Goal: Task Accomplishment & Management: Use online tool/utility

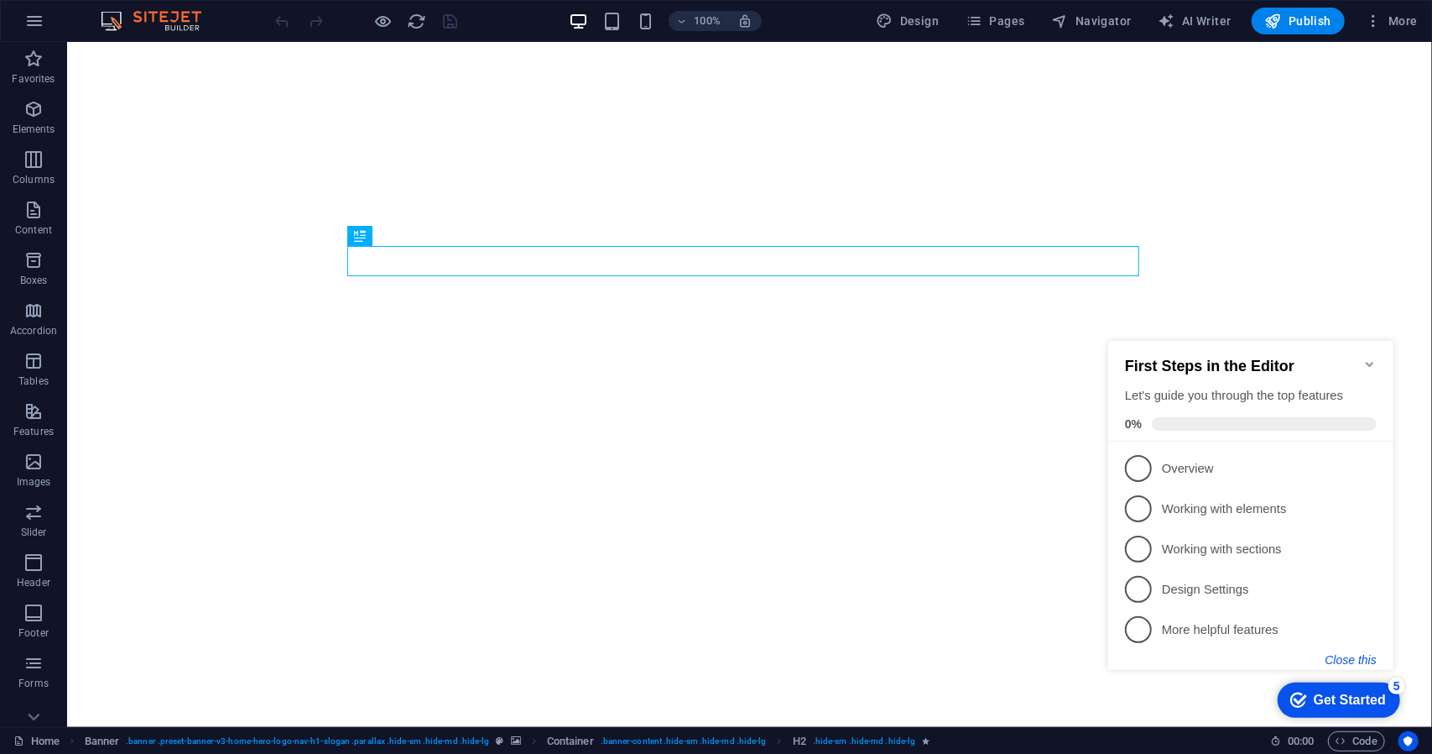
click at [1348, 661] on button "Close this" at bounding box center [1350, 658] width 51 height 13
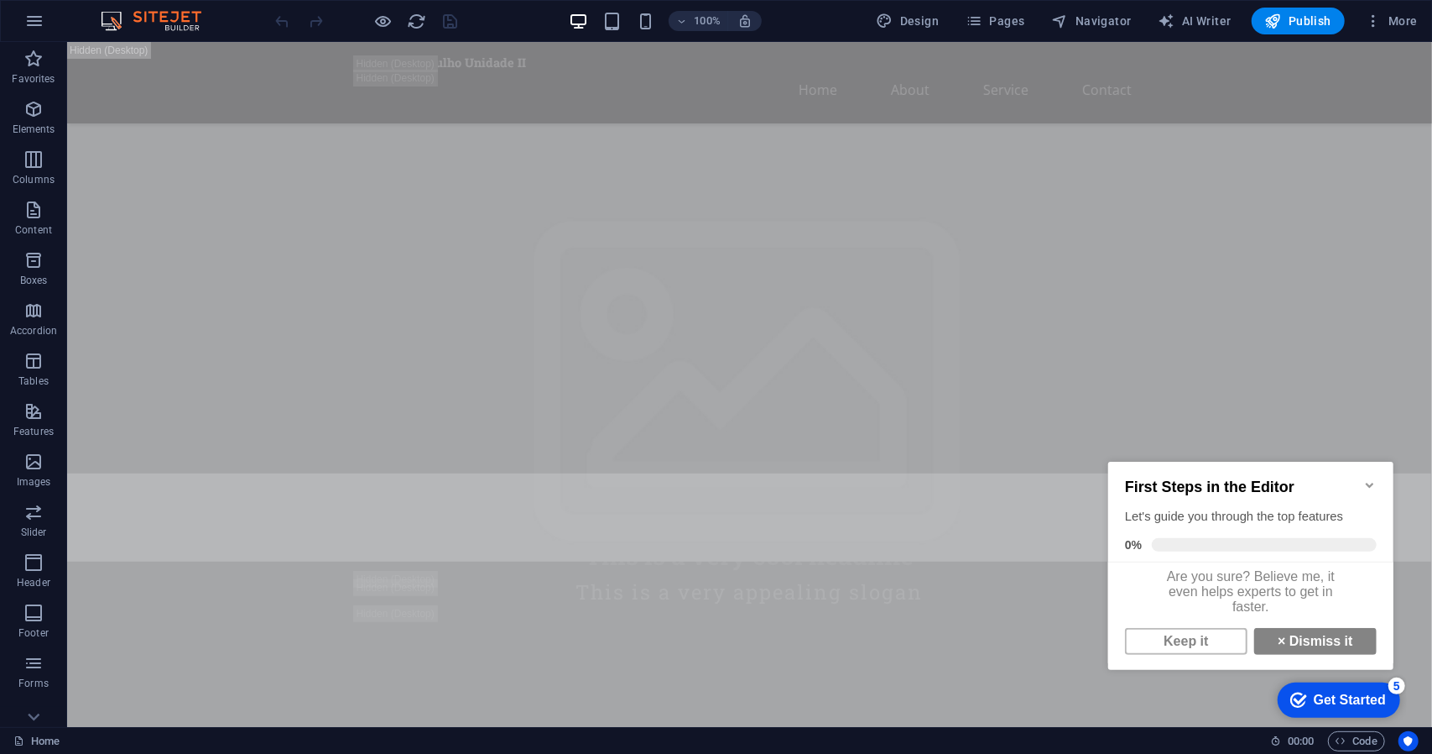
scroll to position [12, 0]
click at [1309, 642] on link "× Dismiss it" at bounding box center [1315, 640] width 123 height 27
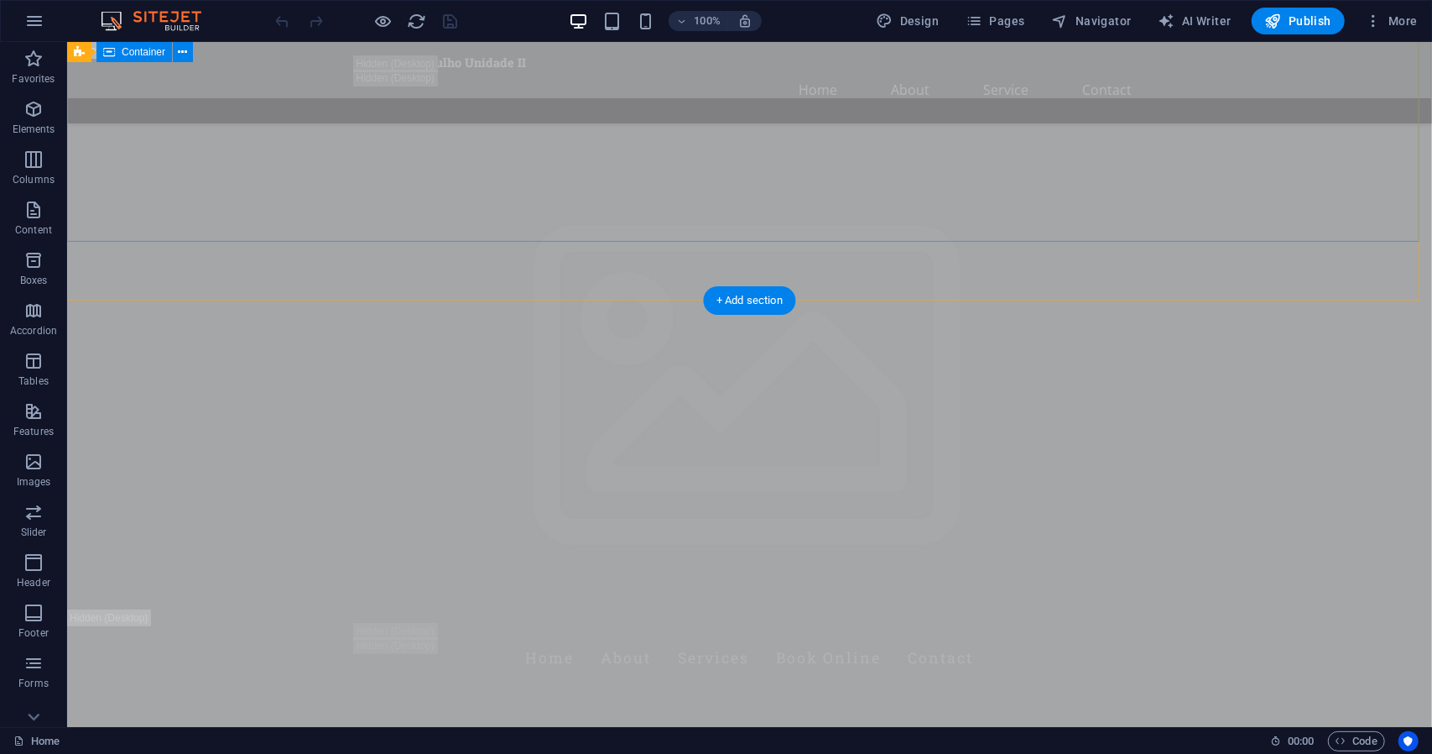
scroll to position [0, 0]
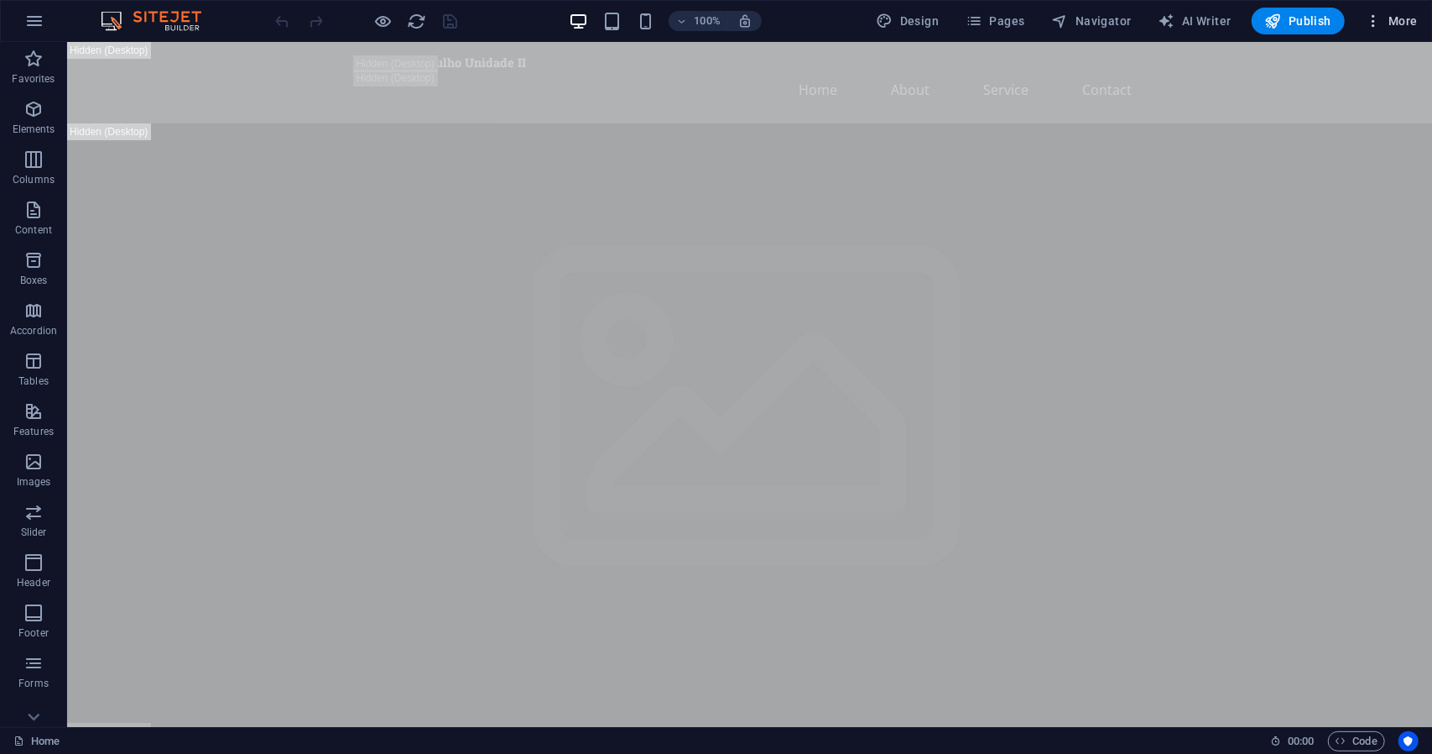
click at [1403, 23] on span "More" at bounding box center [1391, 21] width 53 height 17
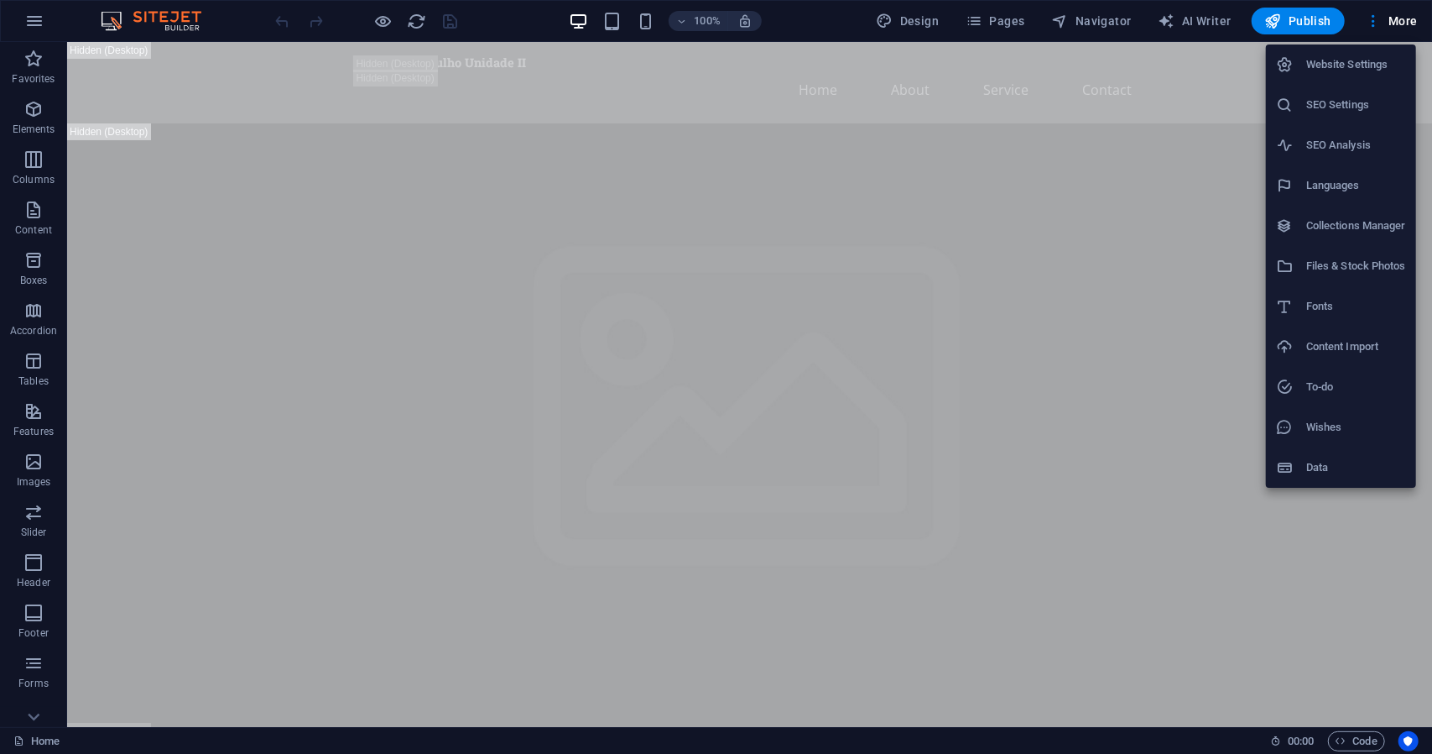
click at [1343, 188] on h6 "Languages" at bounding box center [1357, 185] width 100 height 20
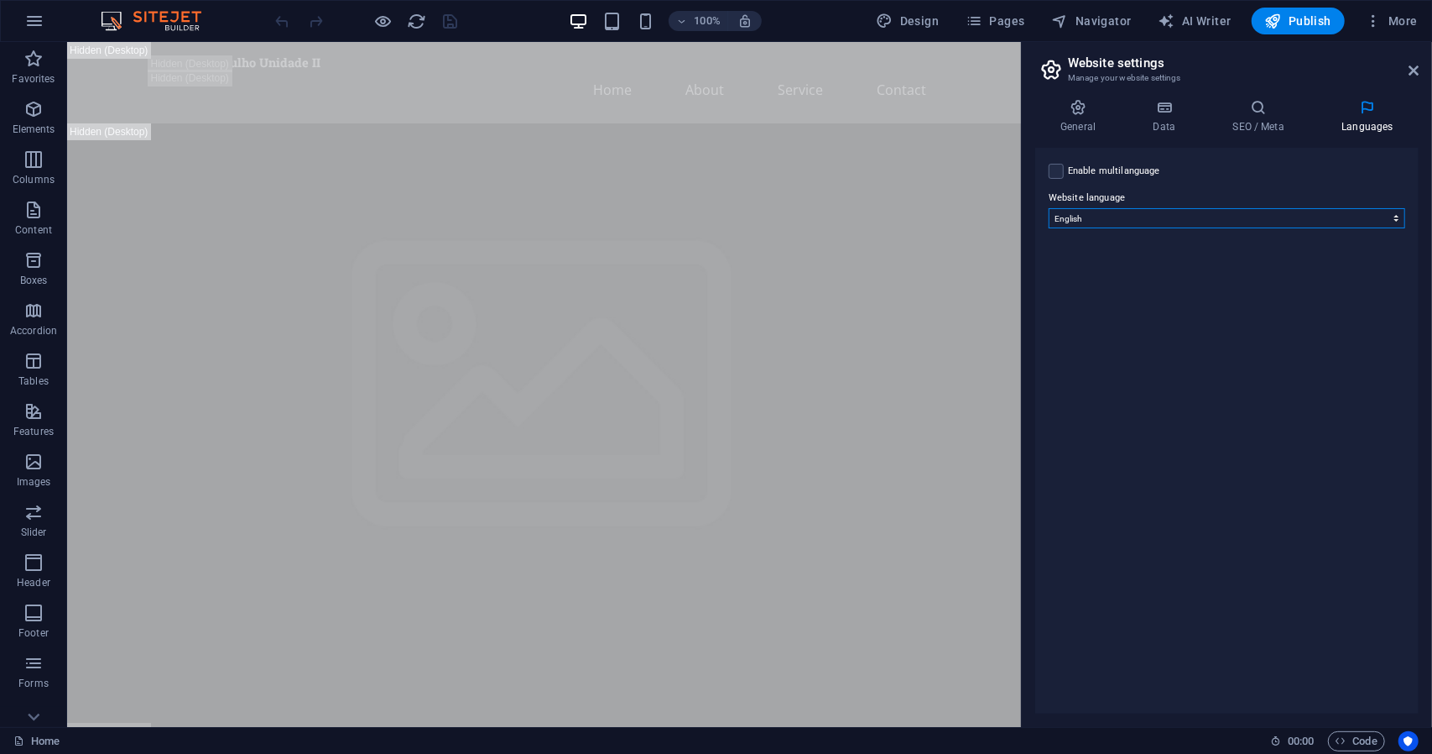
click at [1339, 226] on select "Abkhazian Afar Afrikaans Akan Albanian Amharic Arabic Aragonese Armenian Assame…" at bounding box center [1227, 218] width 357 height 20
select select "128"
click at [1049, 208] on select "Abkhazian Afar Afrikaans Akan Albanian Amharic Arabic Aragonese Armenian Assame…" at bounding box center [1227, 218] width 357 height 20
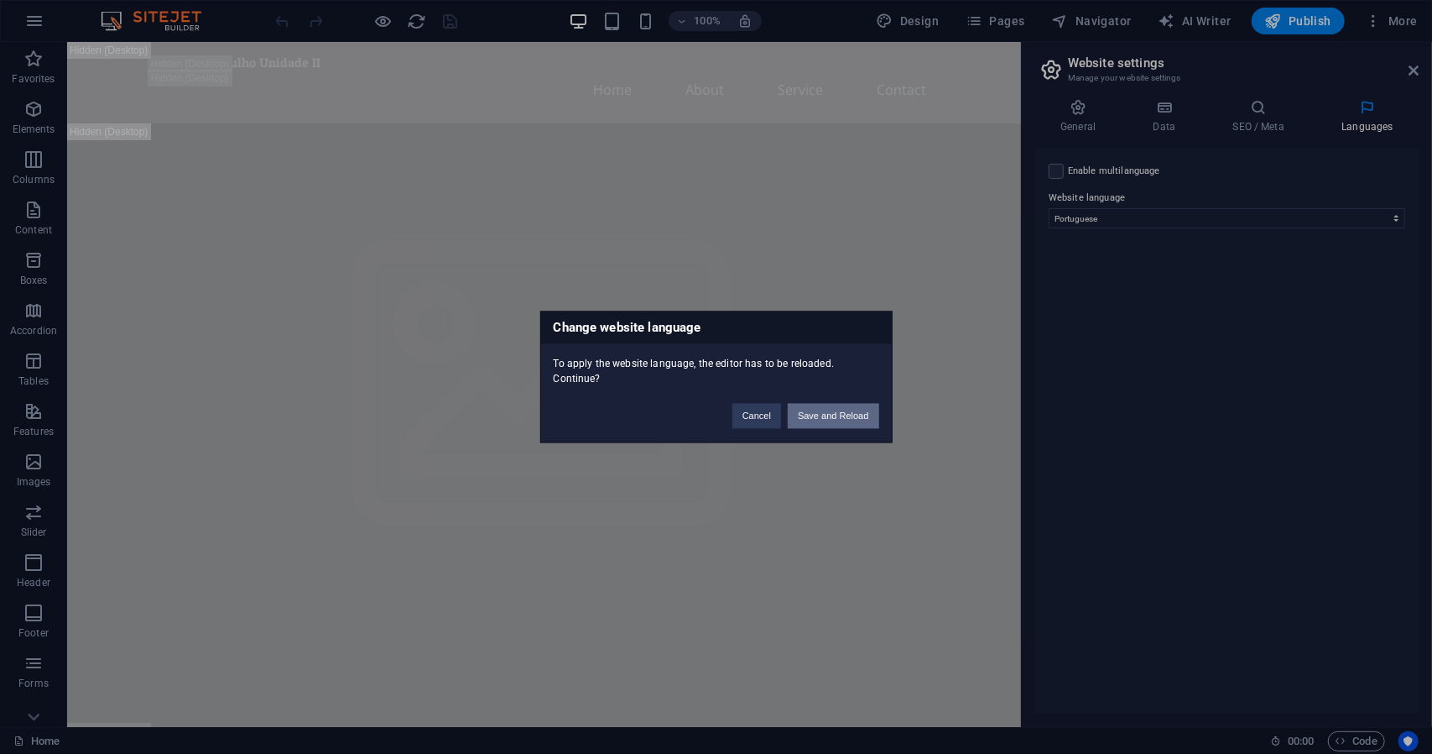
click at [831, 412] on button "Save and Reload" at bounding box center [833, 416] width 91 height 25
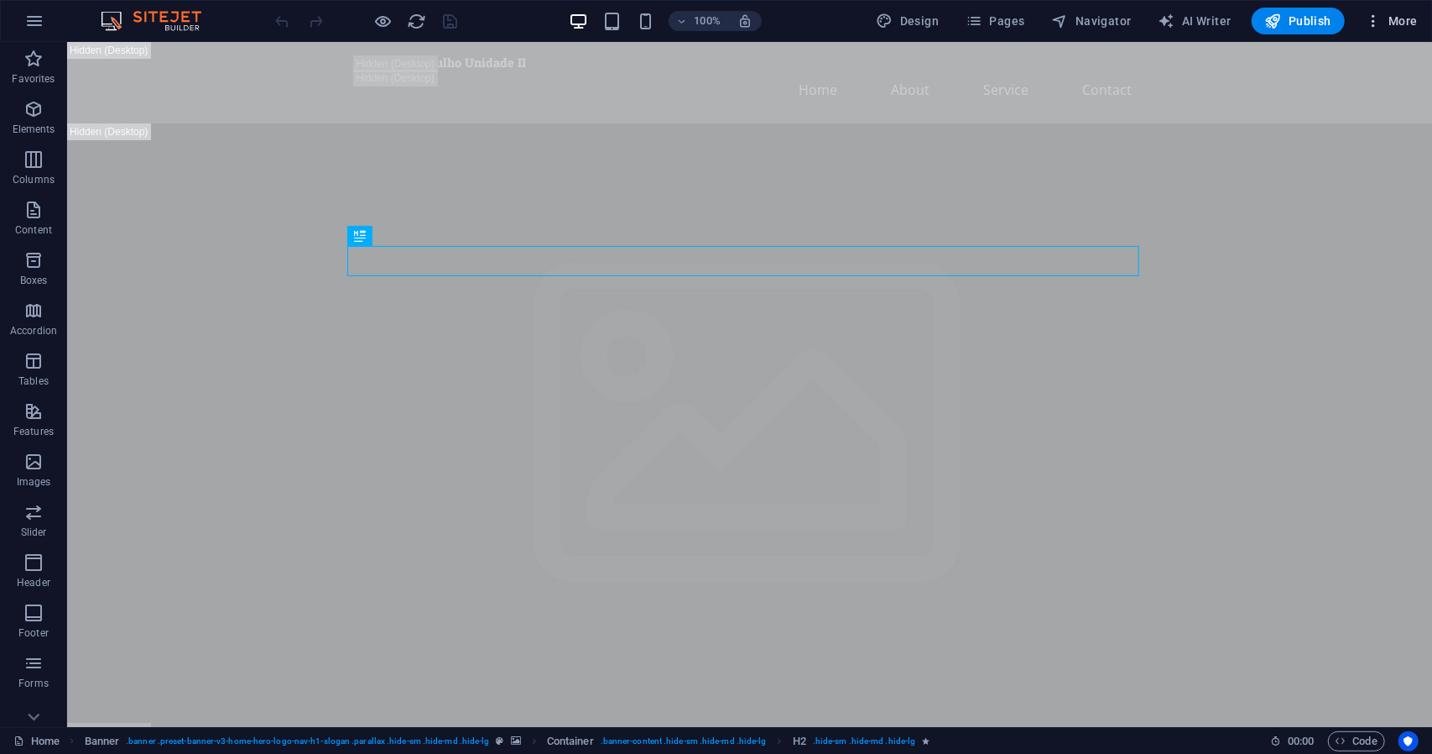
click at [1396, 20] on span "More" at bounding box center [1391, 21] width 53 height 17
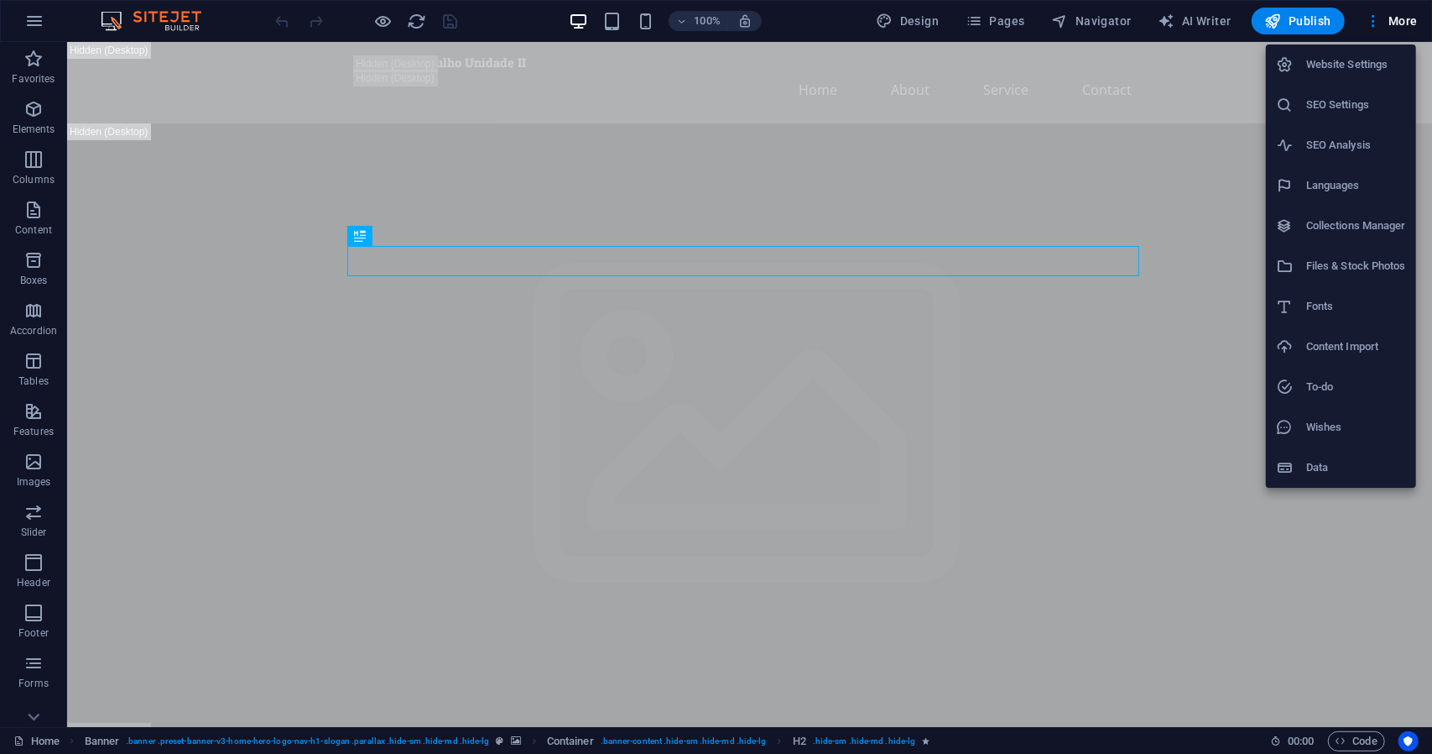
click at [1333, 188] on h6 "Languages" at bounding box center [1357, 185] width 100 height 20
select select "128"
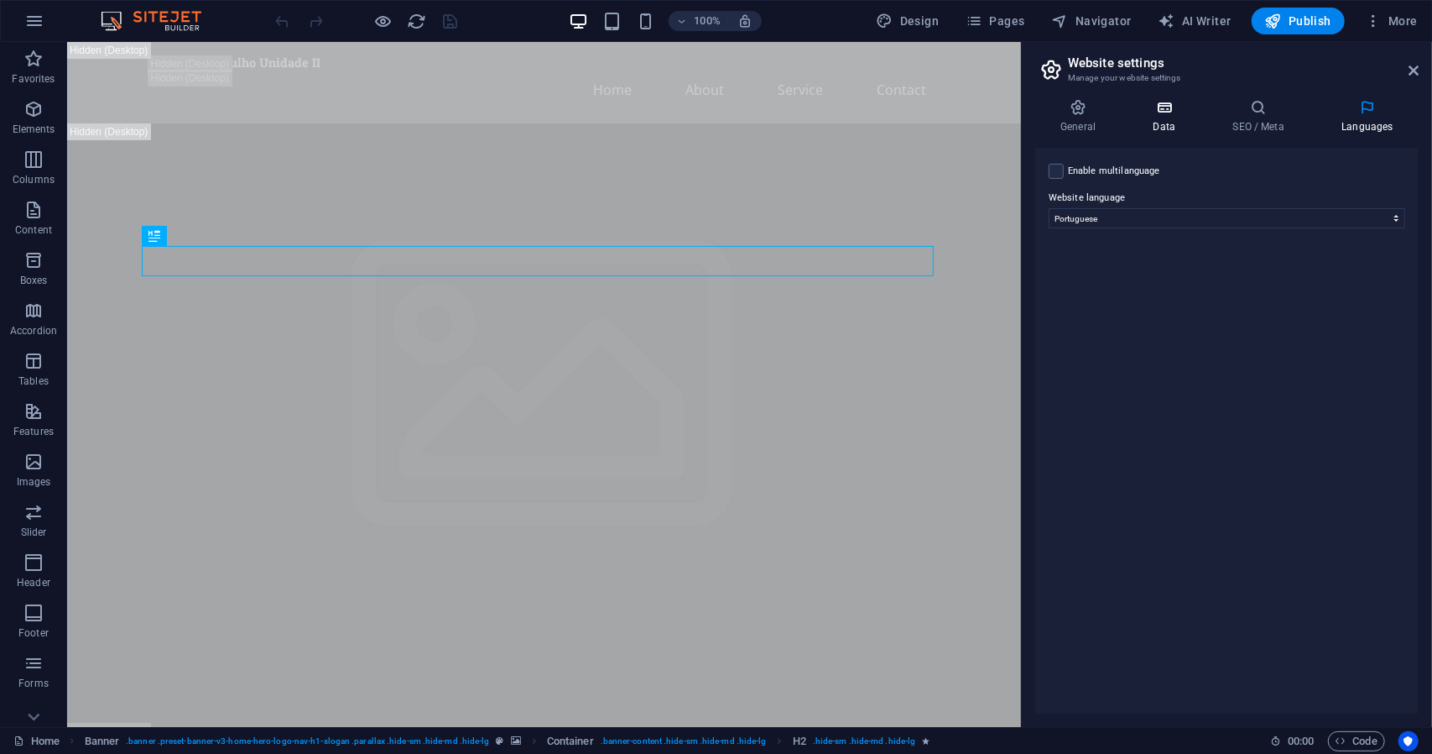
click at [1150, 114] on icon at bounding box center [1164, 107] width 73 height 17
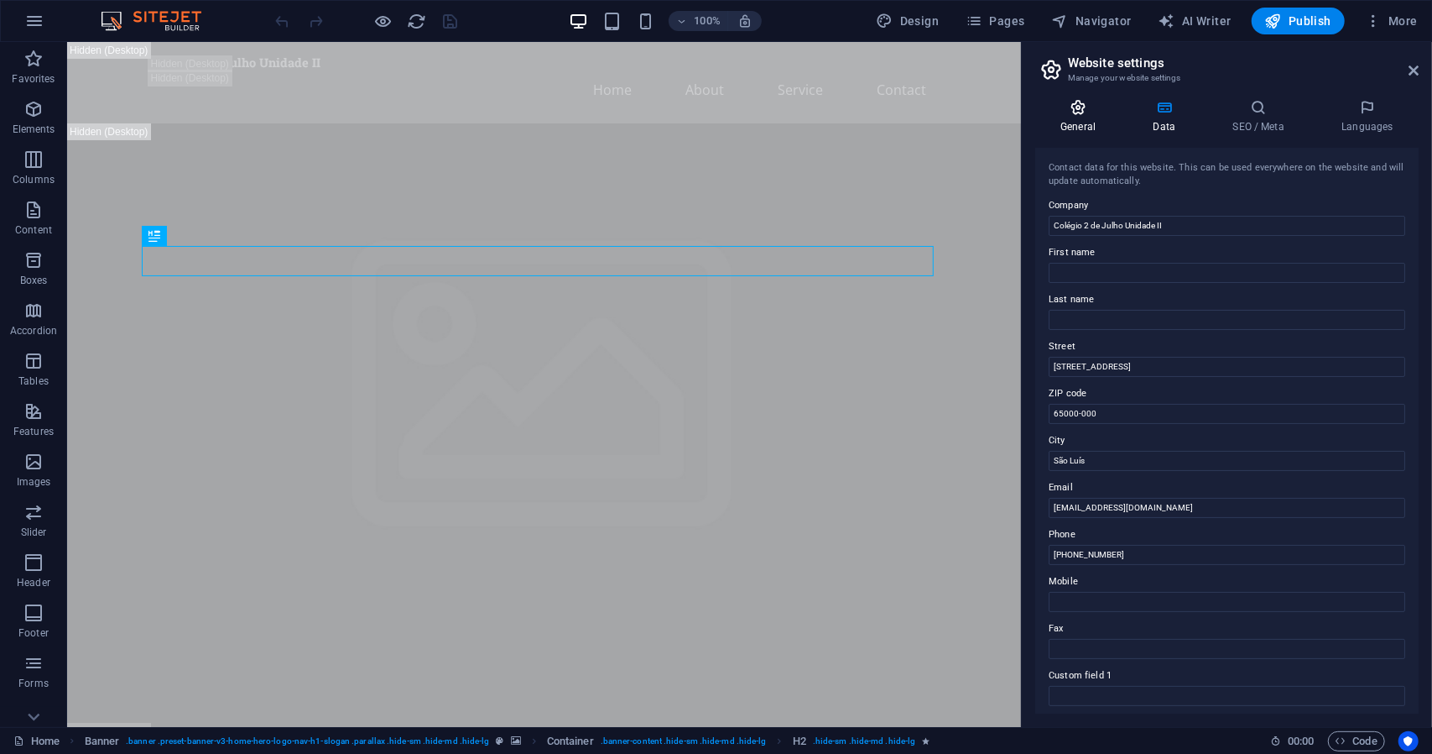
click at [1084, 119] on h4 "General" at bounding box center [1081, 116] width 92 height 35
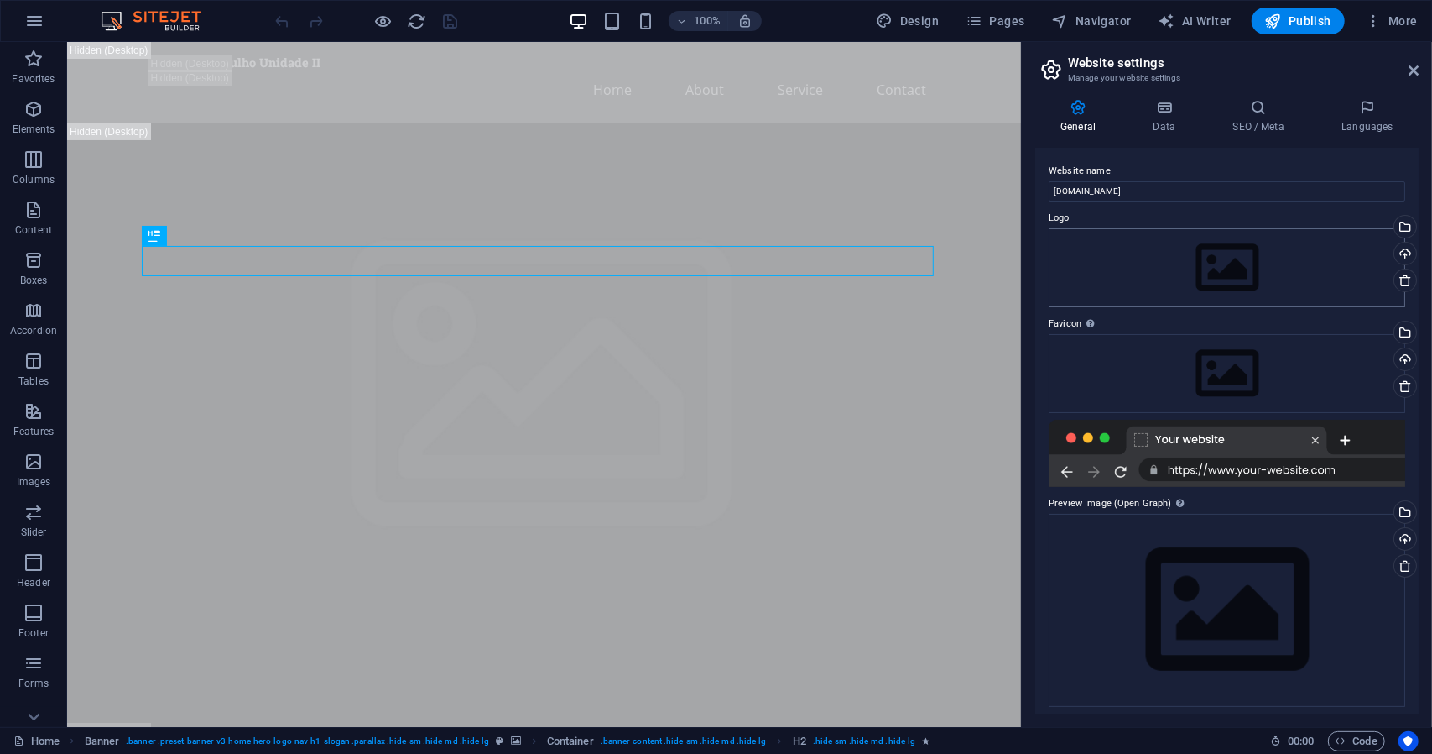
scroll to position [6, 0]
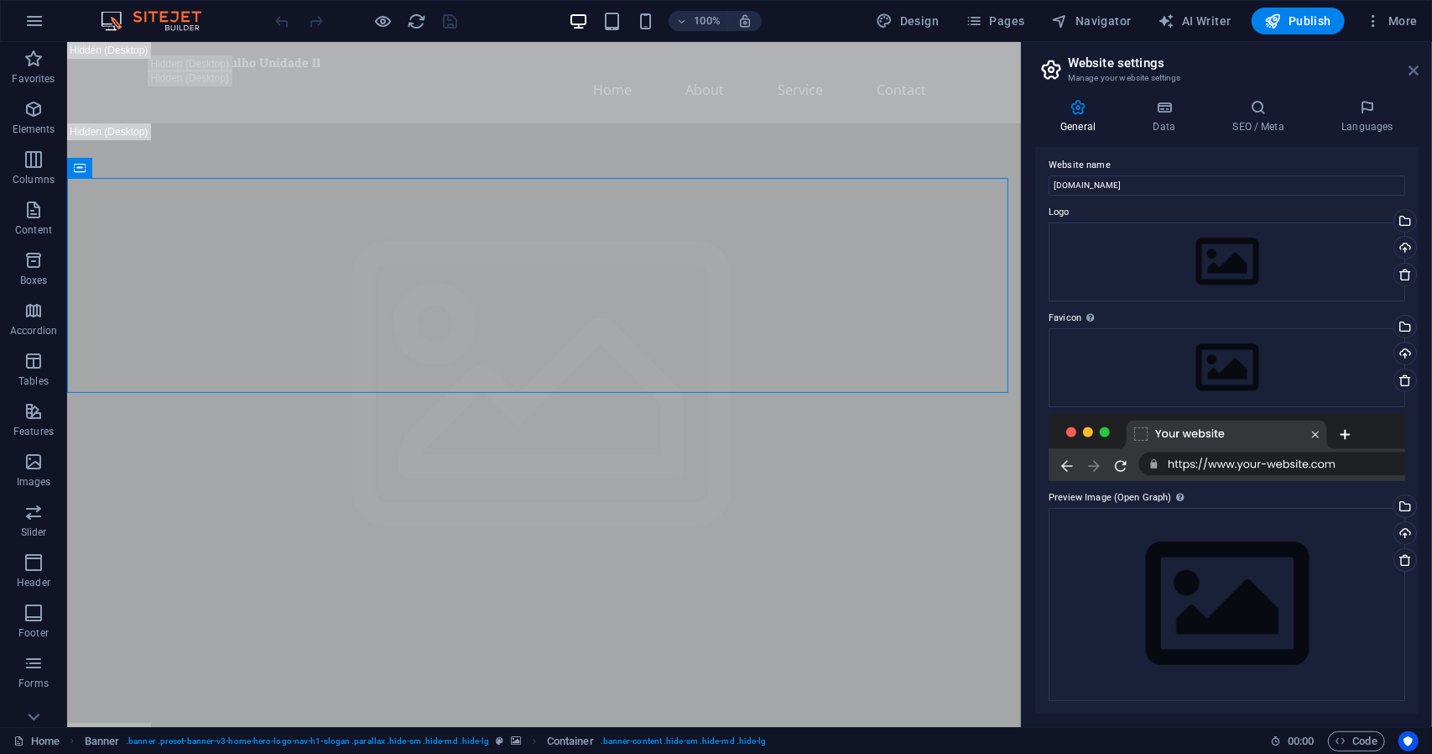
click at [1416, 69] on icon at bounding box center [1414, 70] width 10 height 13
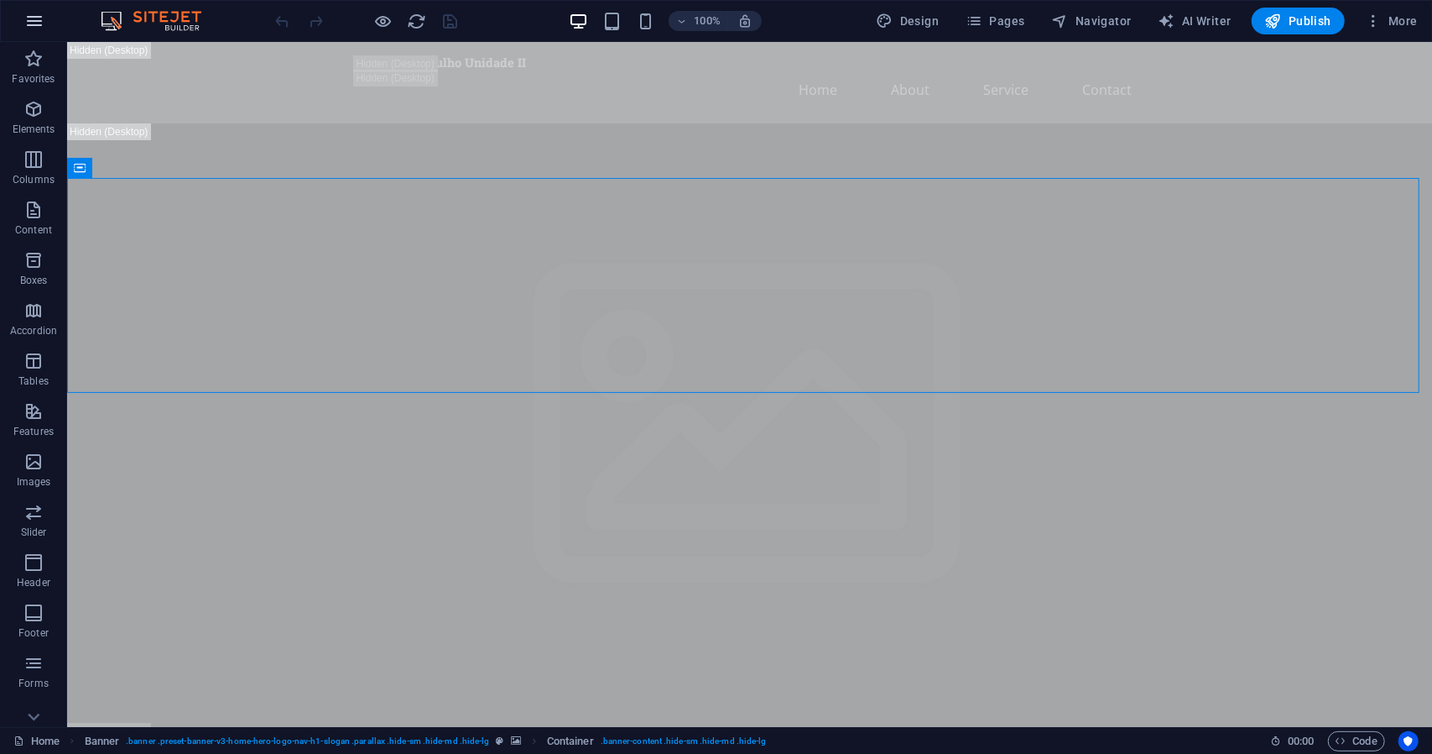
click at [30, 15] on icon "button" at bounding box center [34, 21] width 20 height 20
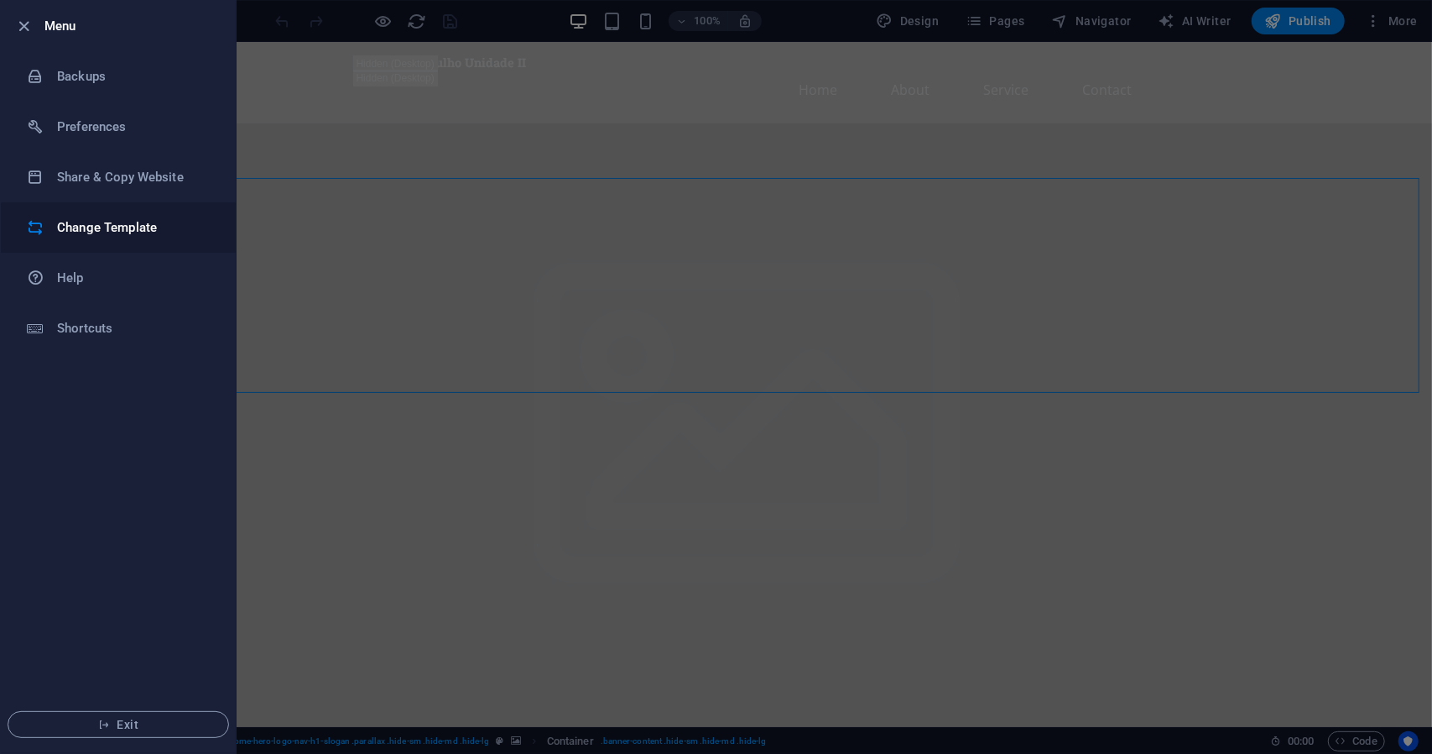
click at [130, 224] on h6 "Change Template" at bounding box center [134, 227] width 155 height 20
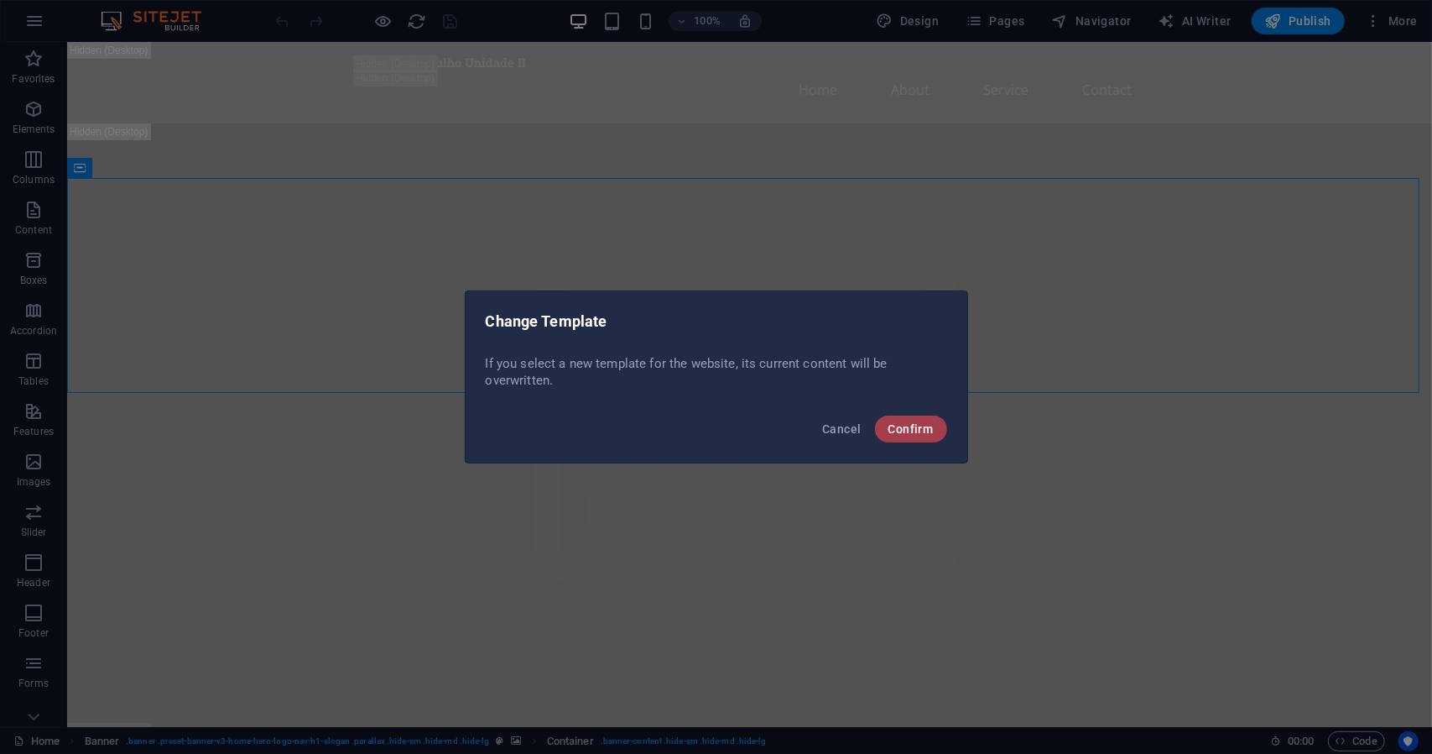
click at [922, 433] on span "Confirm" at bounding box center [911, 428] width 45 height 13
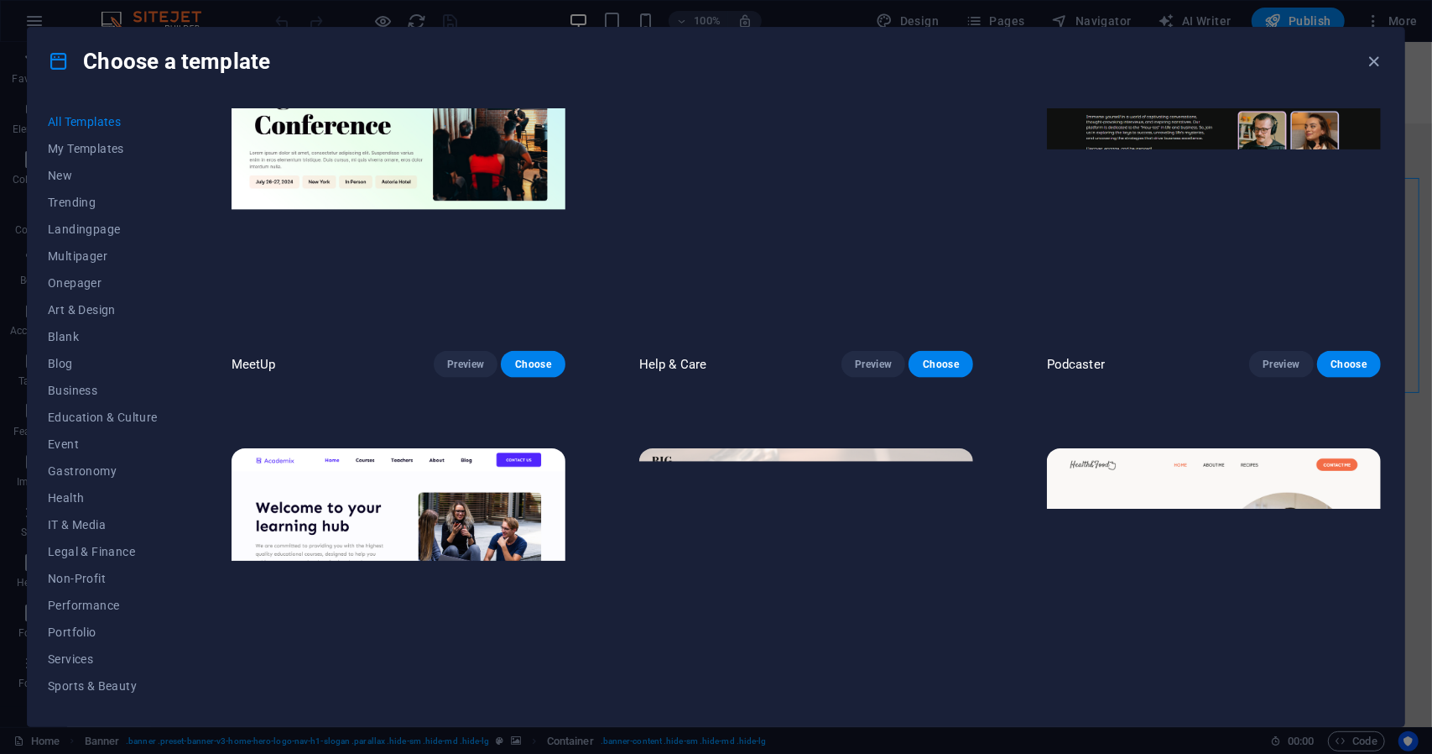
scroll to position [1343, 0]
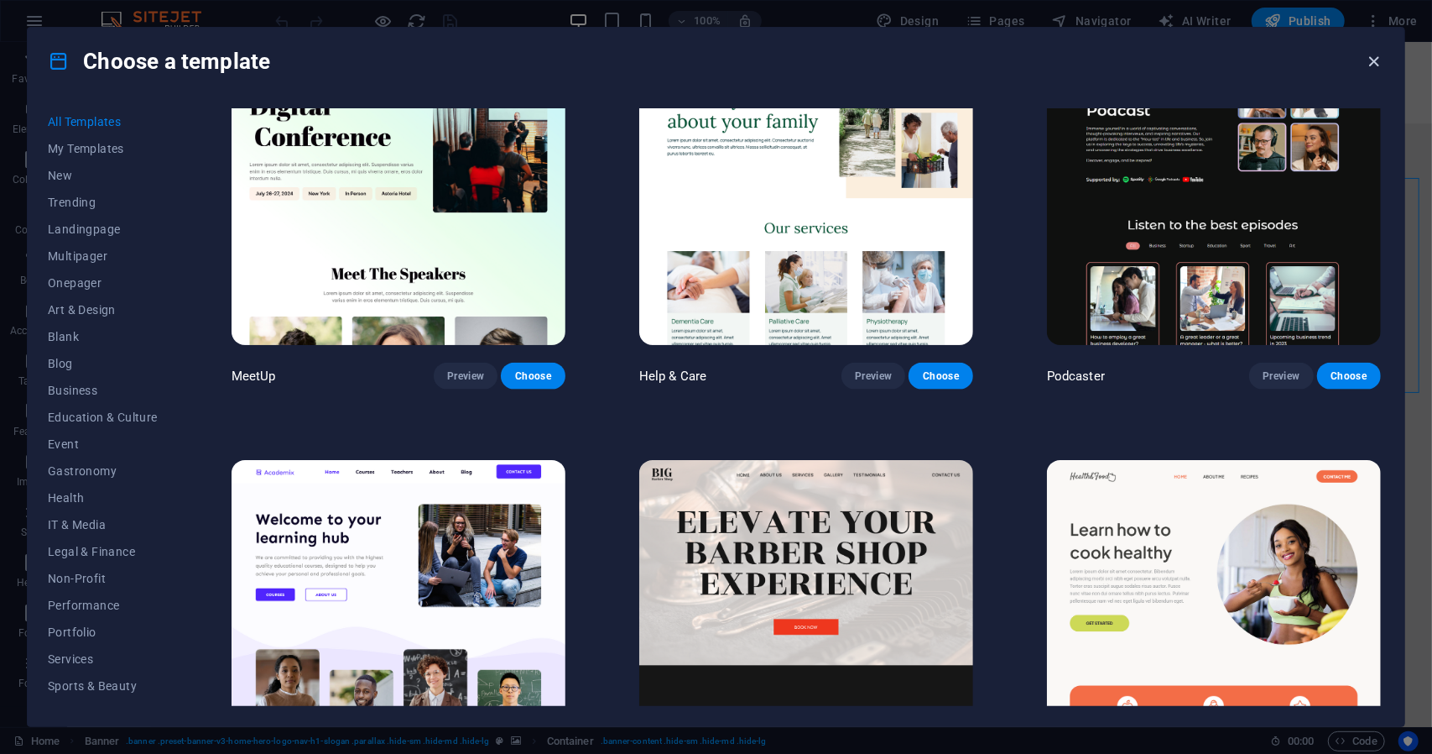
drag, startPoint x: 1380, startPoint y: 63, endPoint x: 1305, endPoint y: 26, distance: 83.3
click at [1380, 63] on icon "button" at bounding box center [1374, 61] width 19 height 19
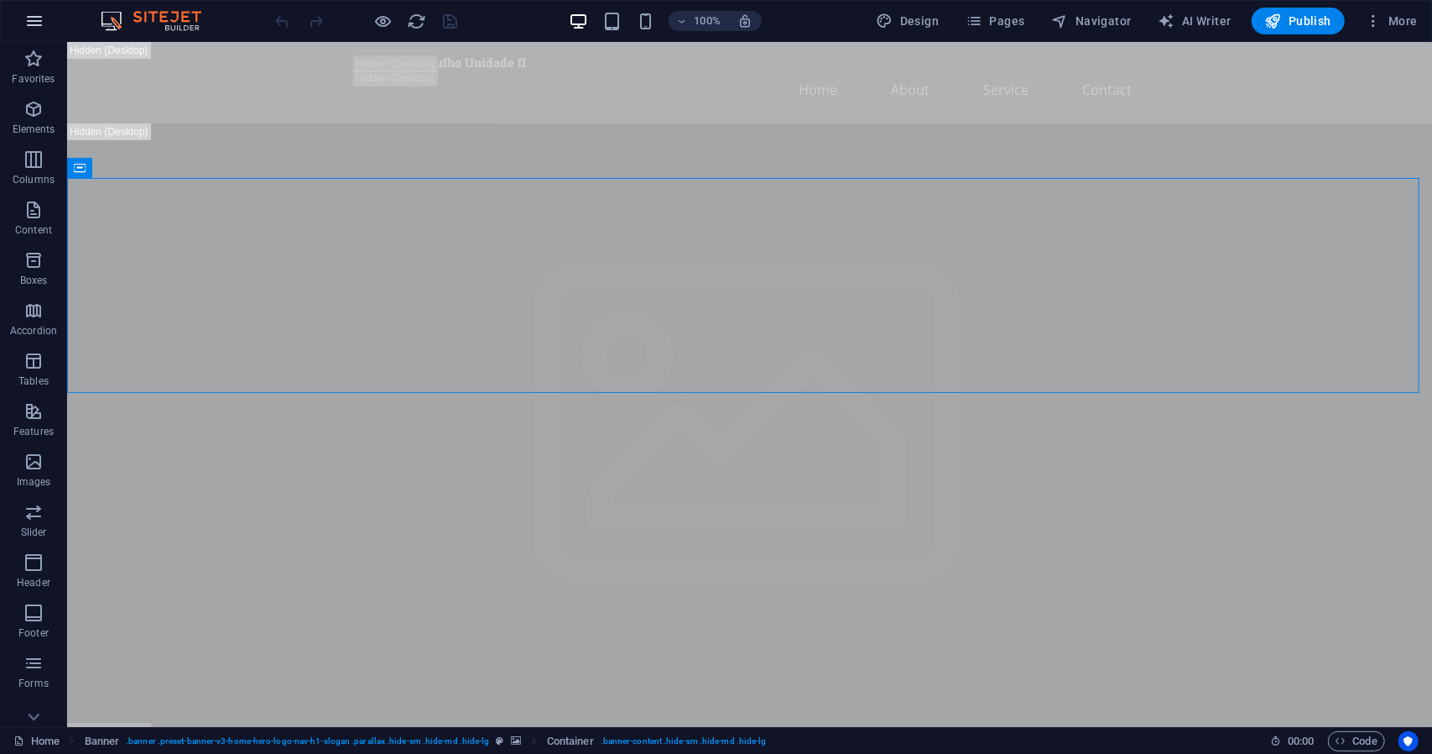
click at [23, 30] on button "button" at bounding box center [34, 21] width 40 height 40
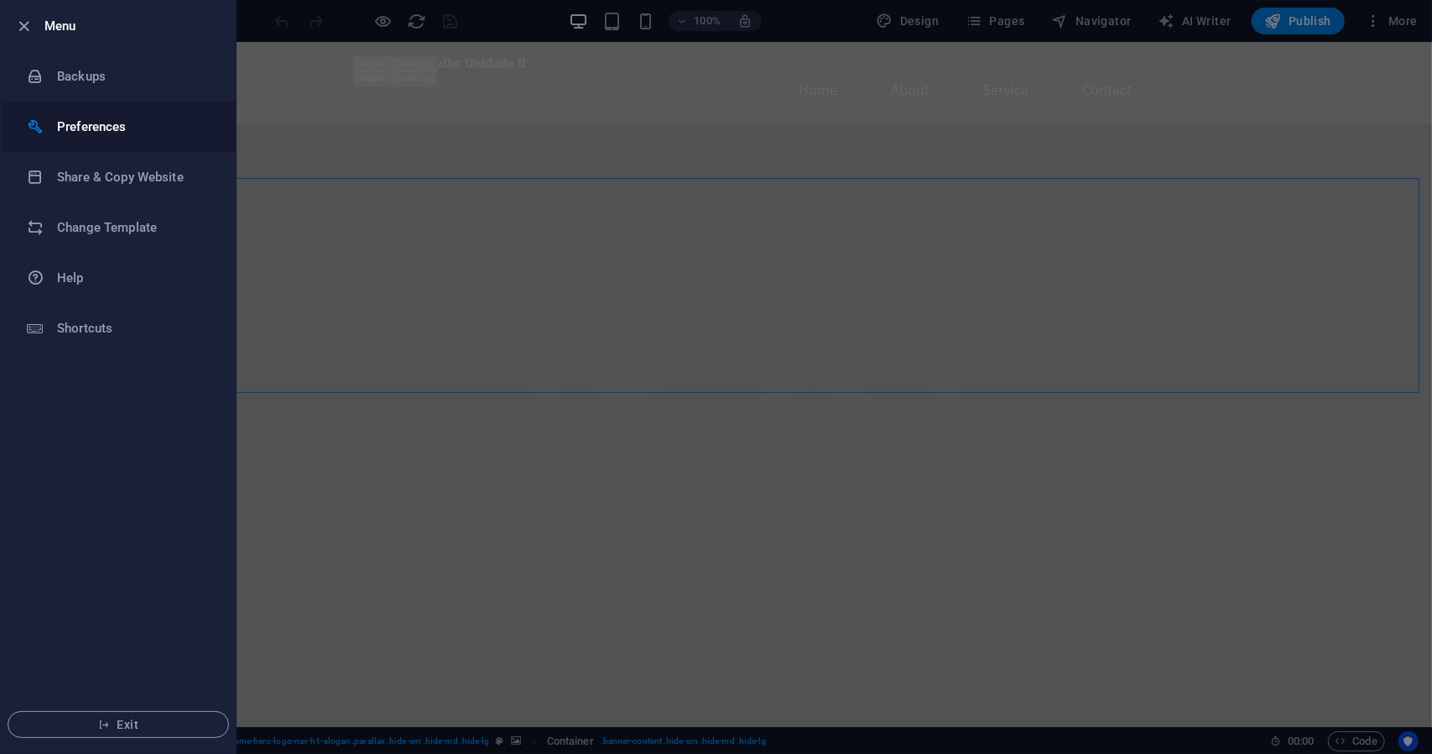
click at [112, 131] on h6 "Preferences" at bounding box center [134, 127] width 155 height 20
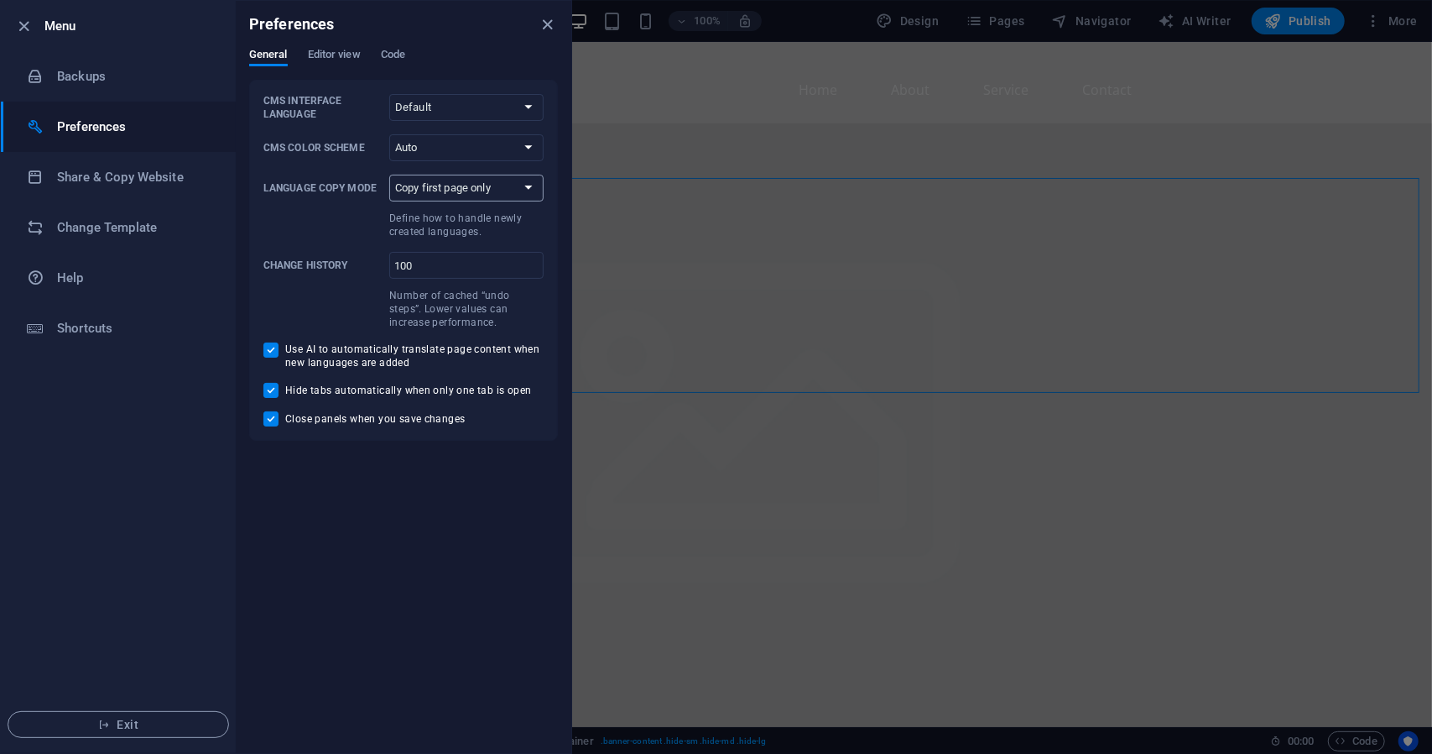
click at [538, 189] on select "Copy first page only Copy all pages" at bounding box center [466, 188] width 154 height 27
click at [342, 57] on span "Editor view" at bounding box center [334, 55] width 53 height 23
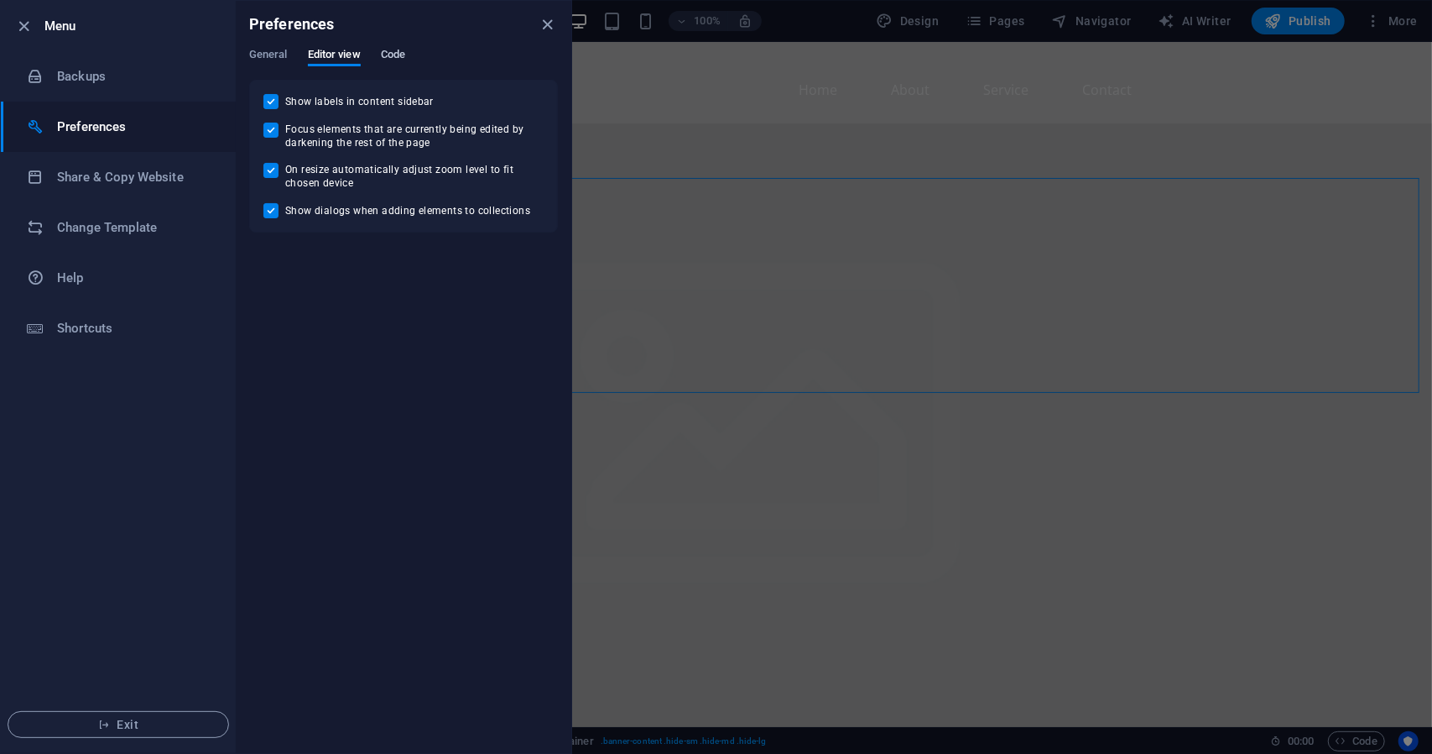
click at [394, 58] on span "Code" at bounding box center [393, 55] width 24 height 23
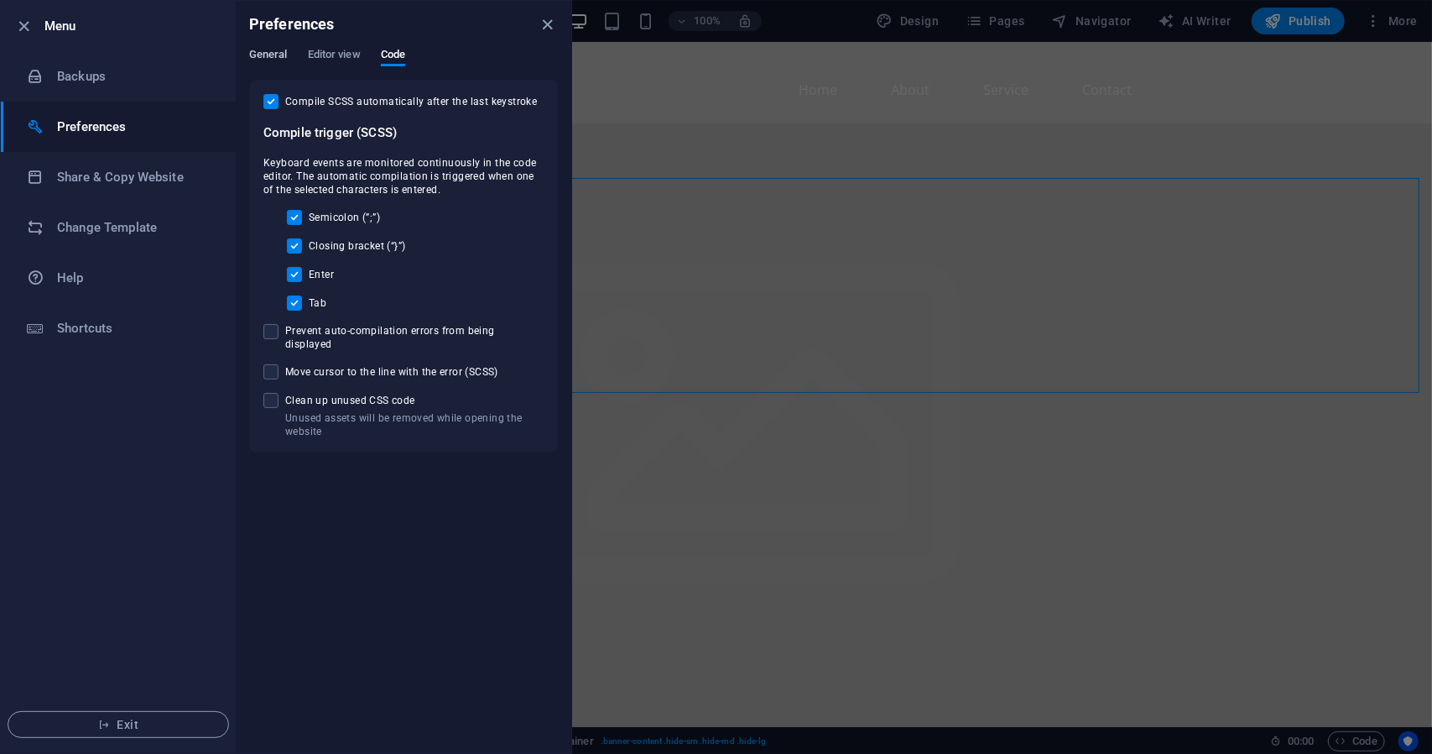
click at [267, 55] on span "General" at bounding box center [268, 55] width 39 height 23
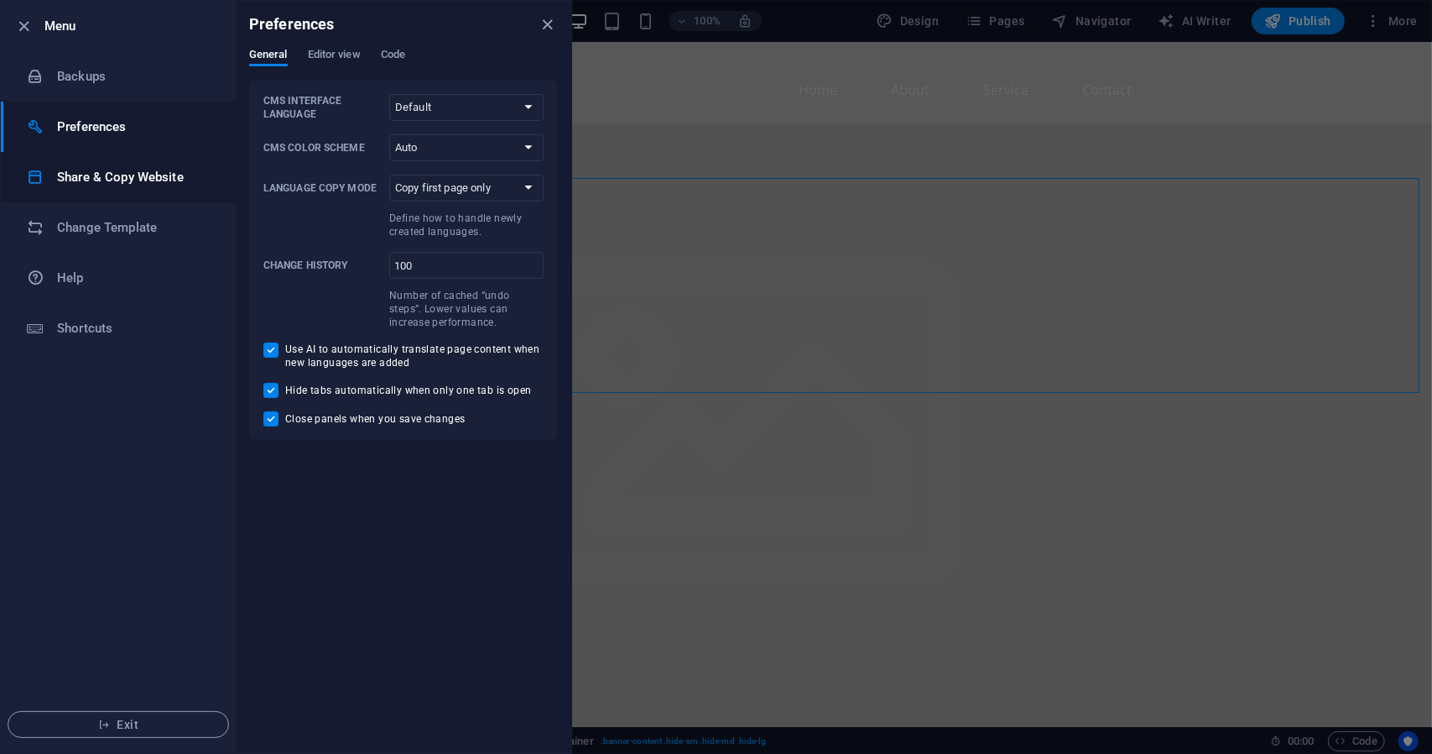
click at [151, 174] on h6 "Share & Copy Website" at bounding box center [134, 177] width 155 height 20
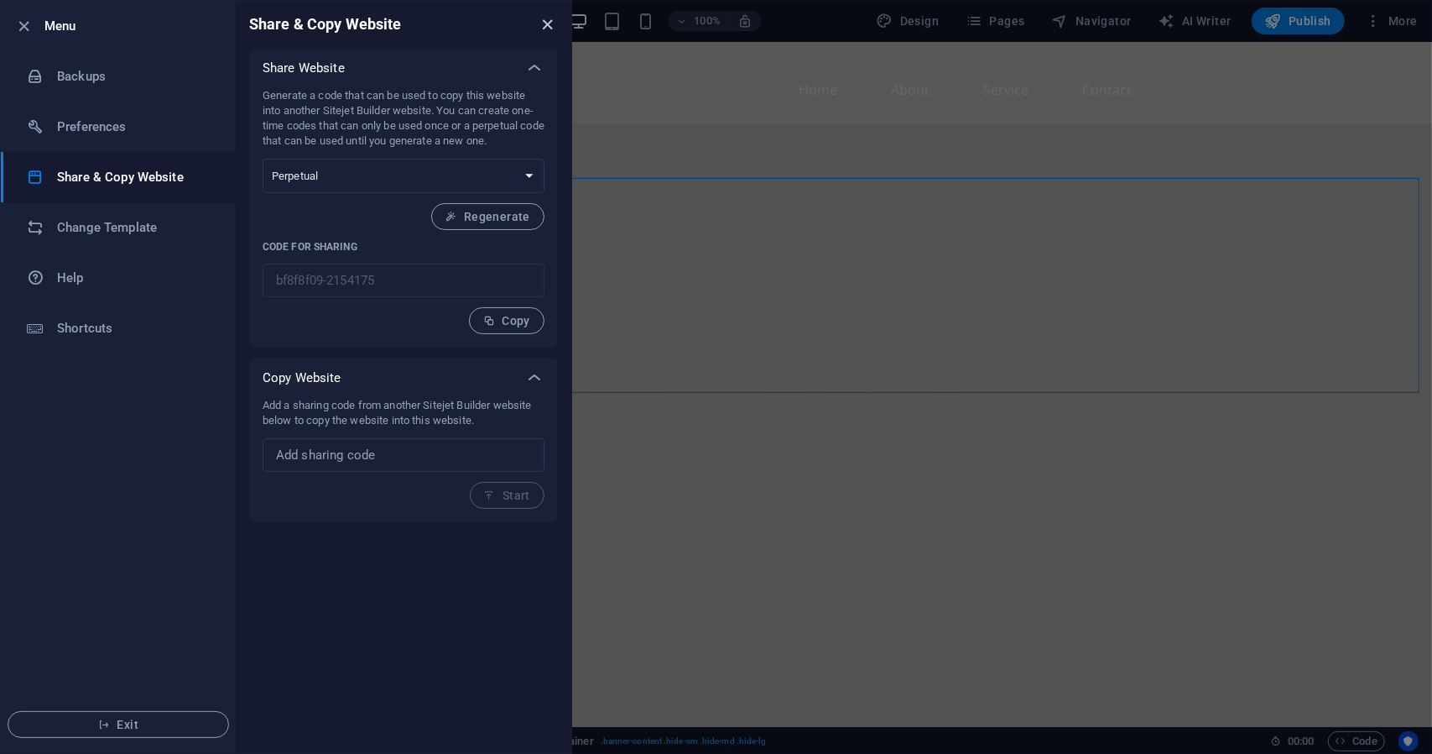
click at [549, 29] on icon "close" at bounding box center [548, 24] width 19 height 19
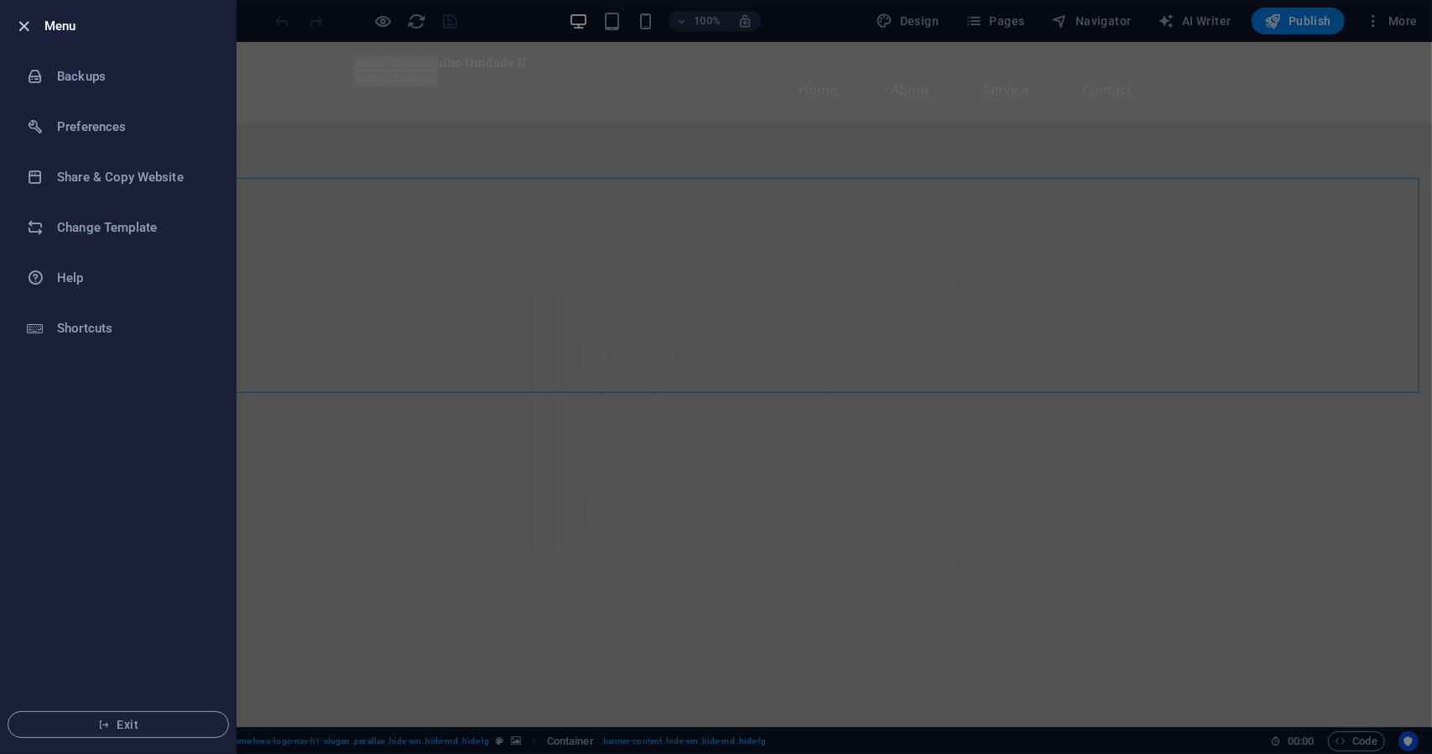
click at [22, 27] on icon "button" at bounding box center [24, 26] width 19 height 19
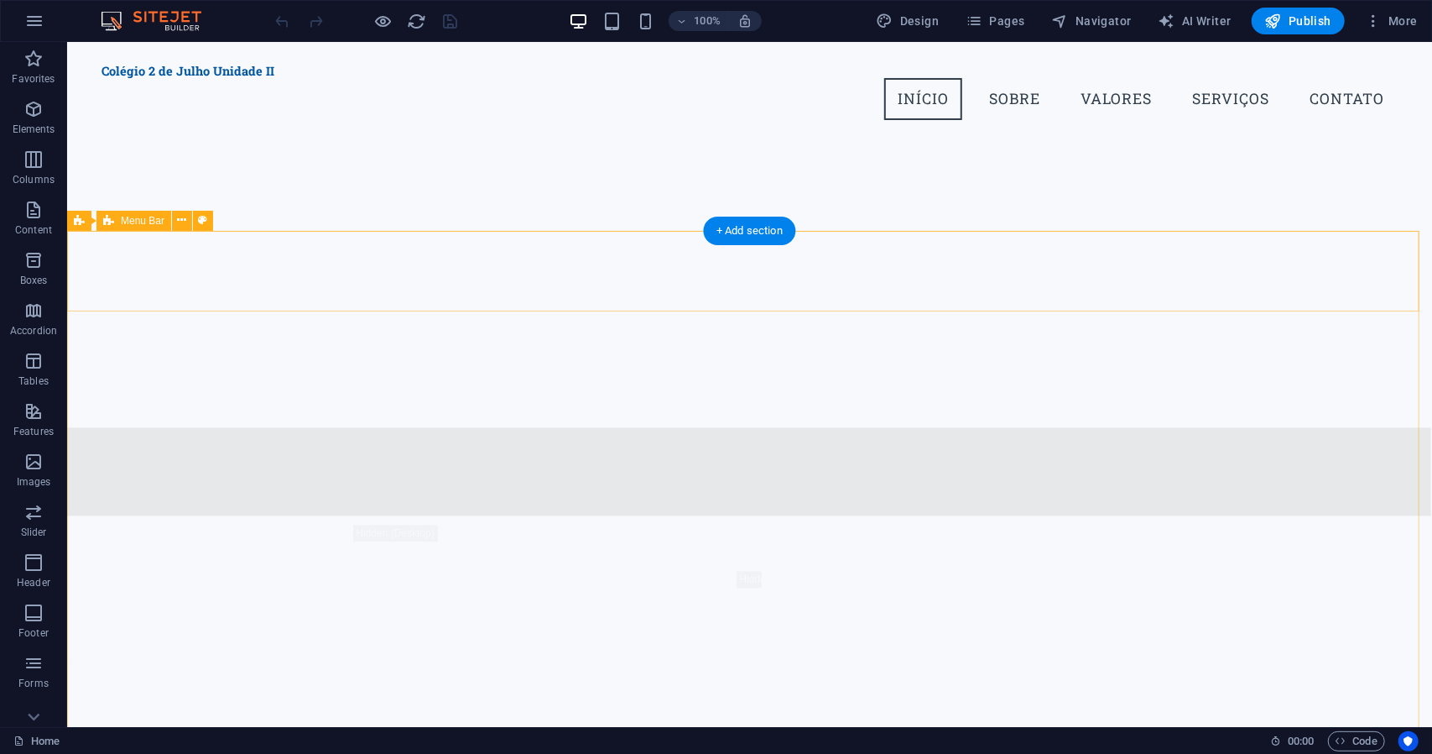
scroll to position [1930, 0]
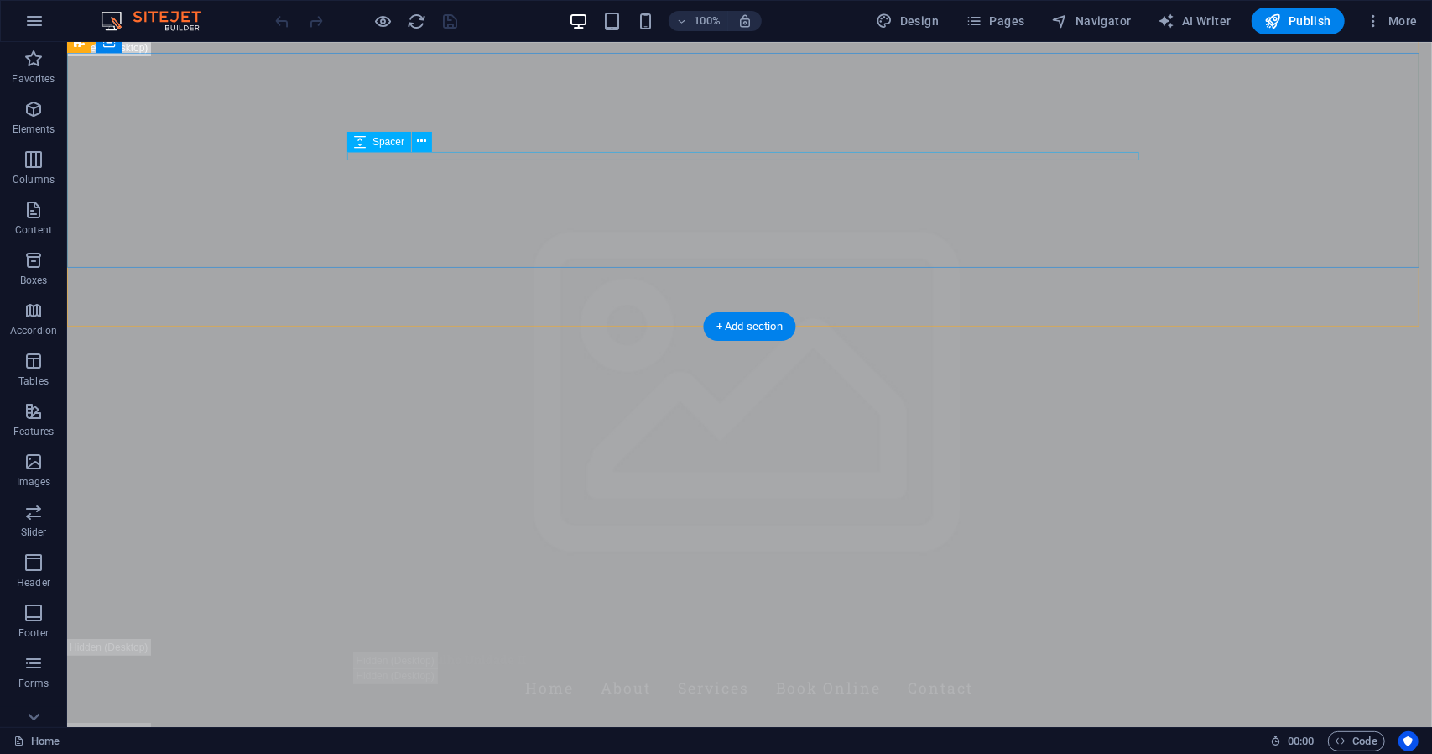
scroll to position [0, 0]
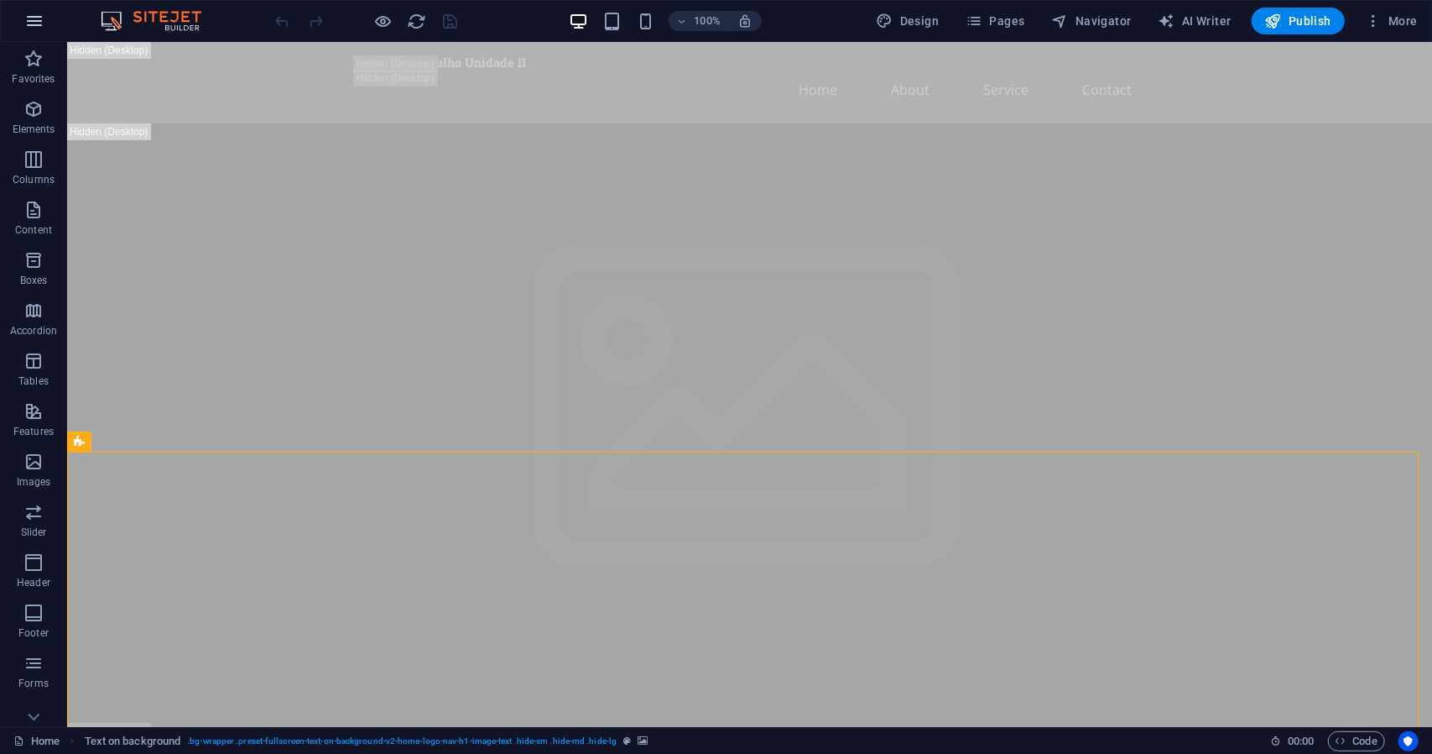
click at [25, 16] on icon "button" at bounding box center [34, 21] width 20 height 20
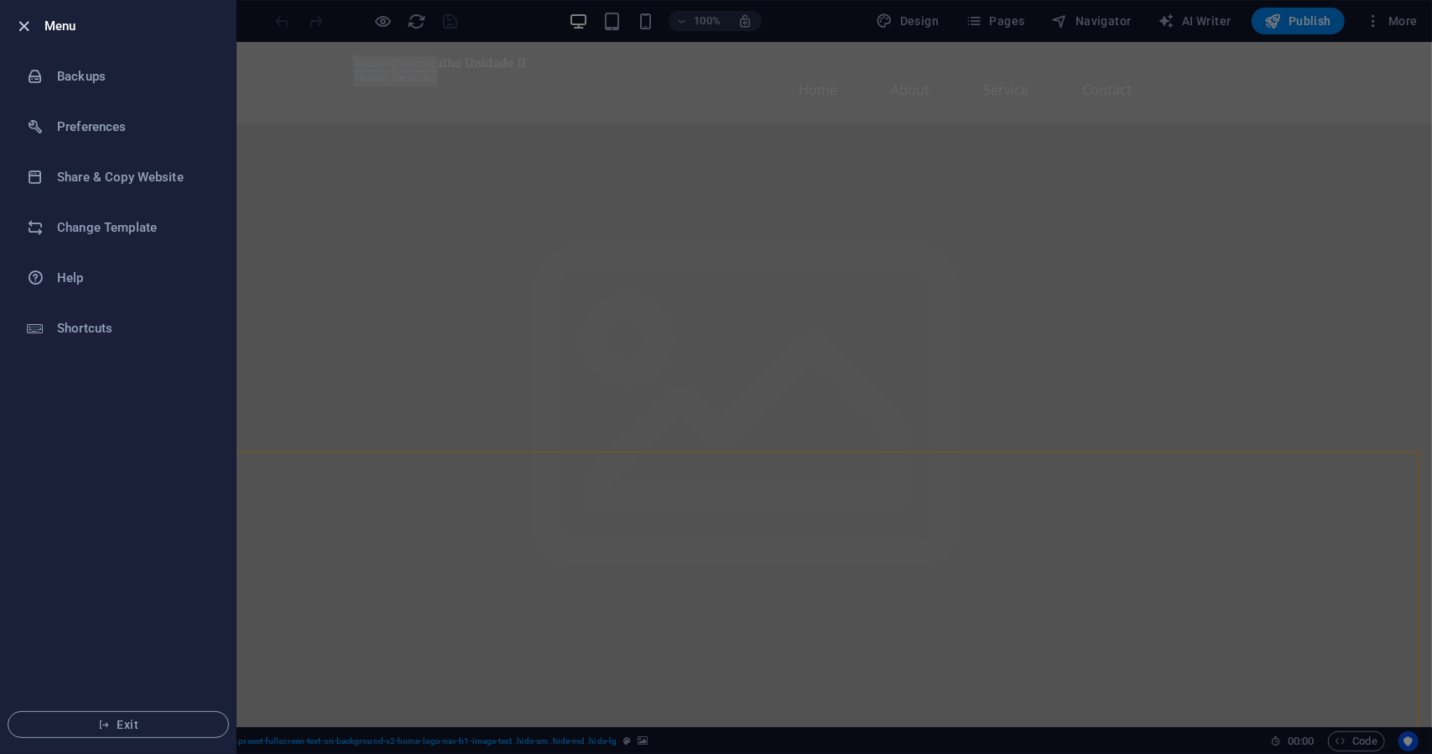
click at [25, 29] on icon "button" at bounding box center [24, 26] width 19 height 19
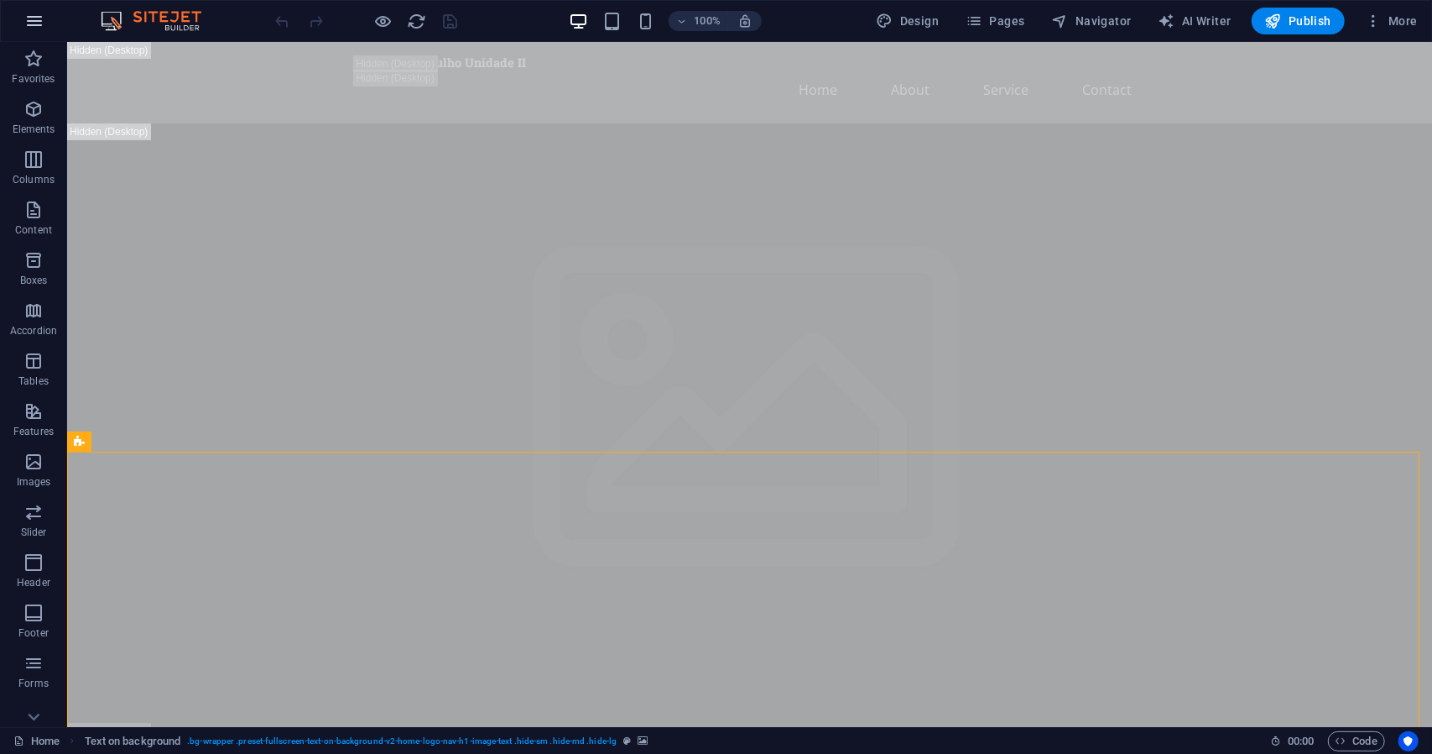
click at [38, 28] on icon "button" at bounding box center [34, 21] width 20 height 20
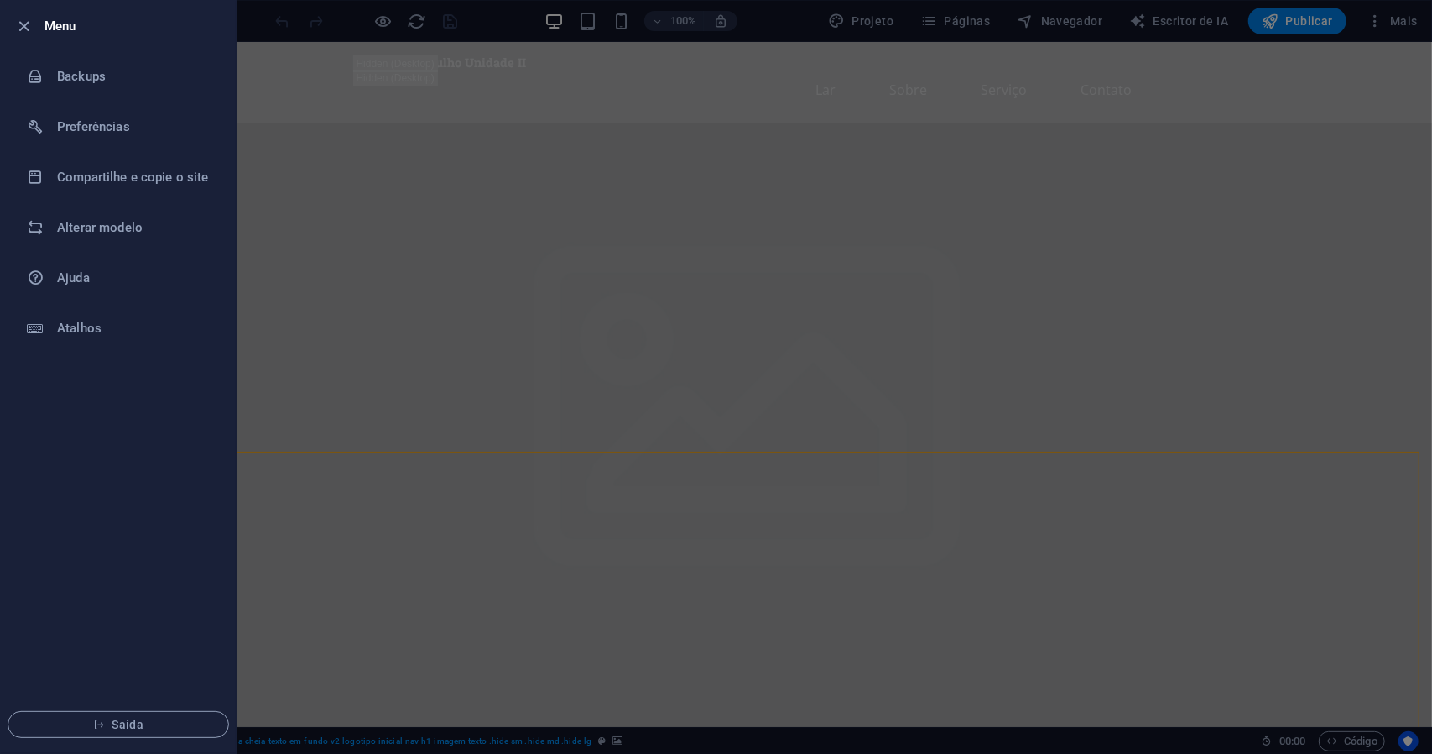
click at [336, 114] on div at bounding box center [716, 377] width 1432 height 754
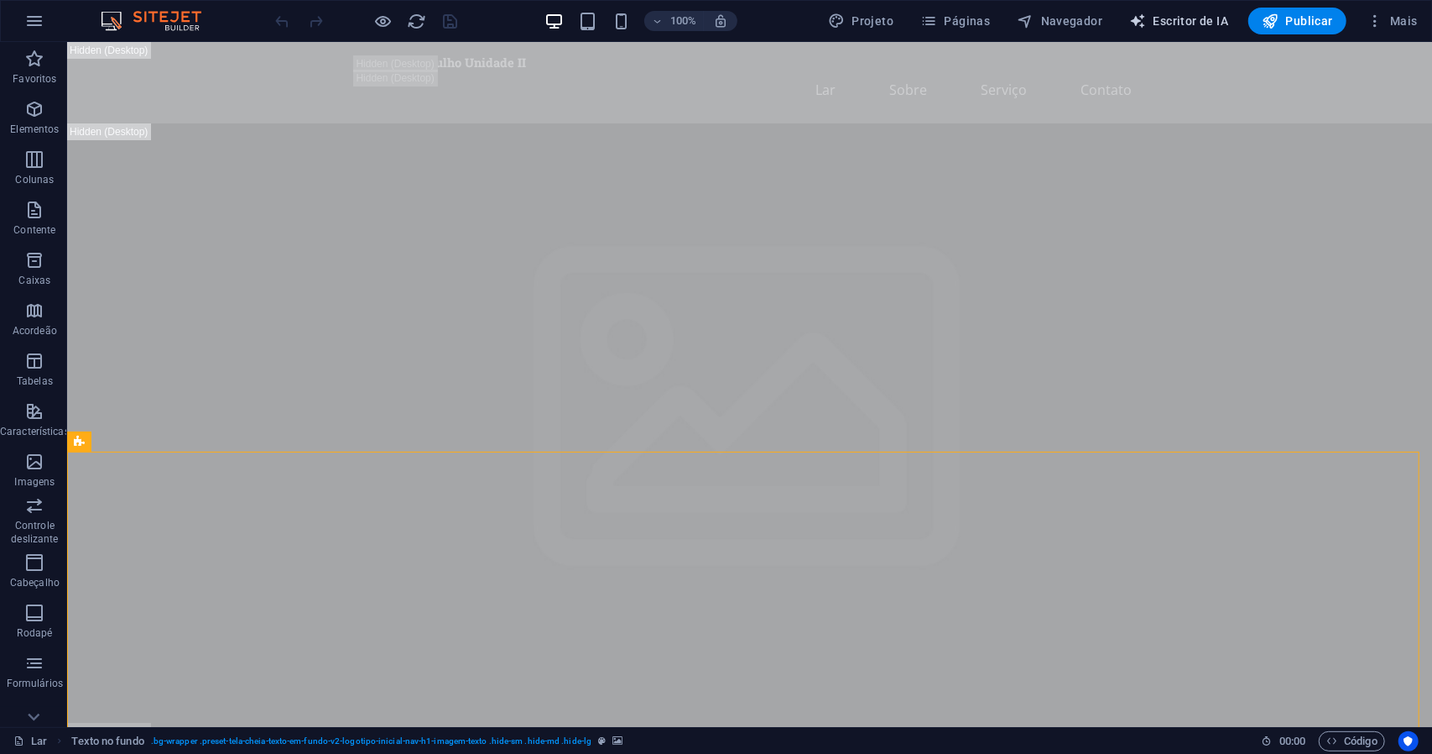
click at [1176, 18] on font "Escritor de IA" at bounding box center [1192, 20] width 76 height 13
select select "English"
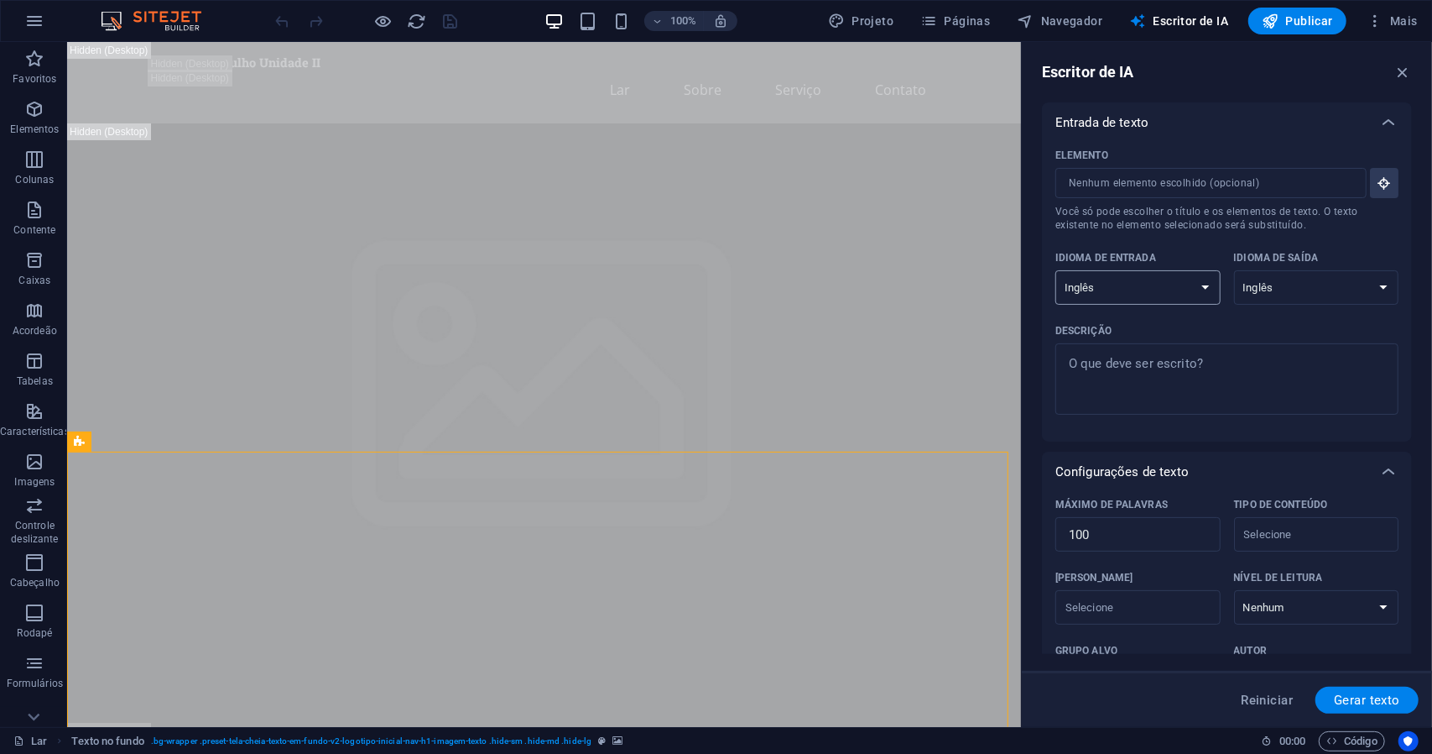
click at [1192, 289] on select "albanês árabe armênio Awadhi azerbaijano Bashkir Basco Bielorrusso bengali Bhoj…" at bounding box center [1138, 287] width 165 height 34
select select "Brazilian Portuguese"
click at [1056, 270] on select "albanês árabe armênio Awadhi azerbaijano Bashkir Basco Bielorrusso bengali Bhoj…" at bounding box center [1138, 287] width 165 height 34
click at [1324, 292] on select "albanês árabe armênio Awadhi azerbaijano Bashkir Basco Bielorrusso bengali Bhoj…" at bounding box center [1316, 287] width 165 height 34
select select "Brazilian Portuguese"
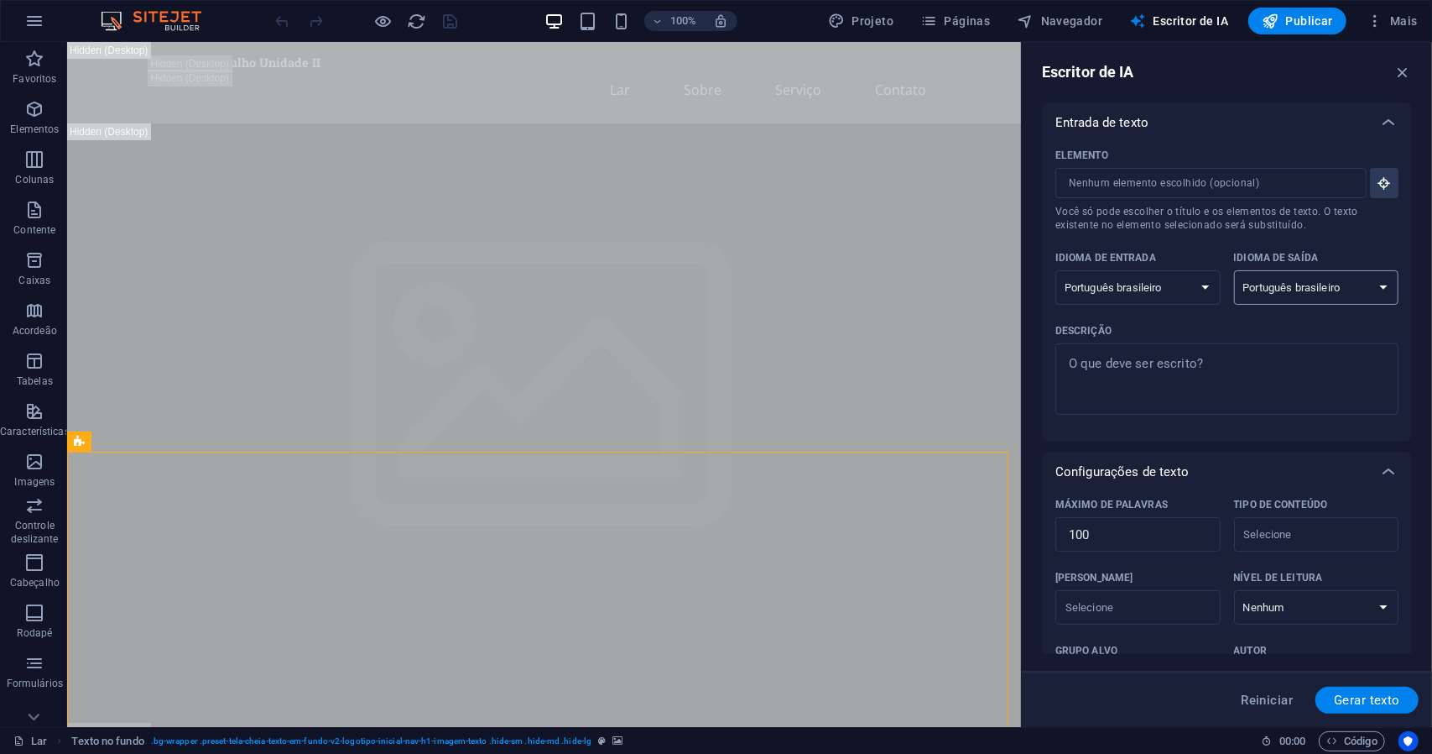
click at [1234, 270] on select "albanês árabe armênio Awadhi azerbaijano Bashkir Basco Bielorrusso bengali Bhoj…" at bounding box center [1316, 287] width 165 height 34
click at [1194, 373] on textarea "Descrição x ​" at bounding box center [1227, 379] width 326 height 55
type textarea "x"
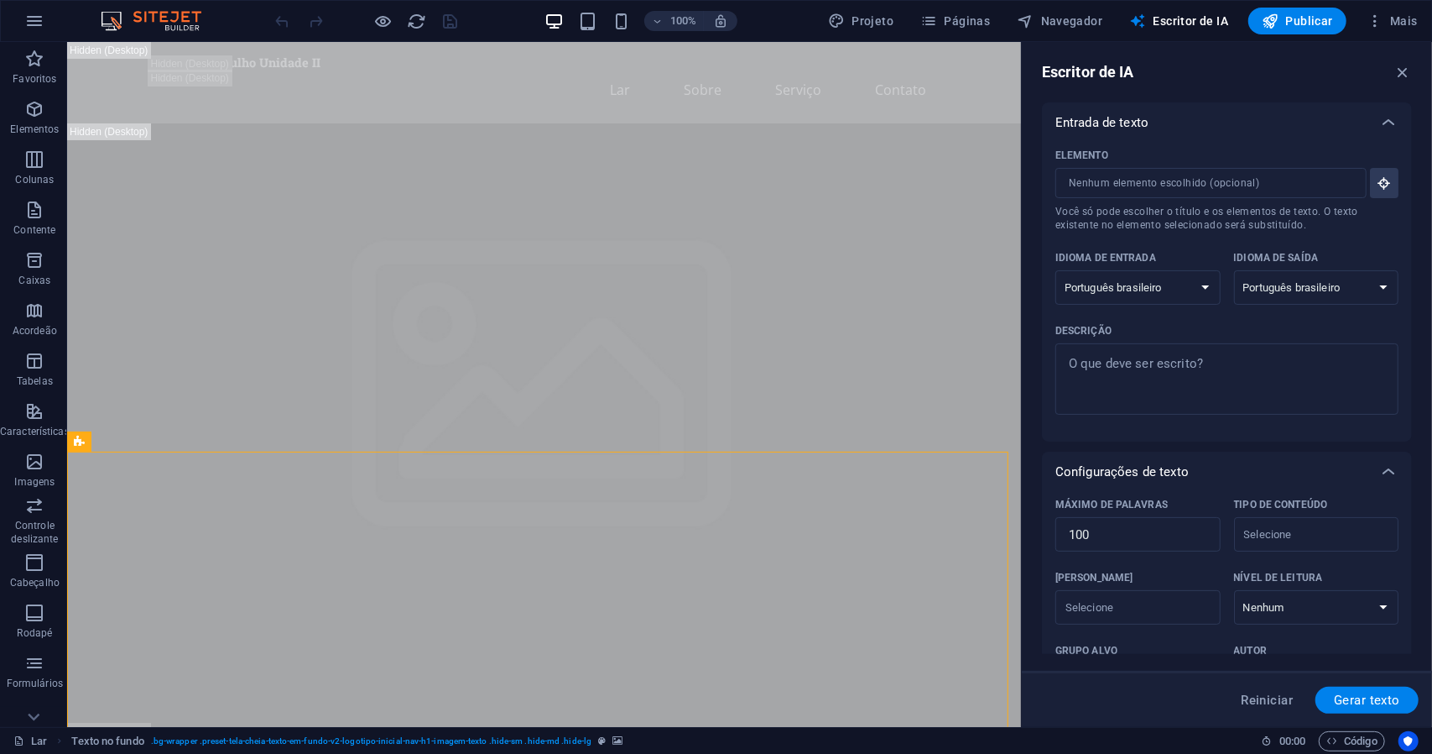
click at [129, 21] on img at bounding box center [160, 21] width 126 height 20
click at [128, 19] on img at bounding box center [160, 21] width 126 height 20
click at [1401, 71] on icon "button" at bounding box center [1403, 72] width 18 height 18
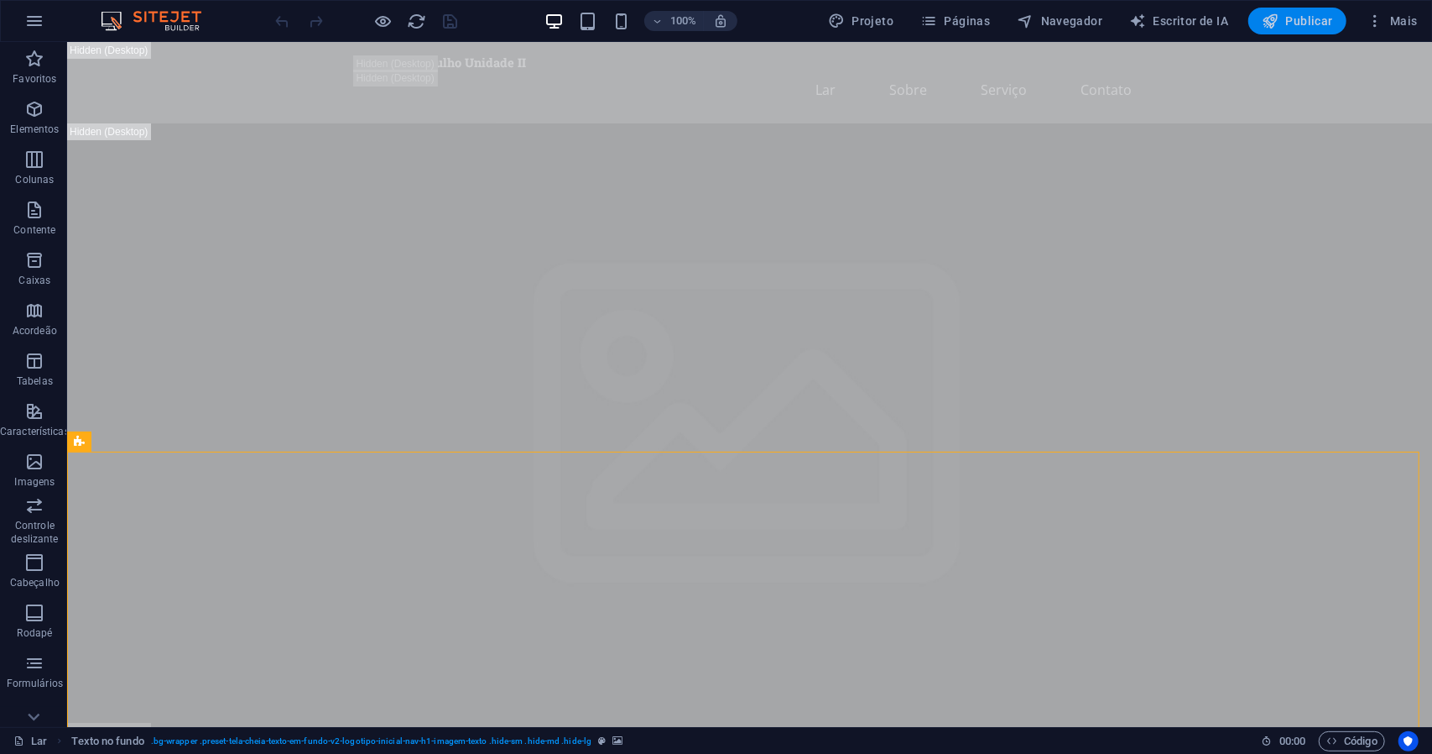
click at [1312, 24] on font "Publicar" at bounding box center [1309, 20] width 47 height 13
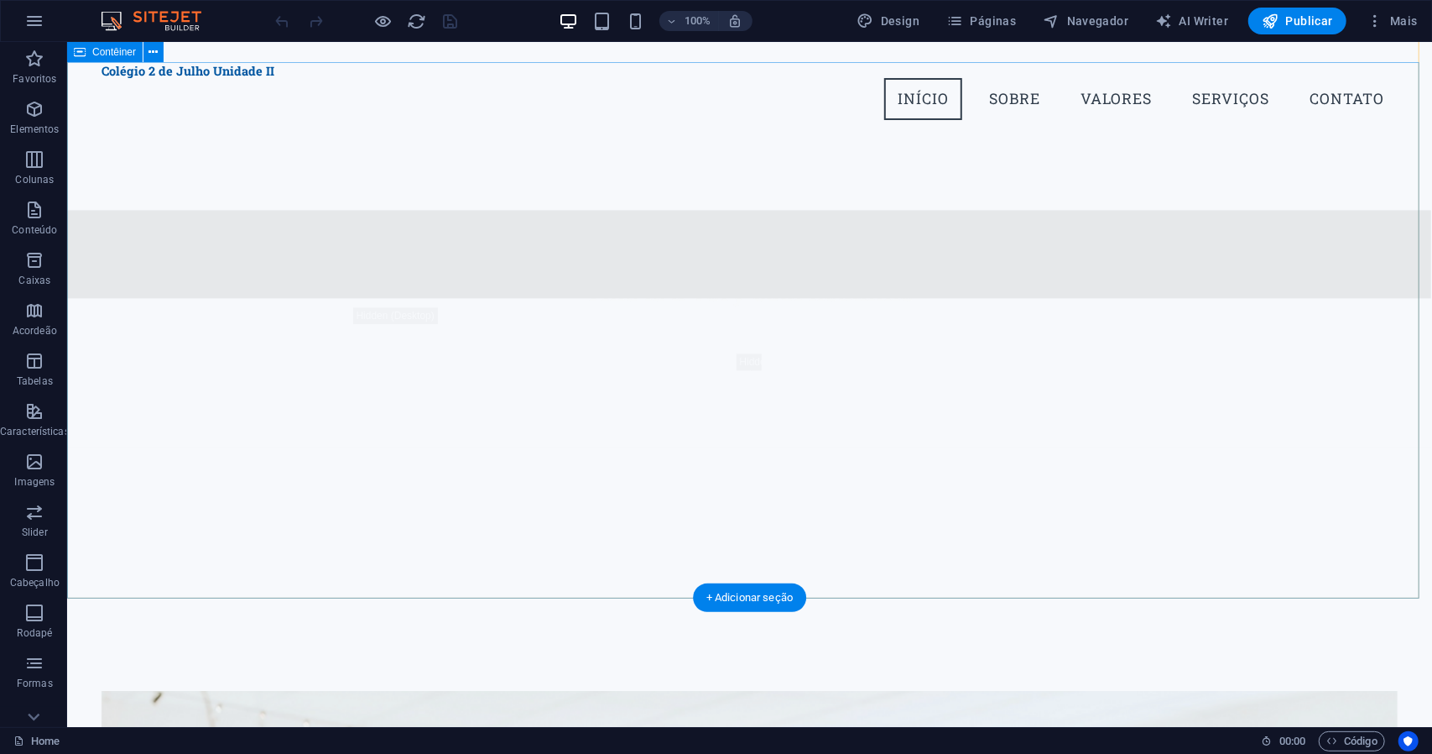
scroll to position [2014, 0]
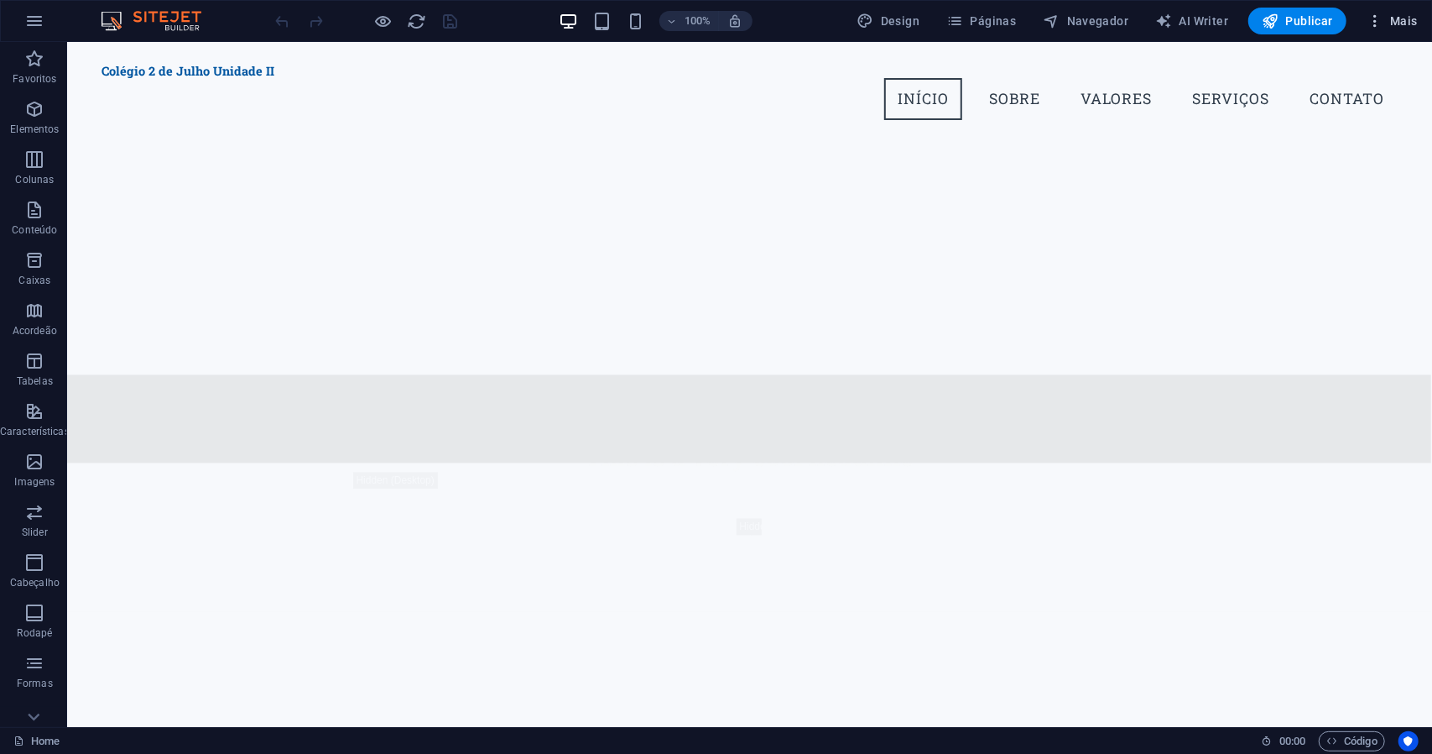
click at [1375, 23] on icon "button" at bounding box center [1375, 21] width 17 height 17
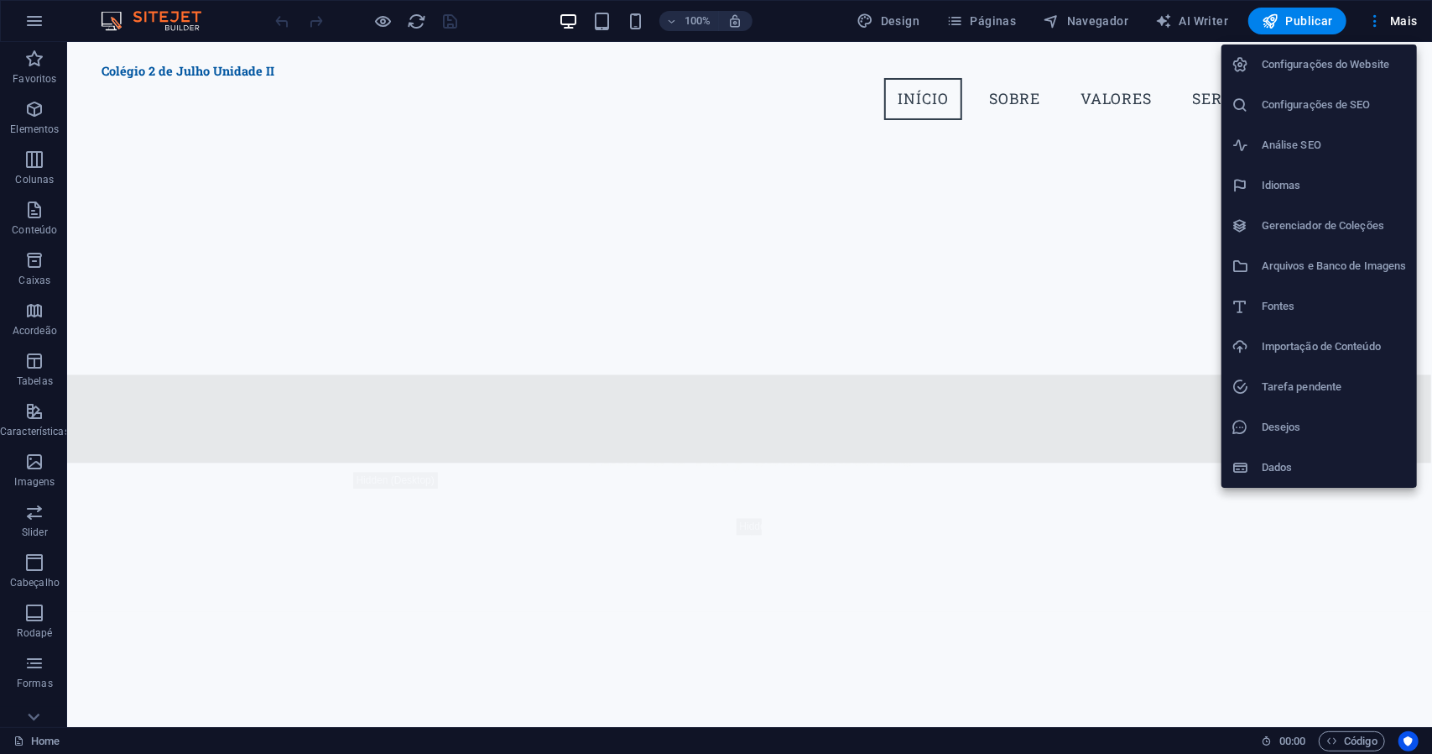
click at [1097, 24] on div at bounding box center [716, 377] width 1432 height 754
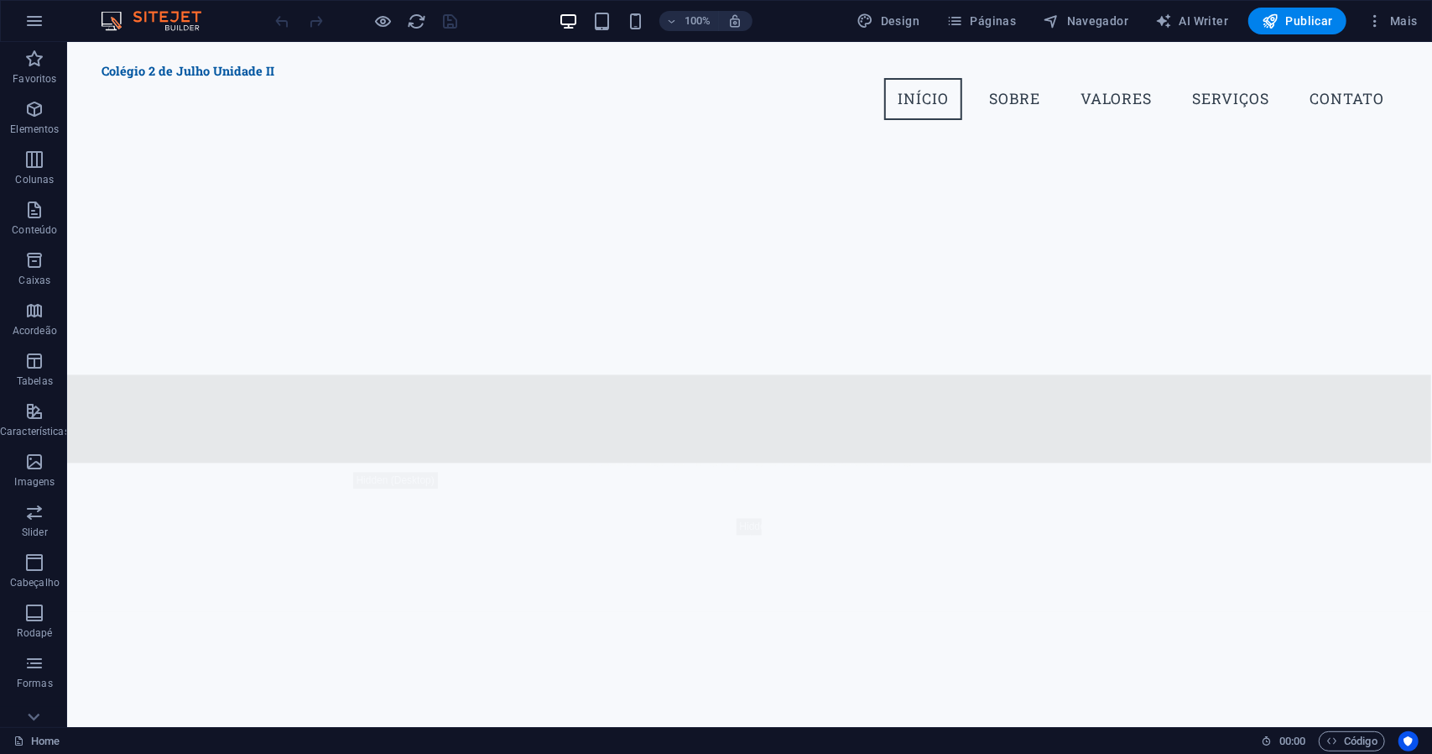
click at [1097, 24] on span "Navegador" at bounding box center [1086, 21] width 86 height 17
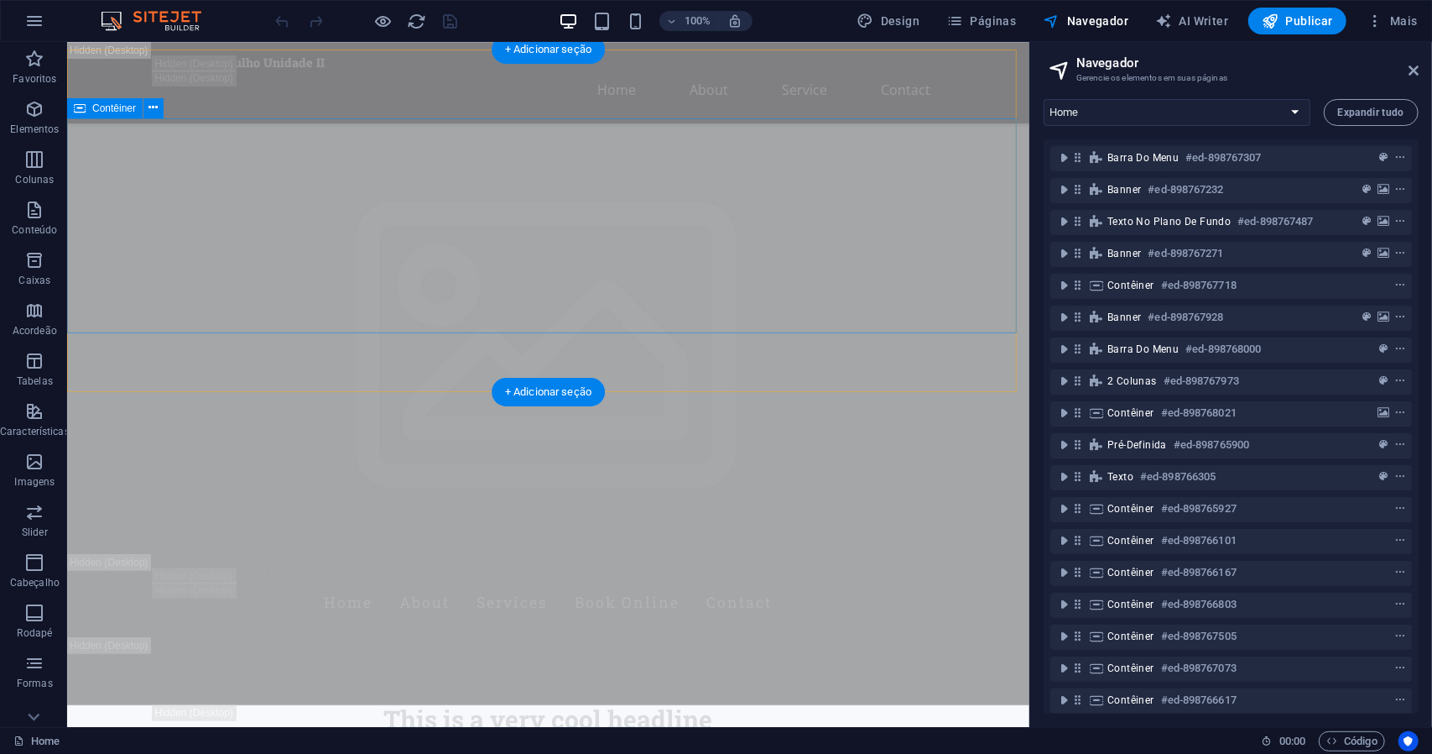
scroll to position [0, 0]
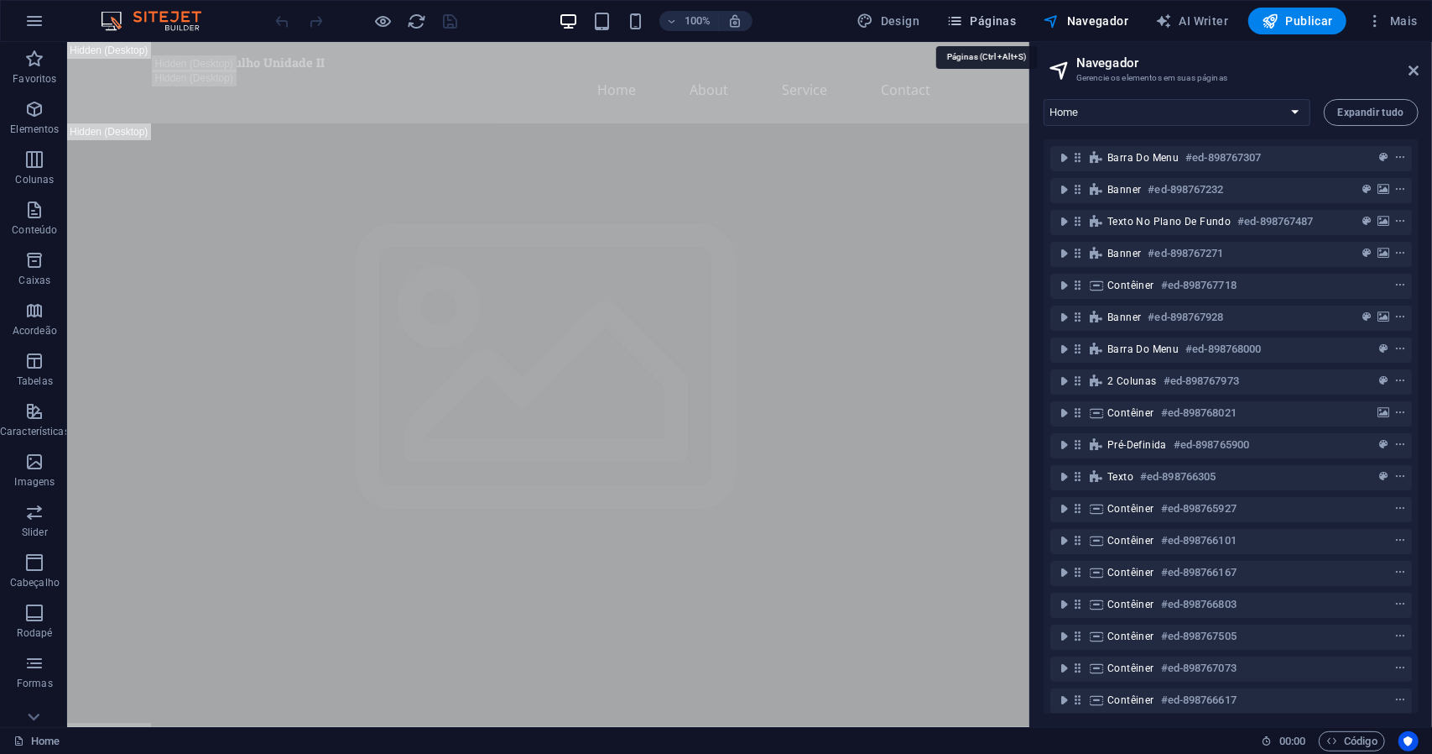
click at [1007, 20] on span "Páginas" at bounding box center [982, 21] width 70 height 17
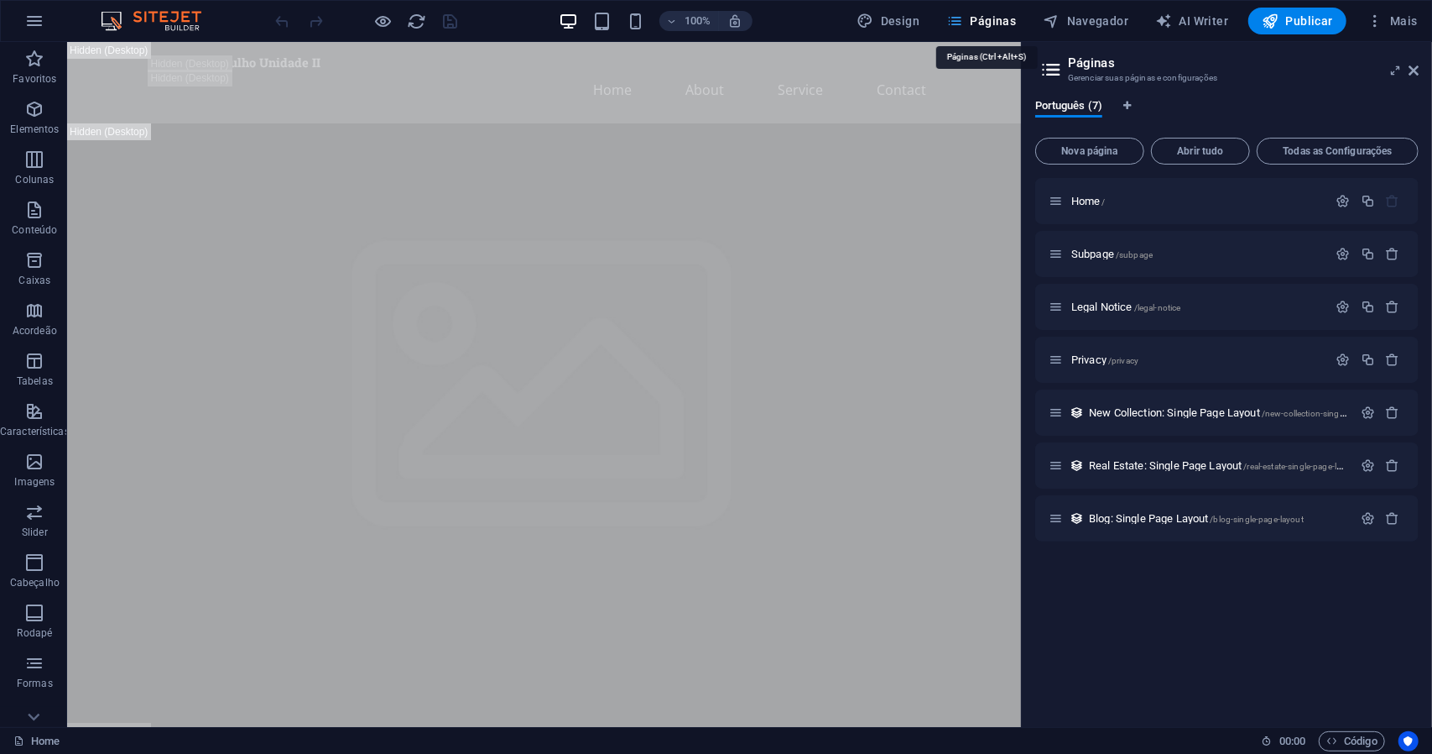
click at [956, 23] on icon "button" at bounding box center [955, 21] width 17 height 17
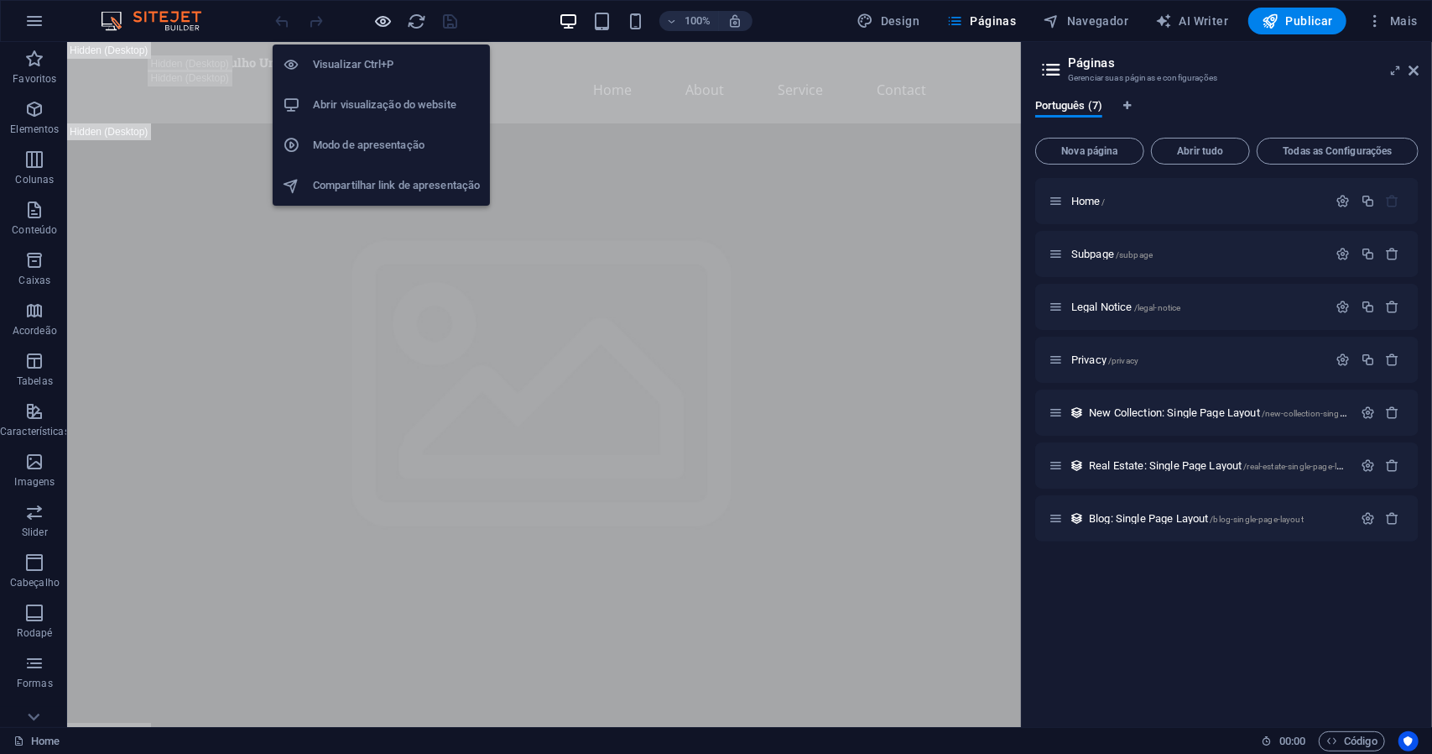
drag, startPoint x: 391, startPoint y: 17, endPoint x: 389, endPoint y: 27, distance: 10.2
click at [389, 27] on icon "button" at bounding box center [383, 21] width 19 height 19
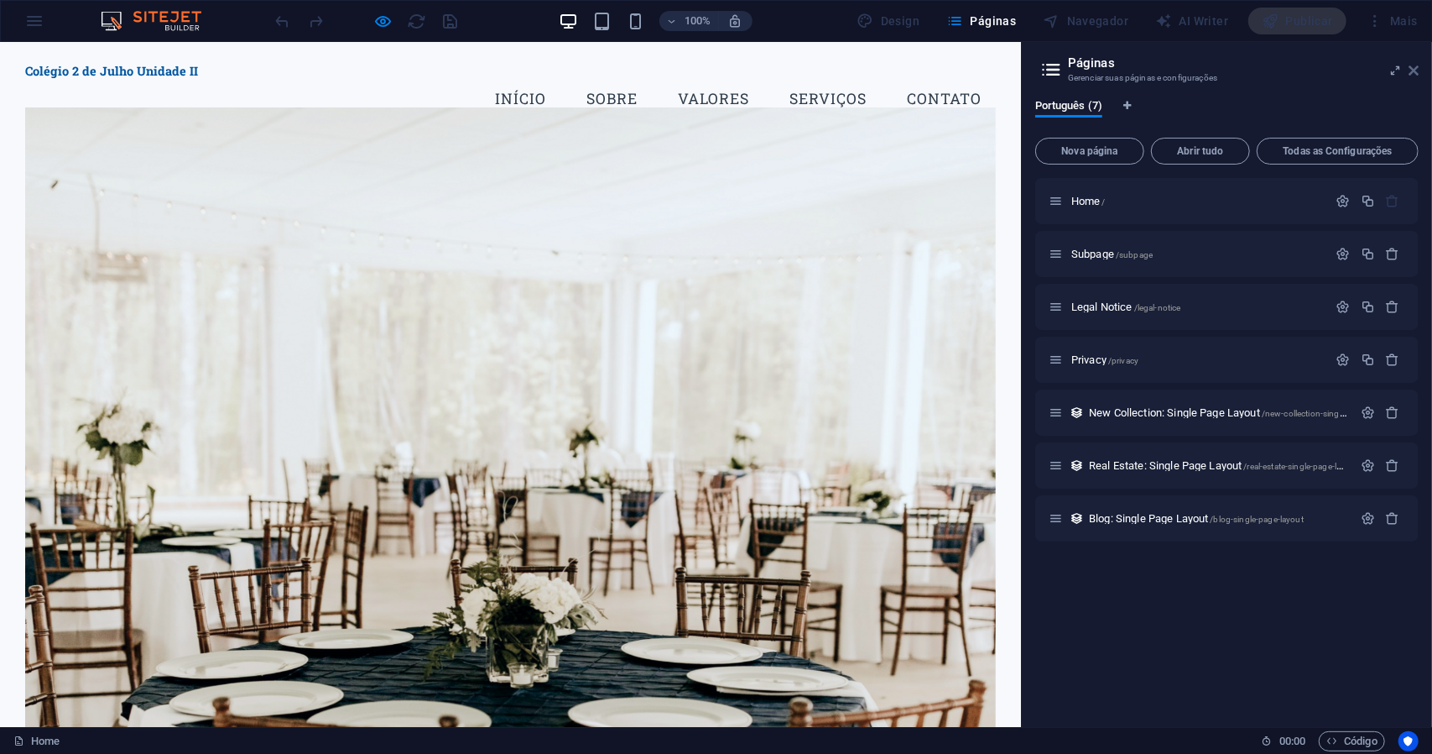
click at [1411, 70] on icon at bounding box center [1414, 70] width 10 height 13
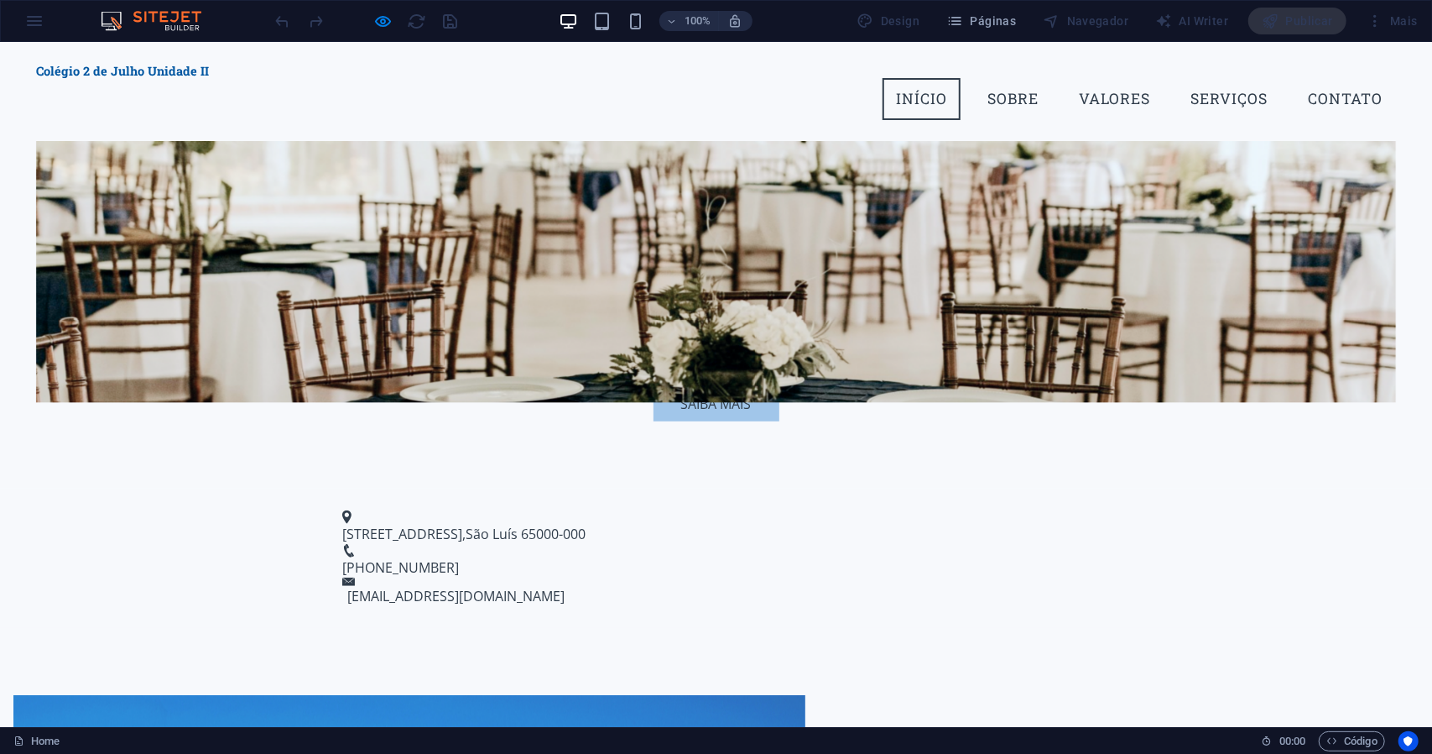
scroll to position [336, 0]
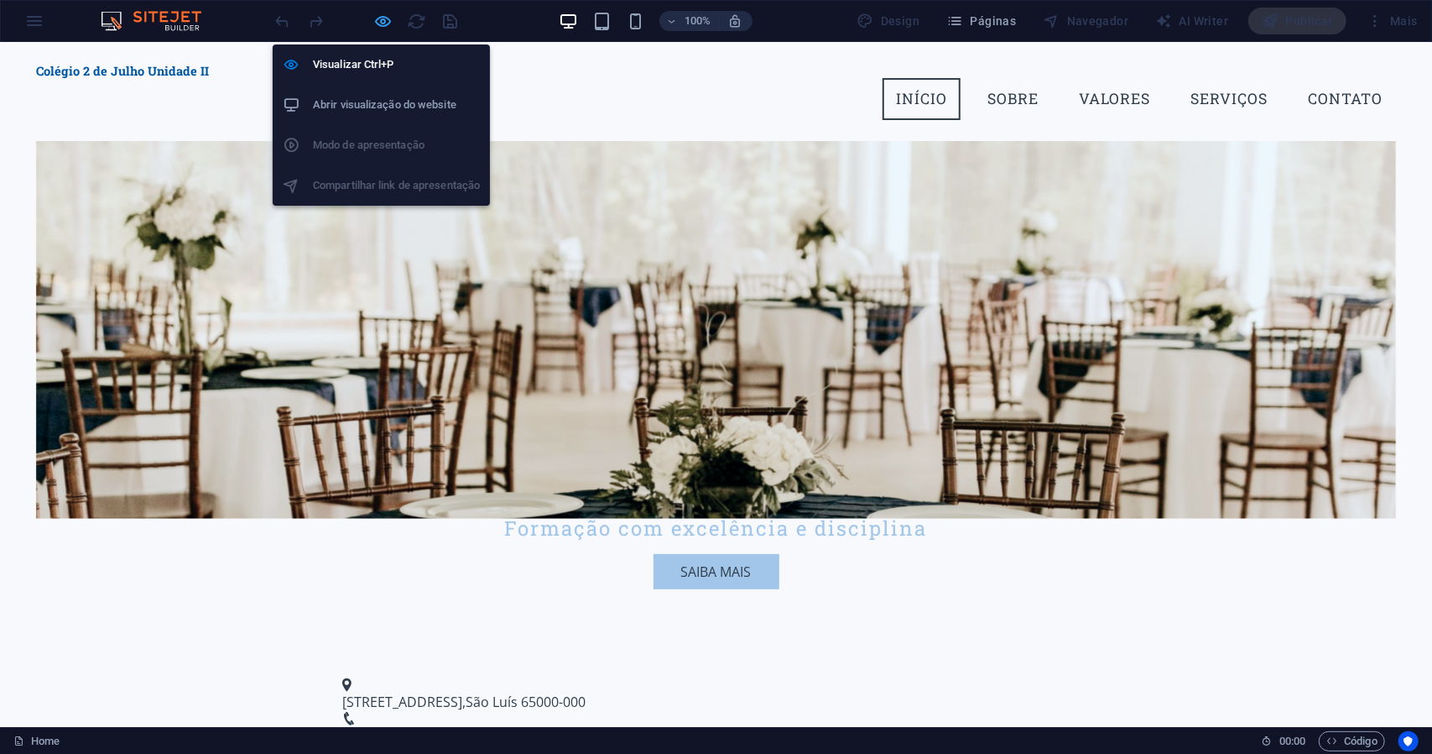
click at [384, 18] on icon "button" at bounding box center [383, 21] width 19 height 19
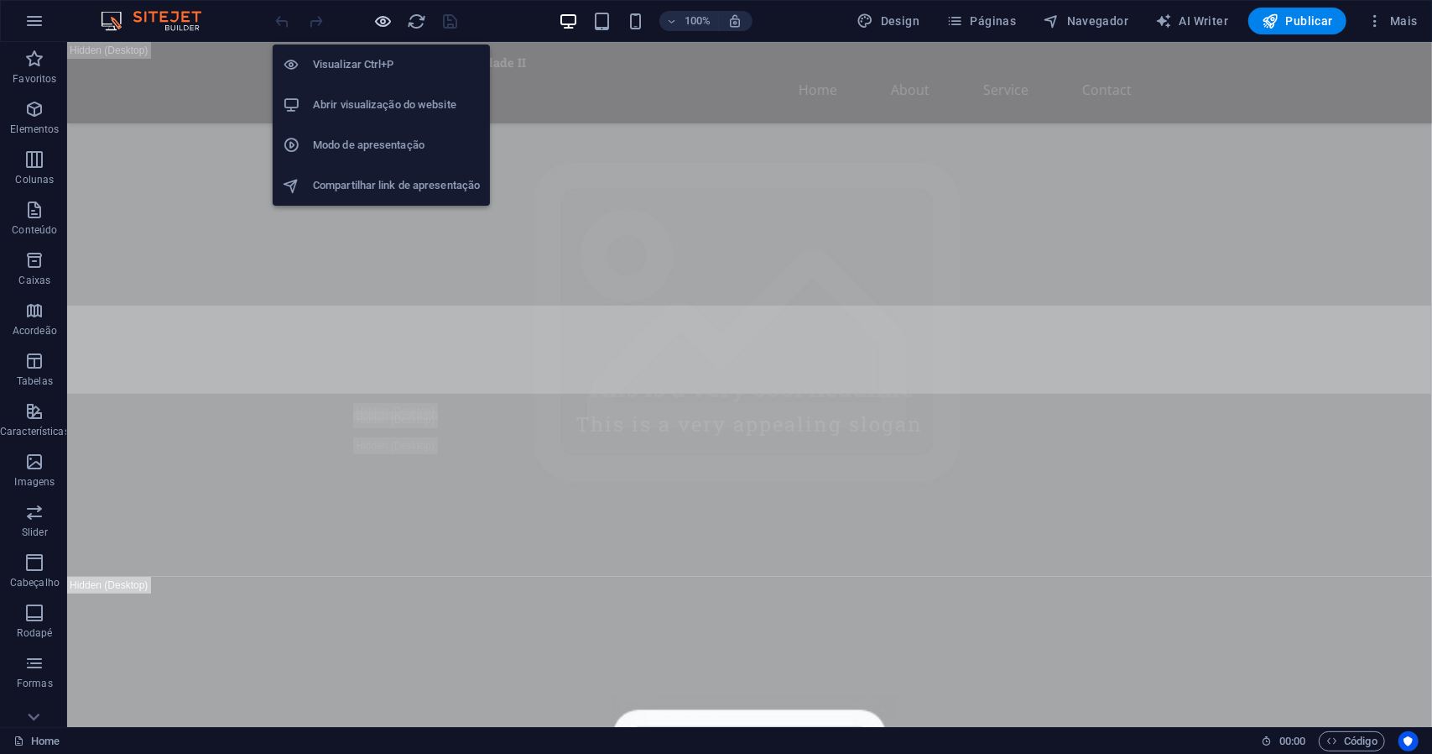
click at [386, 23] on icon "button" at bounding box center [383, 21] width 19 height 19
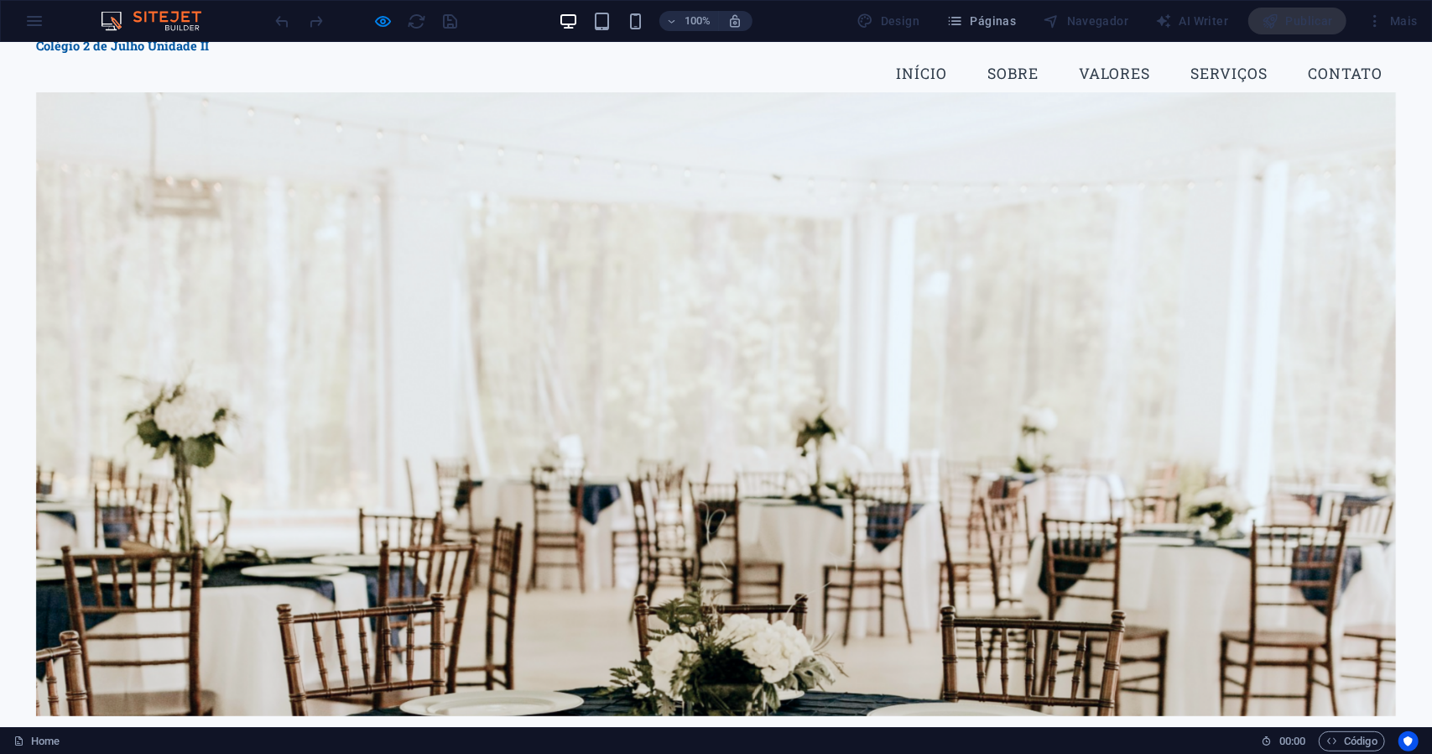
scroll to position [0, 0]
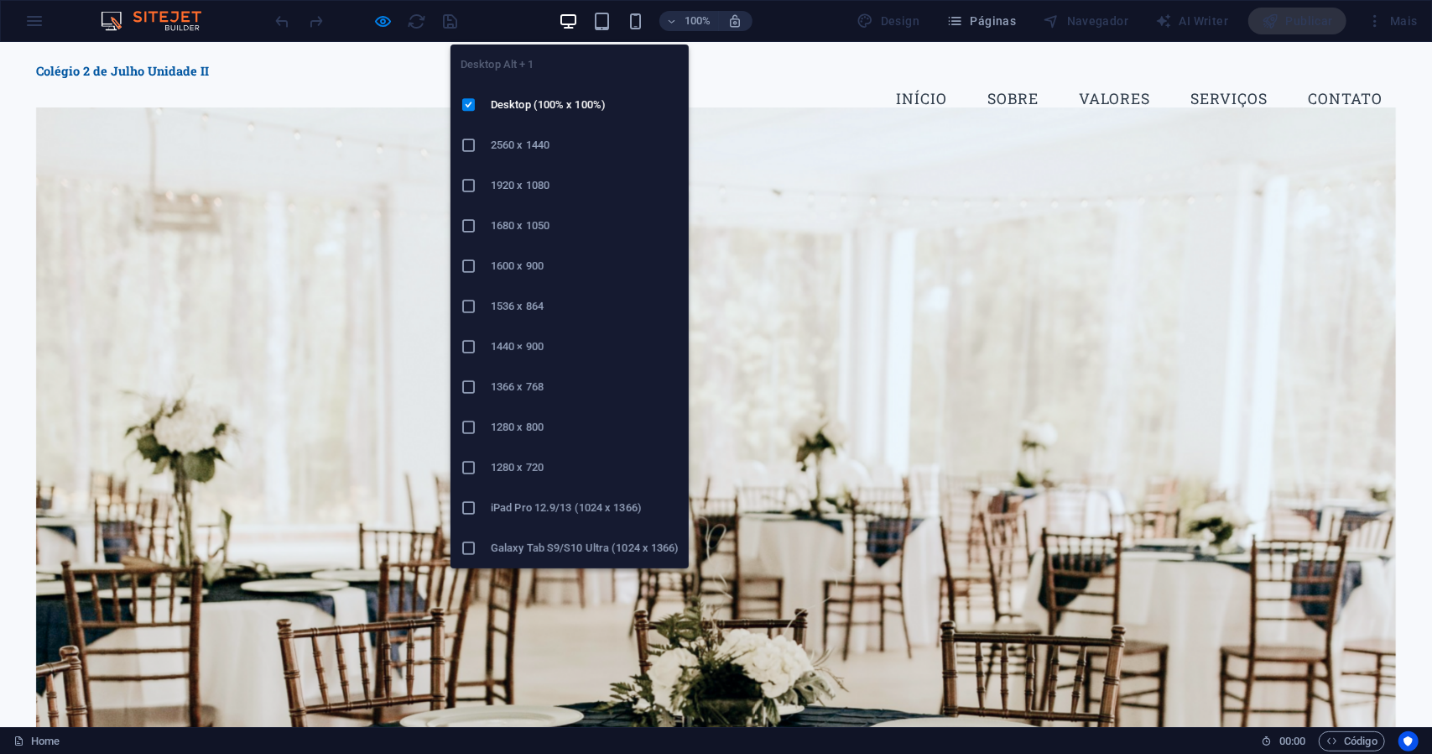
click at [571, 23] on icon "button" at bounding box center [568, 21] width 19 height 19
click at [566, 16] on icon "button" at bounding box center [568, 21] width 19 height 19
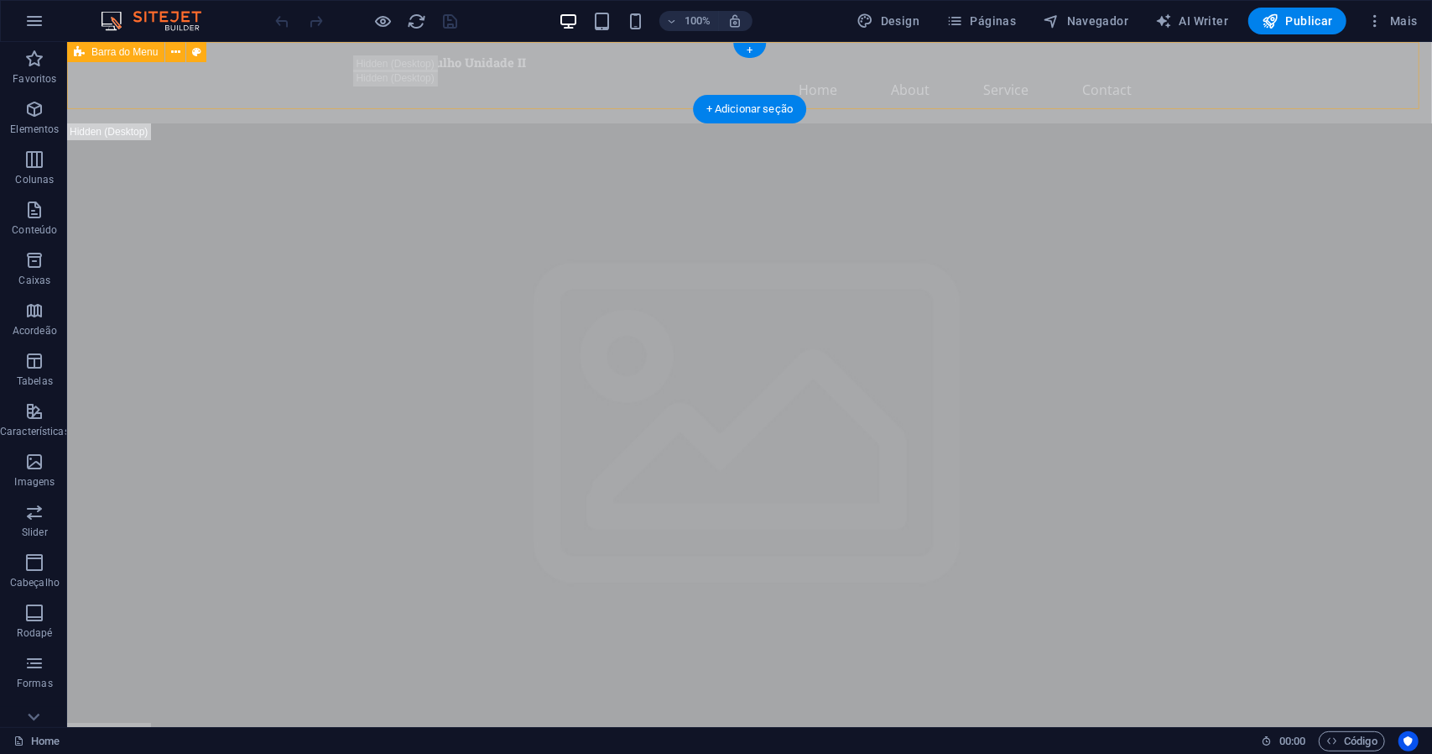
drag, startPoint x: 1375, startPoint y: 62, endPoint x: 1256, endPoint y: 52, distance: 119.6
click at [1176, 27] on span "AI Writer" at bounding box center [1191, 21] width 73 height 17
select select "English"
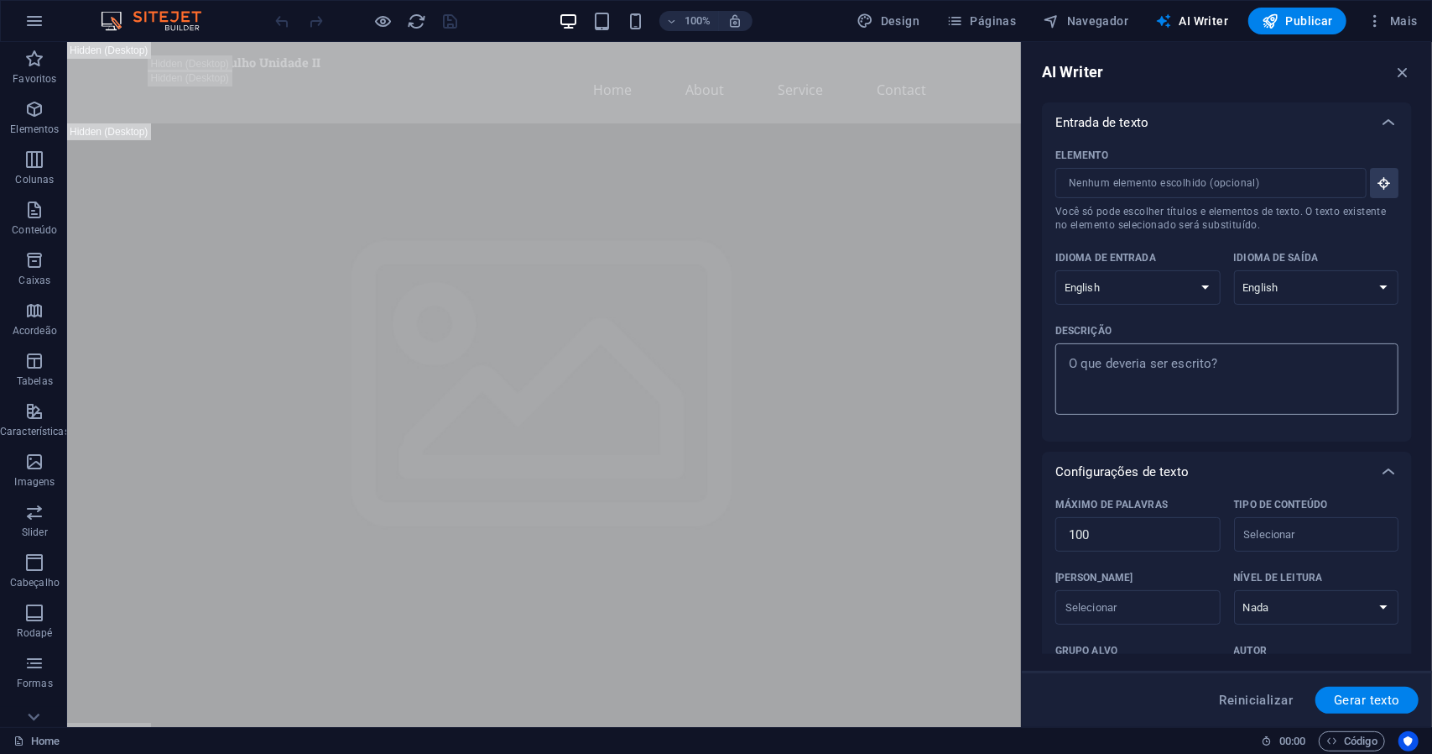
click at [1202, 382] on textarea "Descrição x ​" at bounding box center [1227, 379] width 326 height 55
type textarea "x"
click at [1200, 287] on select "Albanian Arabic Armenian Awadhi Azerbaijani Bashkir Basque Belarusian Bengali B…" at bounding box center [1138, 287] width 165 height 34
select select "Brazilian Portuguese"
click at [1056, 270] on select "Albanian Arabic Armenian Awadhi Azerbaijani Bashkir Basque Belarusian Bengali B…" at bounding box center [1138, 287] width 165 height 34
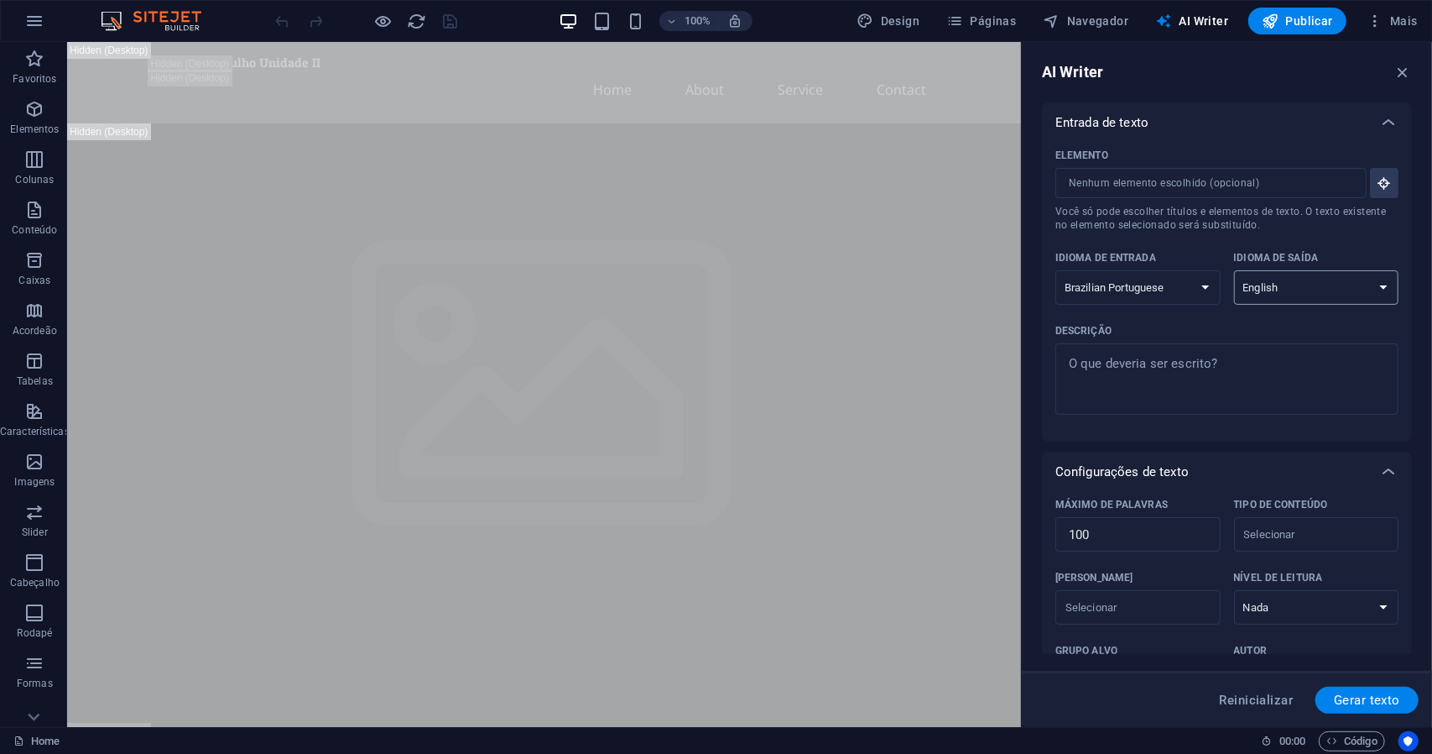
click at [1386, 283] on select "Albanian Arabic Armenian Awadhi Azerbaijani Bashkir Basque Belarusian Bengali B…" at bounding box center [1316, 287] width 165 height 34
select select "Brazilian Portuguese"
click at [1234, 270] on select "Albanian Arabic Armenian Awadhi Azerbaijani Bashkir Basque Belarusian Bengali B…" at bounding box center [1316, 287] width 165 height 34
type textarea "x"
click at [1165, 392] on textarea "Descrição x ​" at bounding box center [1227, 379] width 326 height 55
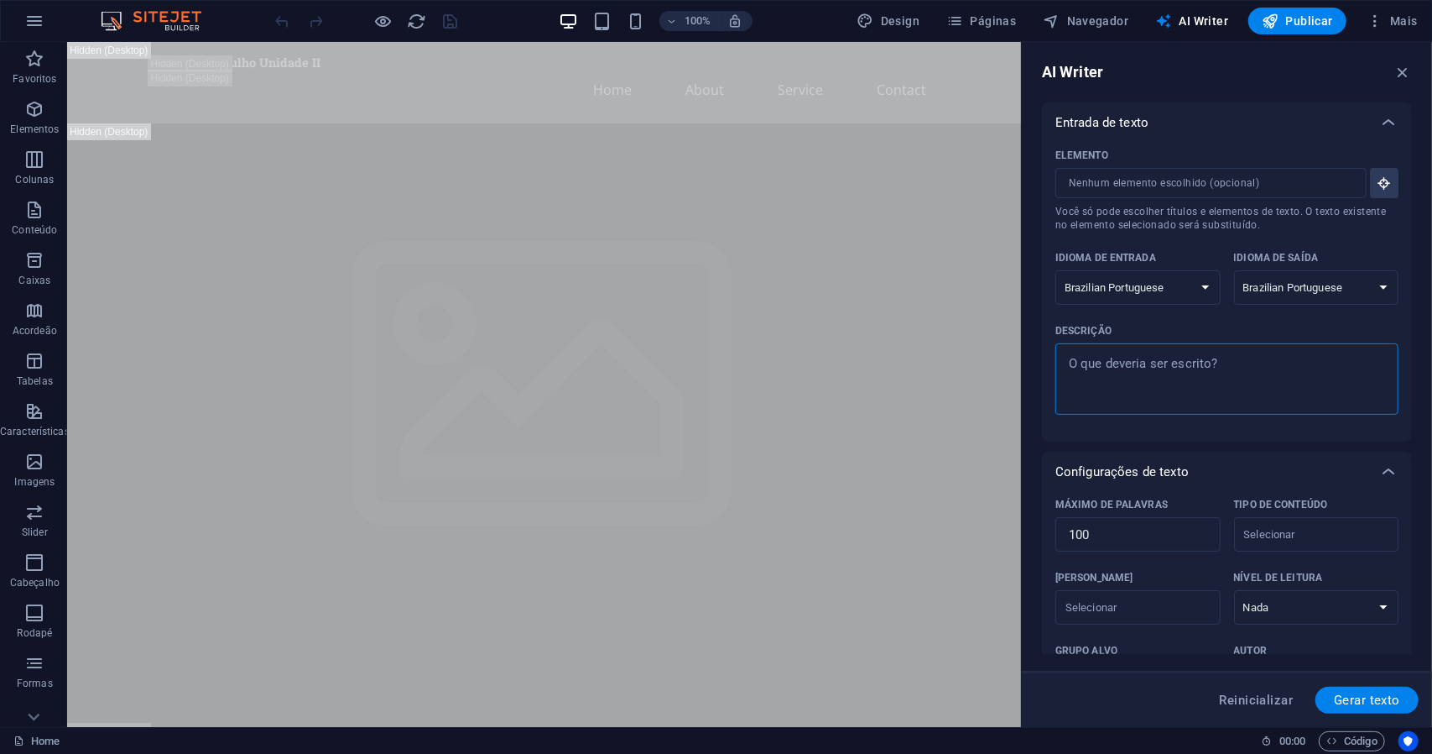
type textarea "q"
type textarea "x"
type textarea "qu"
type textarea "x"
type textarea "qur"
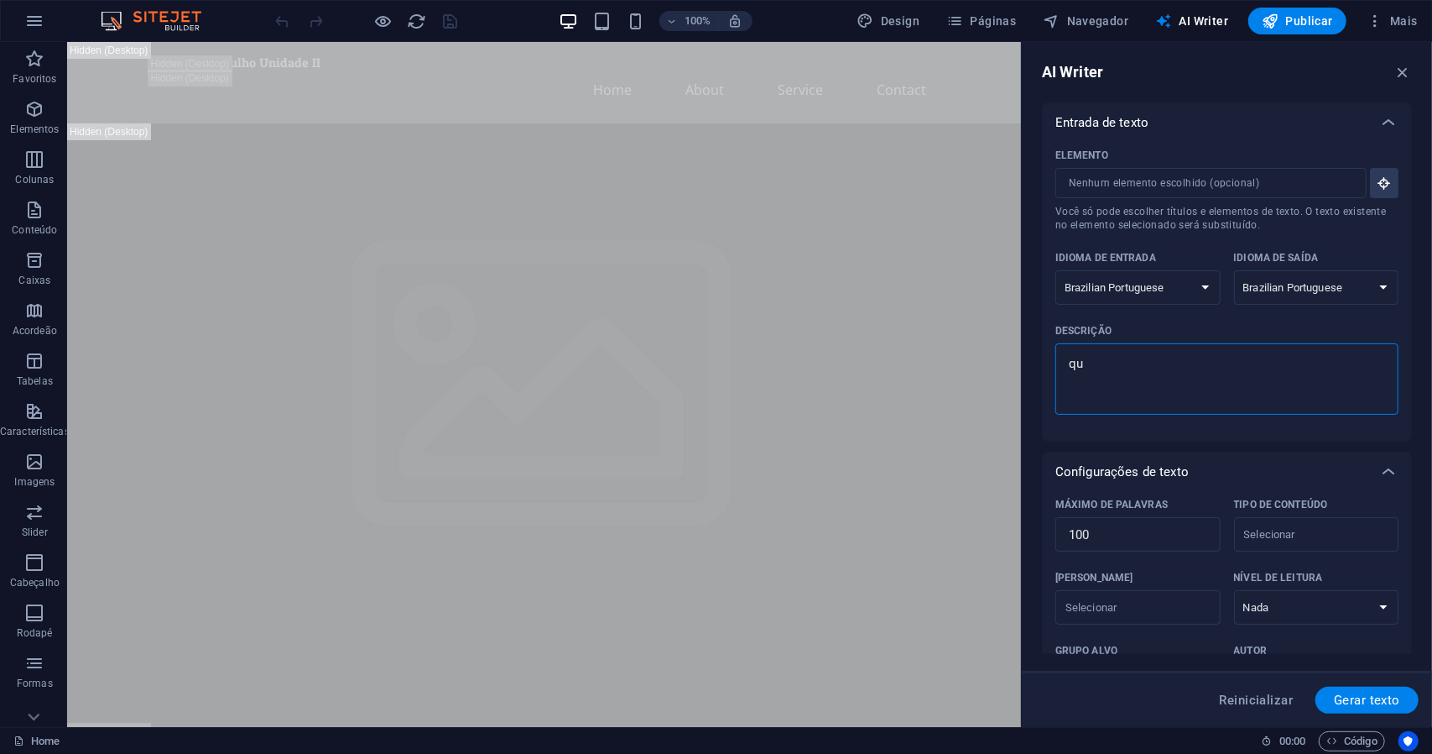
type textarea "x"
type textarea "qu"
type textarea "x"
type textarea "q"
type textarea "x"
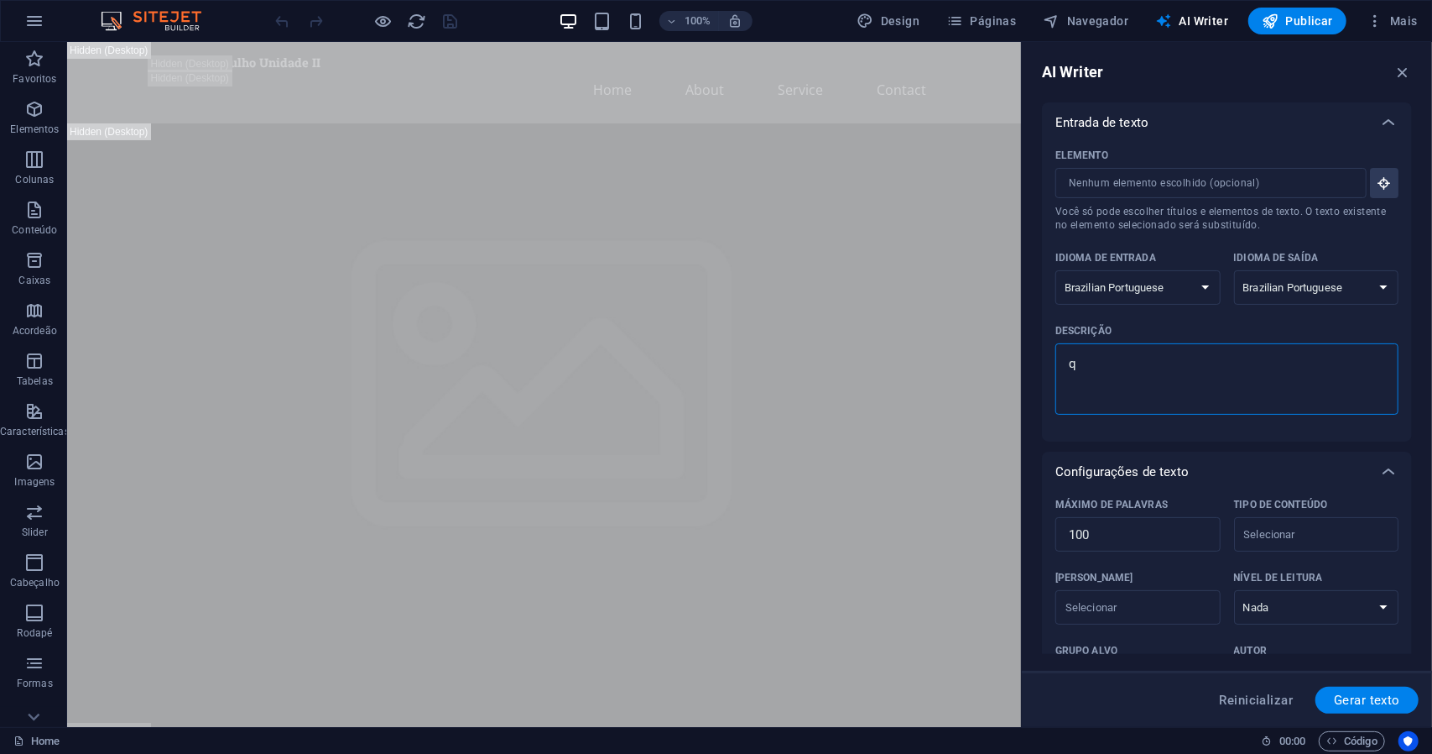
type textarea "x"
type textarea "a"
type textarea "x"
type textarea "q"
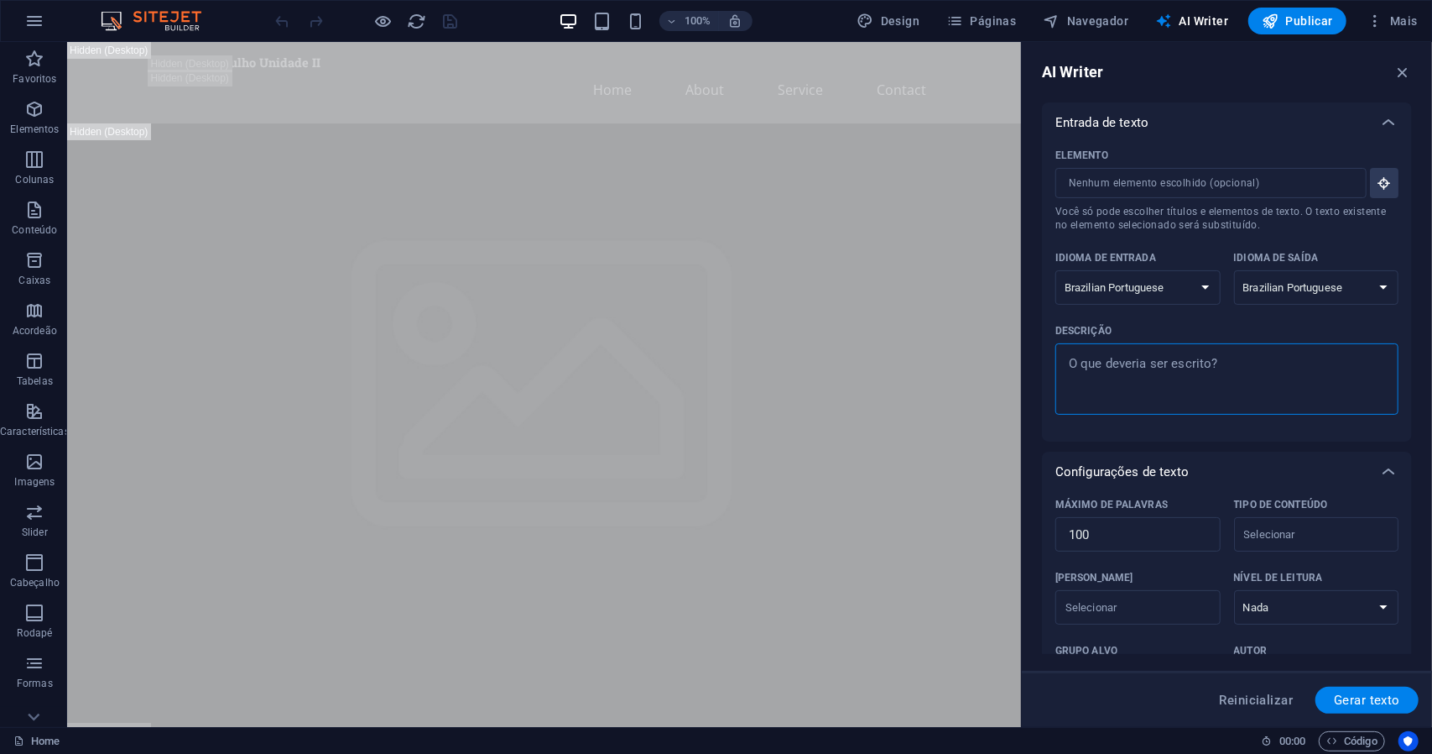
type textarea "x"
type textarea "qe"
type textarea "x"
type textarea "q"
type textarea "x"
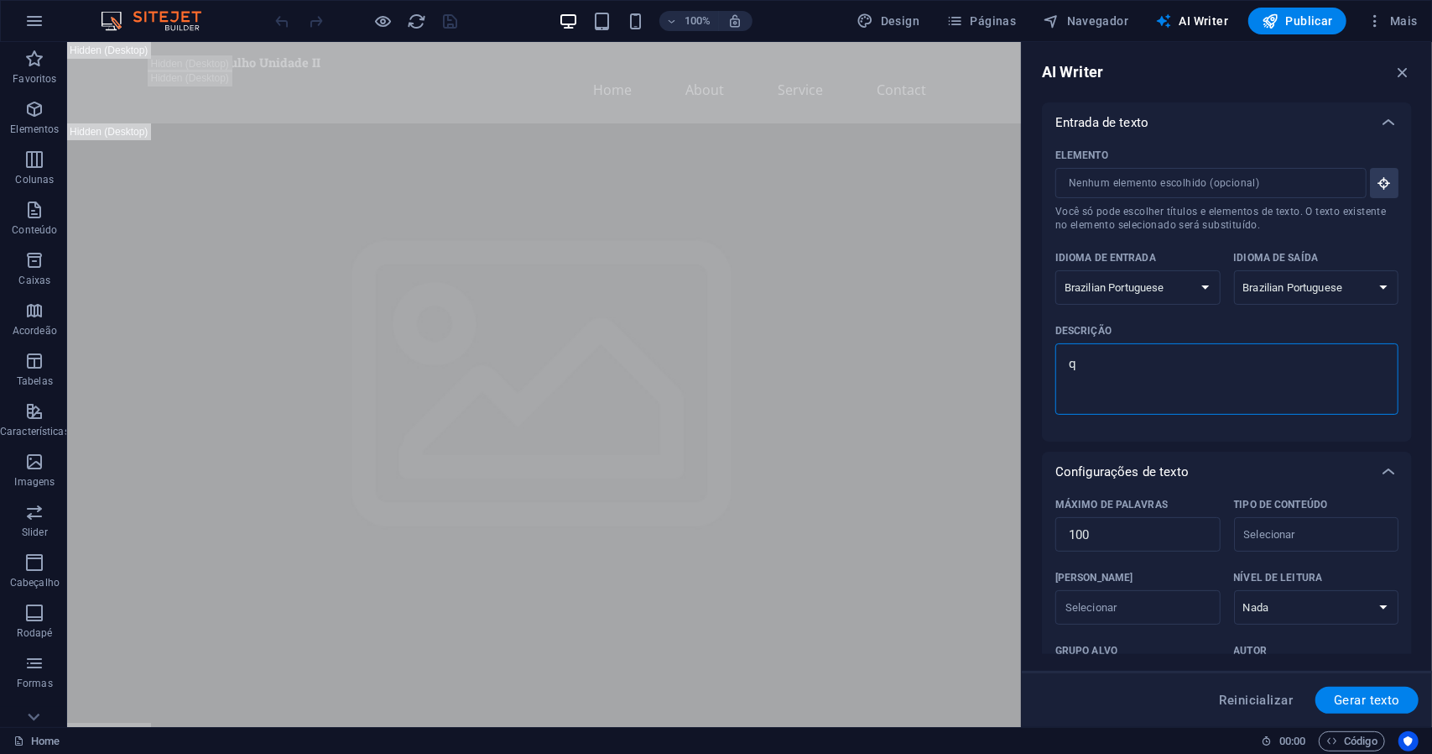
type textarea "x"
type textarea "q"
type textarea "x"
type textarea "qu"
type textarea "x"
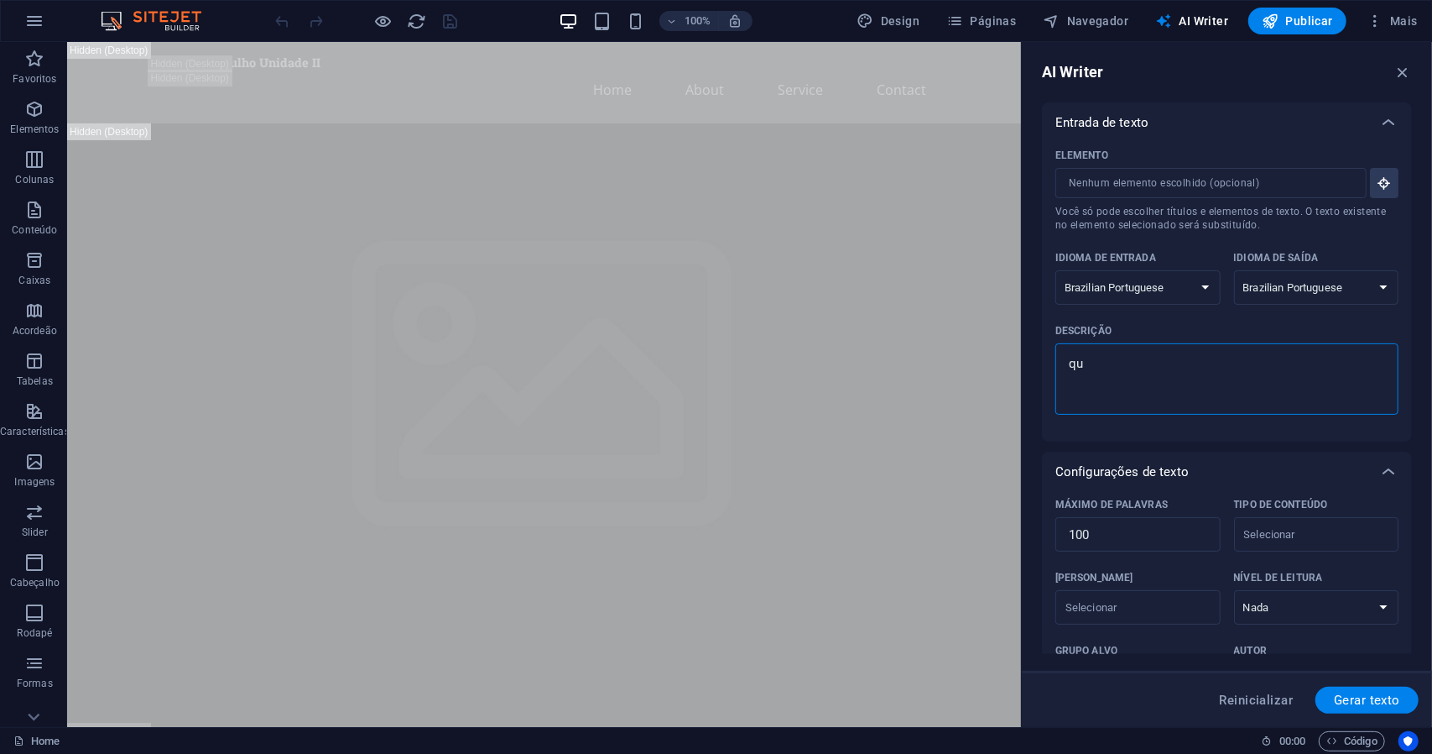
type textarea "que"
type textarea "x"
type textarea "quer"
type textarea "x"
type textarea "queri"
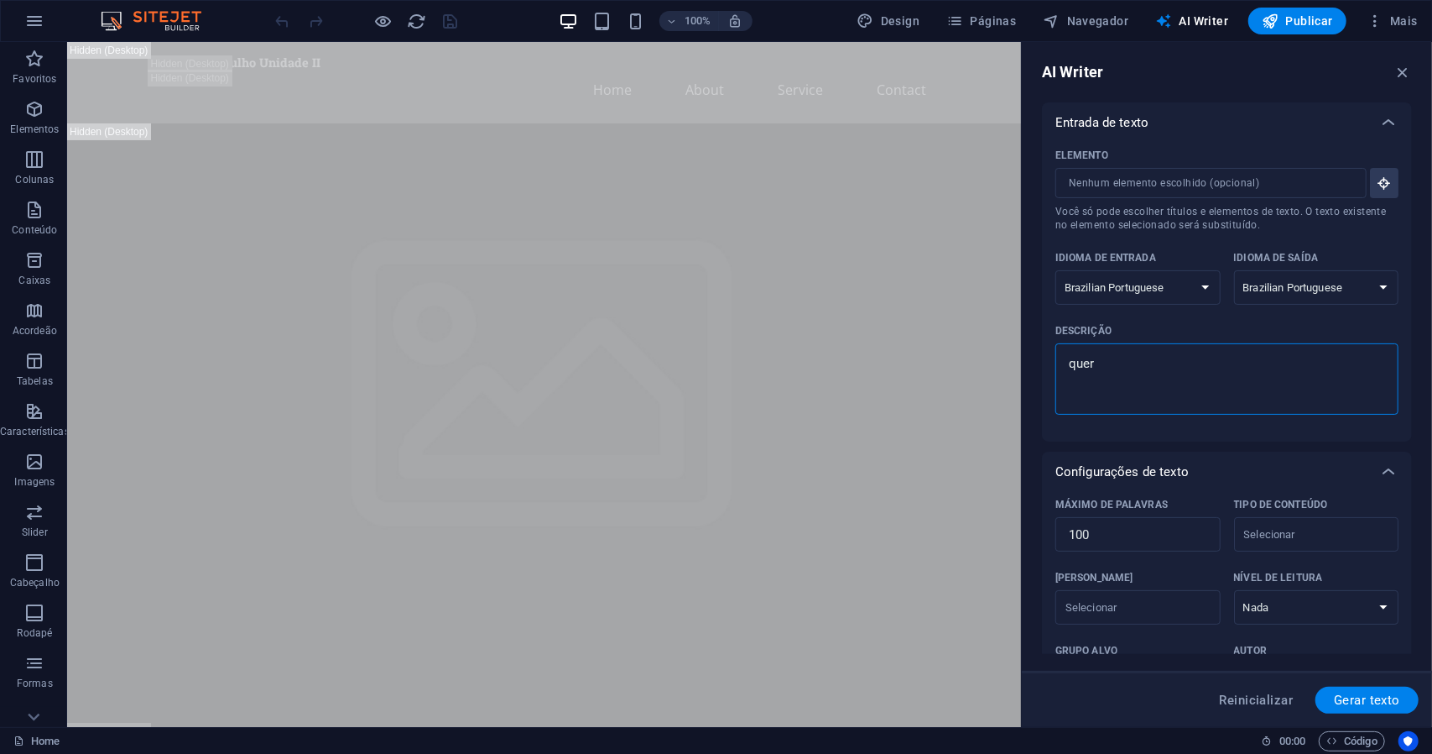
type textarea "x"
type textarea "queria"
type textarea "x"
type textarea "queria"
type textarea "x"
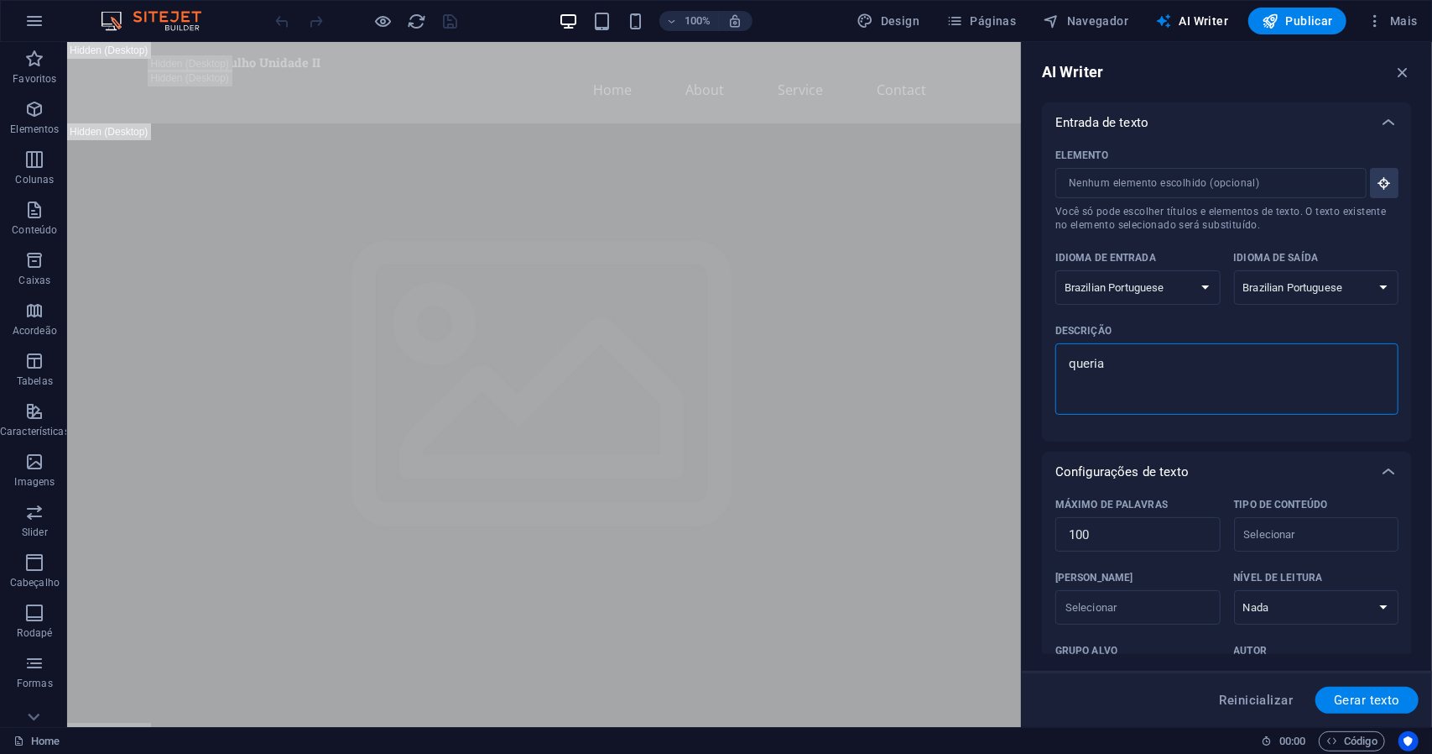
type textarea "queria q"
type textarea "x"
type textarea "queria qu"
type textarea "x"
type textarea "queria que"
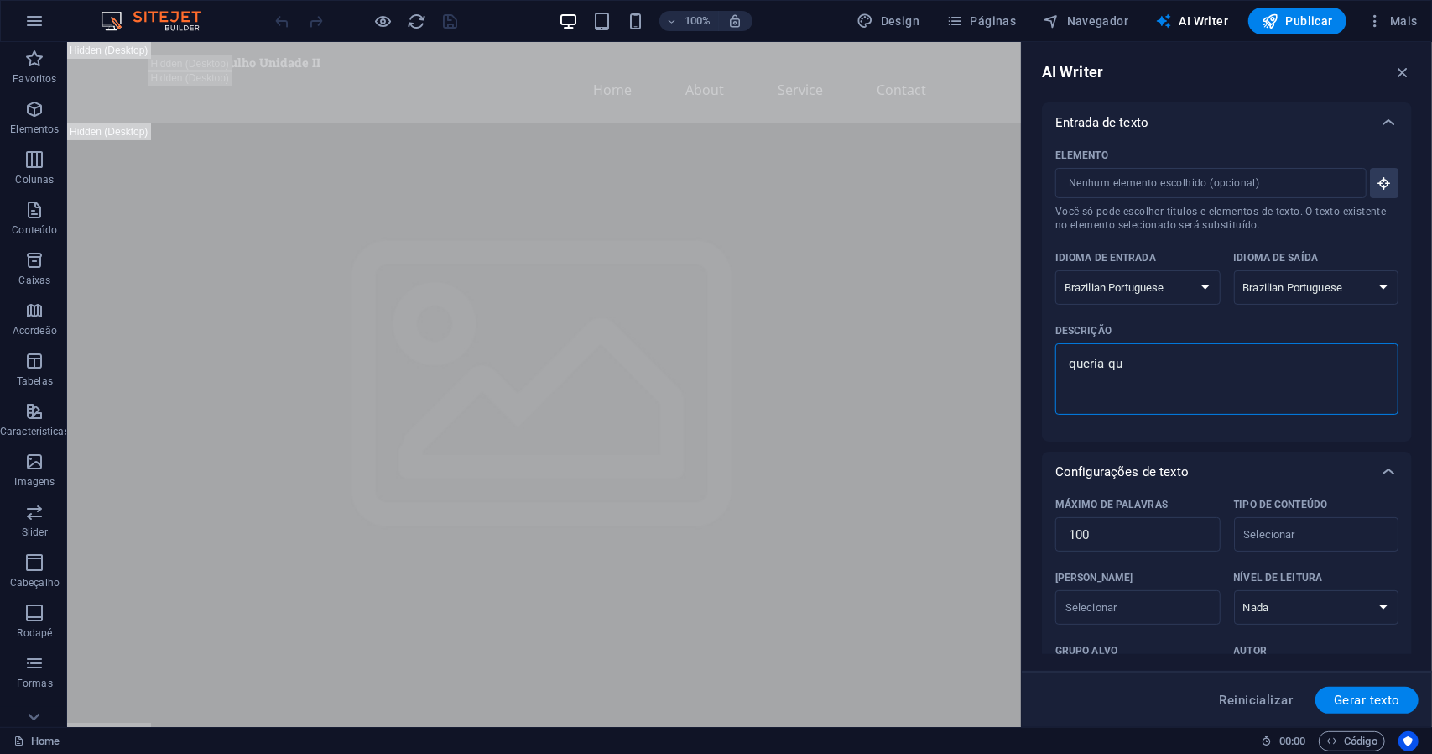
type textarea "x"
type textarea "queria quet"
type textarea "x"
type textarea "queria quetr"
type textarea "x"
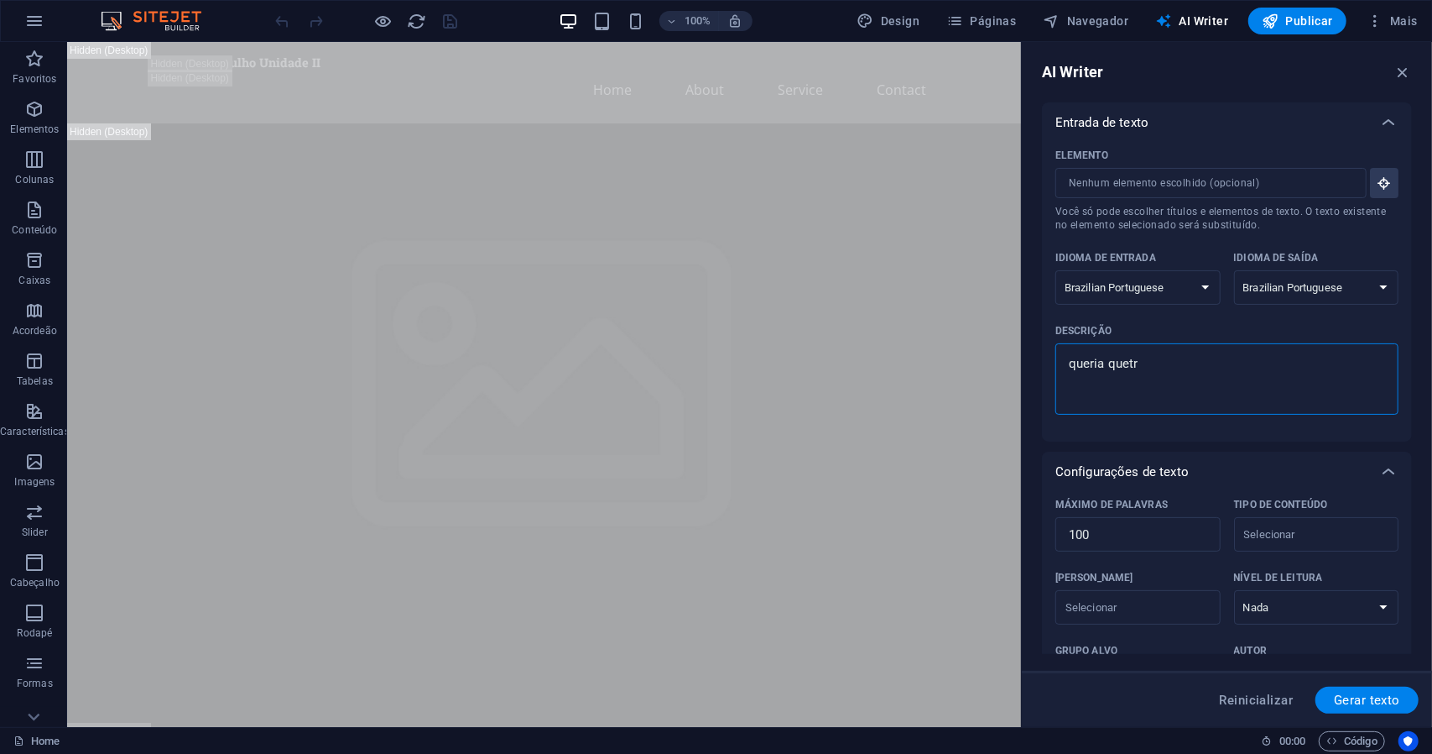
type textarea "queria quetro"
type textarea "x"
type textarea "queria quetroc"
type textarea "x"
type textarea "queria quetroca"
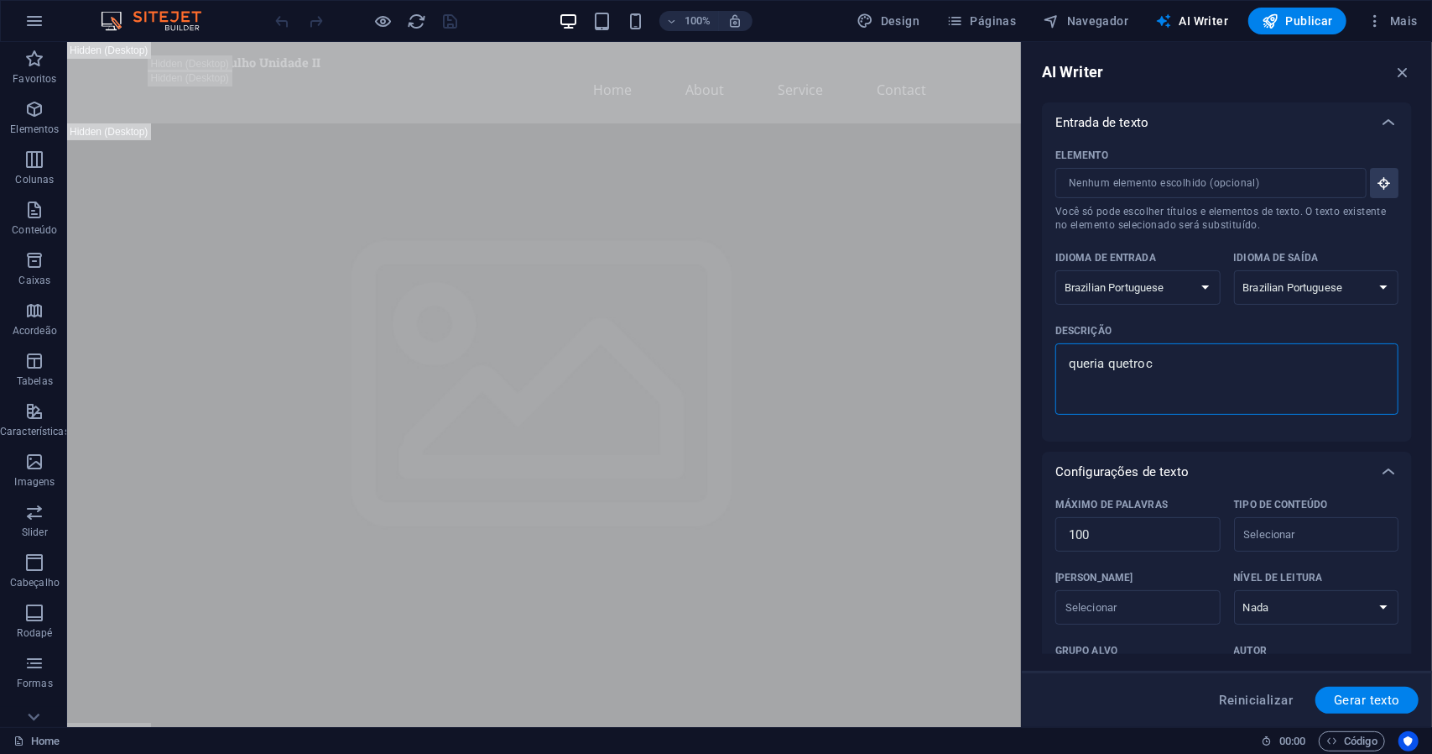
type textarea "x"
type textarea "queria quetrocas"
type textarea "x"
type textarea "queria quetrocass"
type textarea "x"
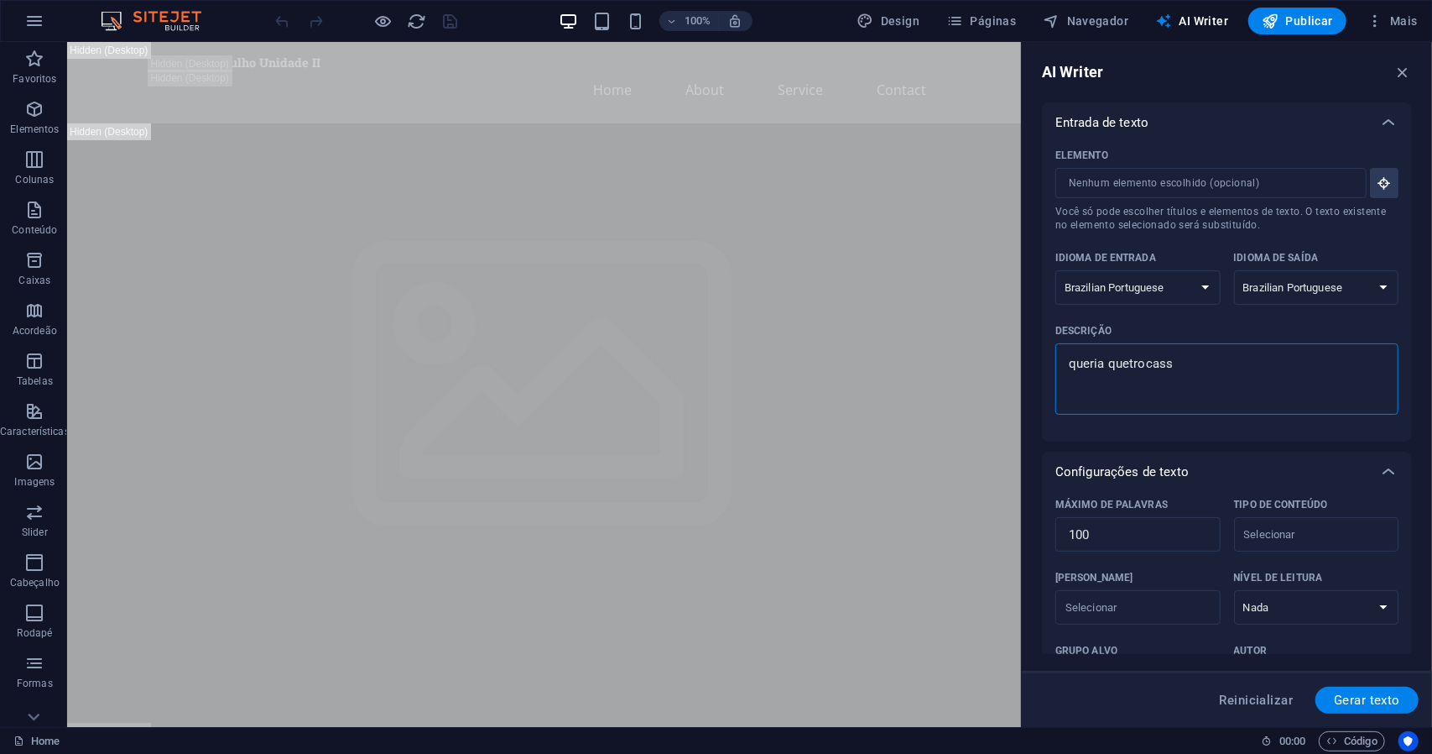
type textarea "queria quetrocasse"
type textarea "x"
type textarea "queria quetrocasse"
type textarea "x"
type textarea "queria quetrocasse t"
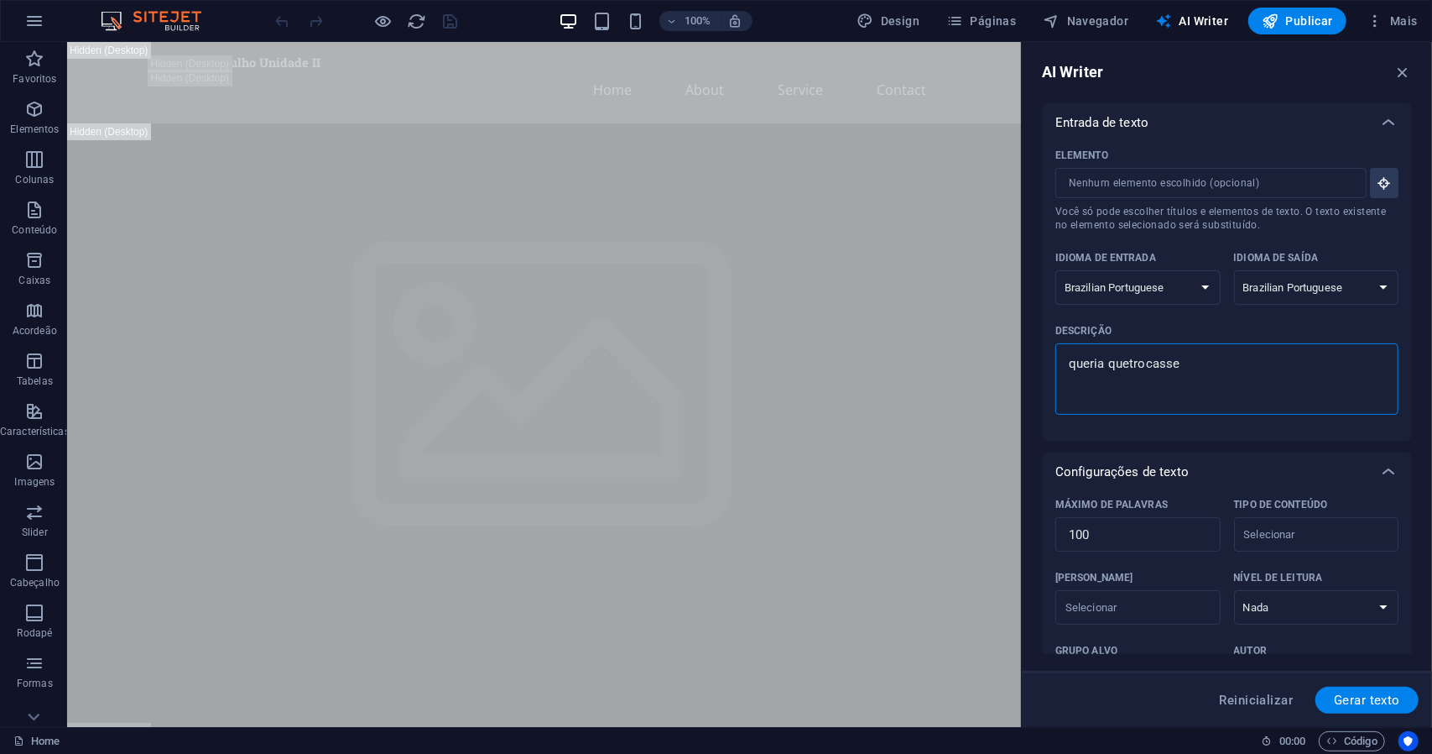
type textarea "x"
type textarea "queria quetrocasse to"
type textarea "x"
type textarea "queria quetrocasse tod"
type textarea "x"
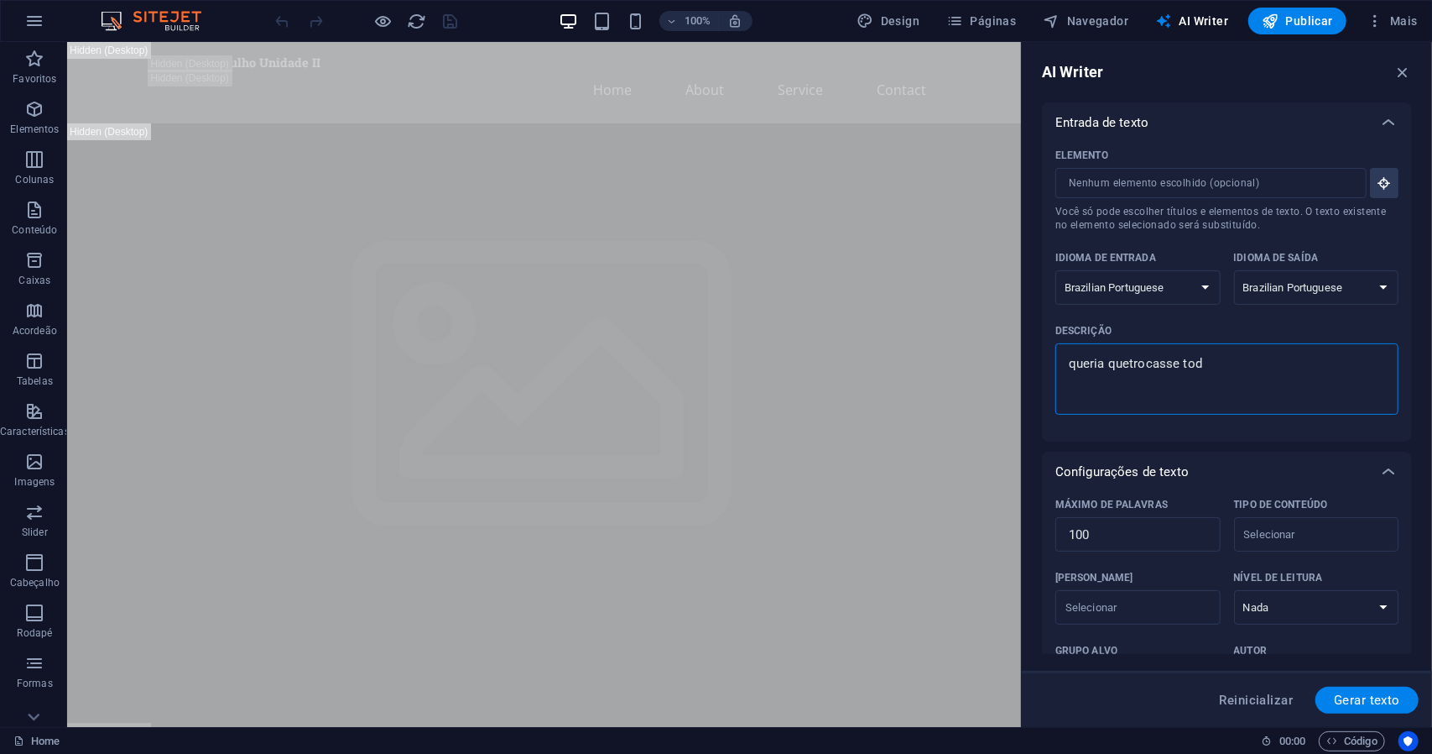
type textarea "queria quetrocasse toda"
type textarea "x"
type textarea "queria quetrocasse todas"
type textarea "x"
type textarea "queria quetrocasse todas"
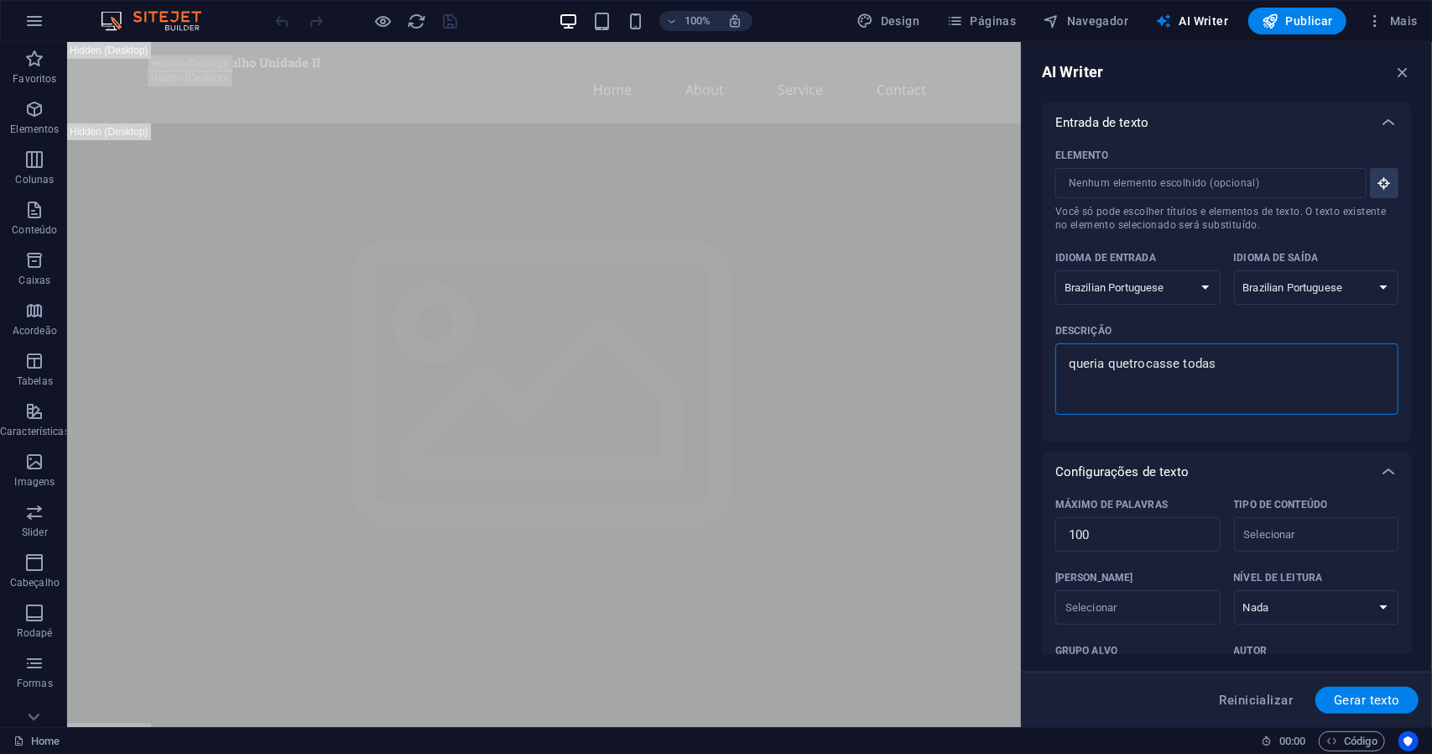
type textarea "x"
type textarea "queria quetrocasse todas a"
type textarea "x"
type textarea "queria quetrocasse todas as"
type textarea "x"
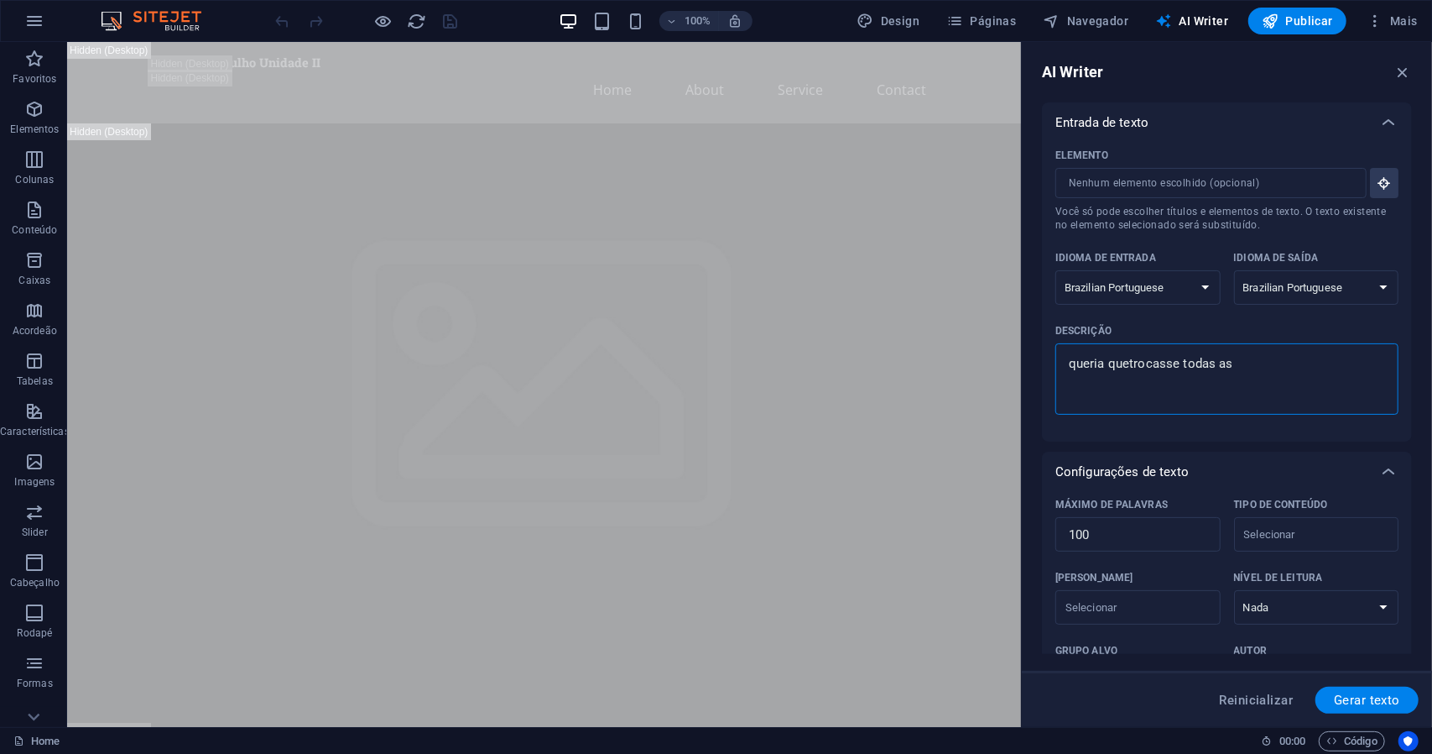
type textarea "queria quetrocasse todas as"
type textarea "x"
type textarea "queria quetrocasse todas as c"
type textarea "x"
type textarea "queria quetrocasse todas as co"
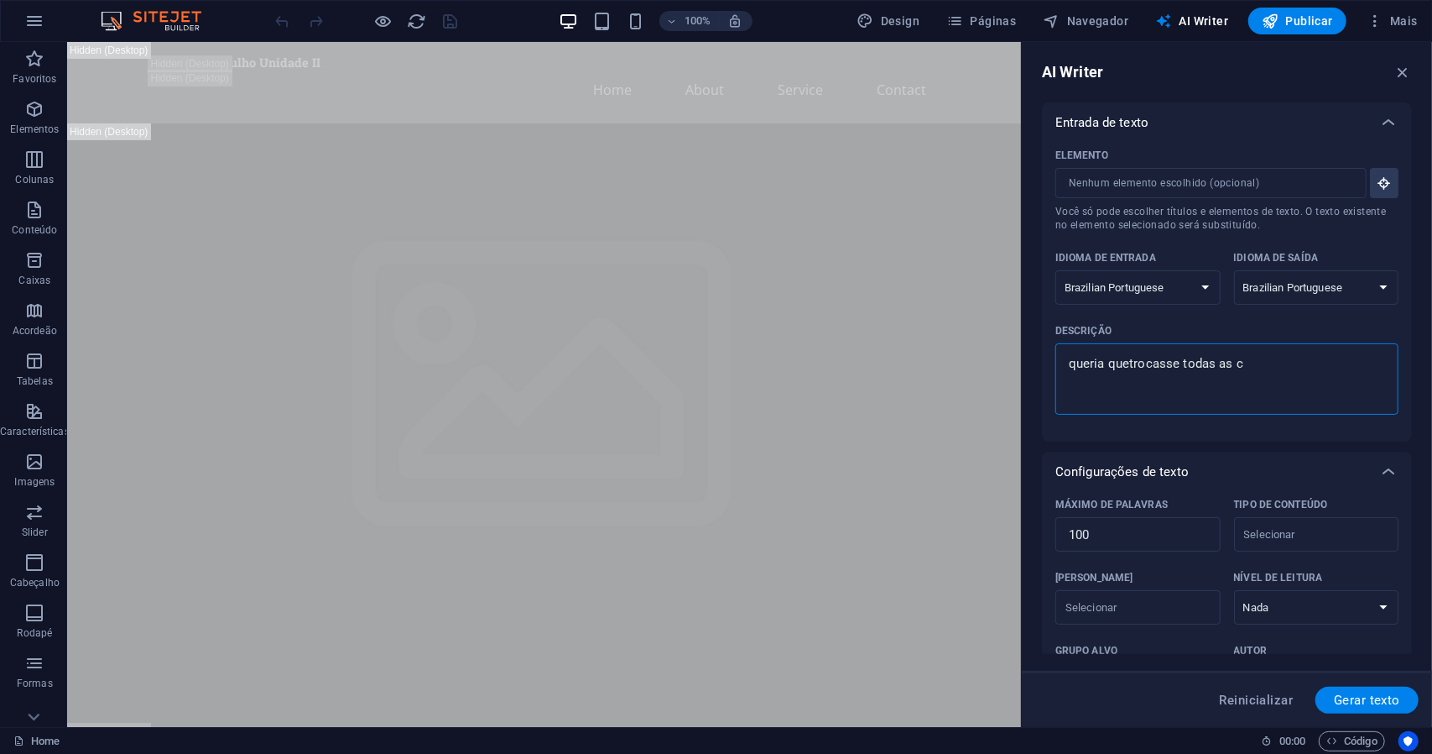
type textarea "x"
type textarea "queria quetrocasse todas as cor"
type textarea "x"
type textarea "queria quetrocasse todas as core"
type textarea "x"
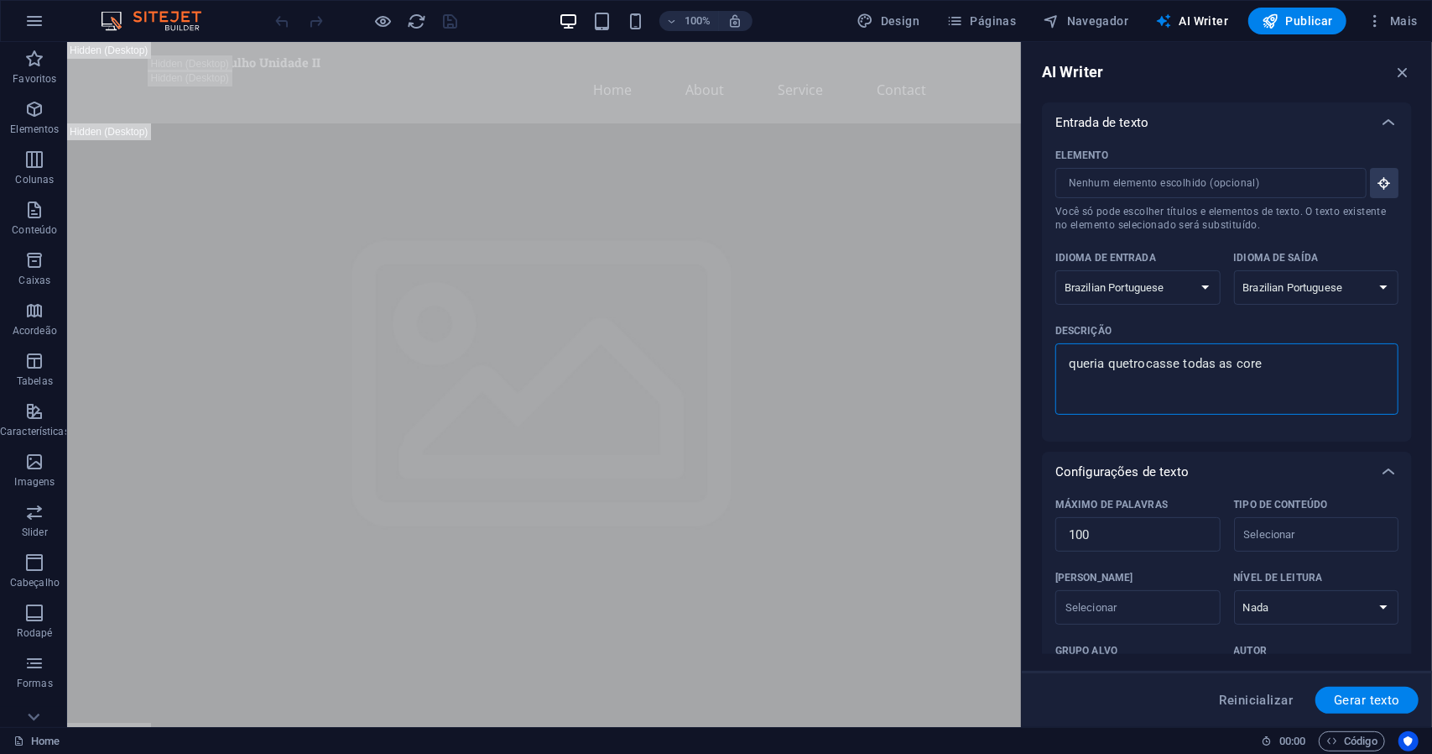
type textarea "queria quetrocasse todas as cores"
type textarea "x"
type textarea "queria quetrocasse todas as cores"
type textarea "x"
type textarea "queria quetrocasse todas as cores d"
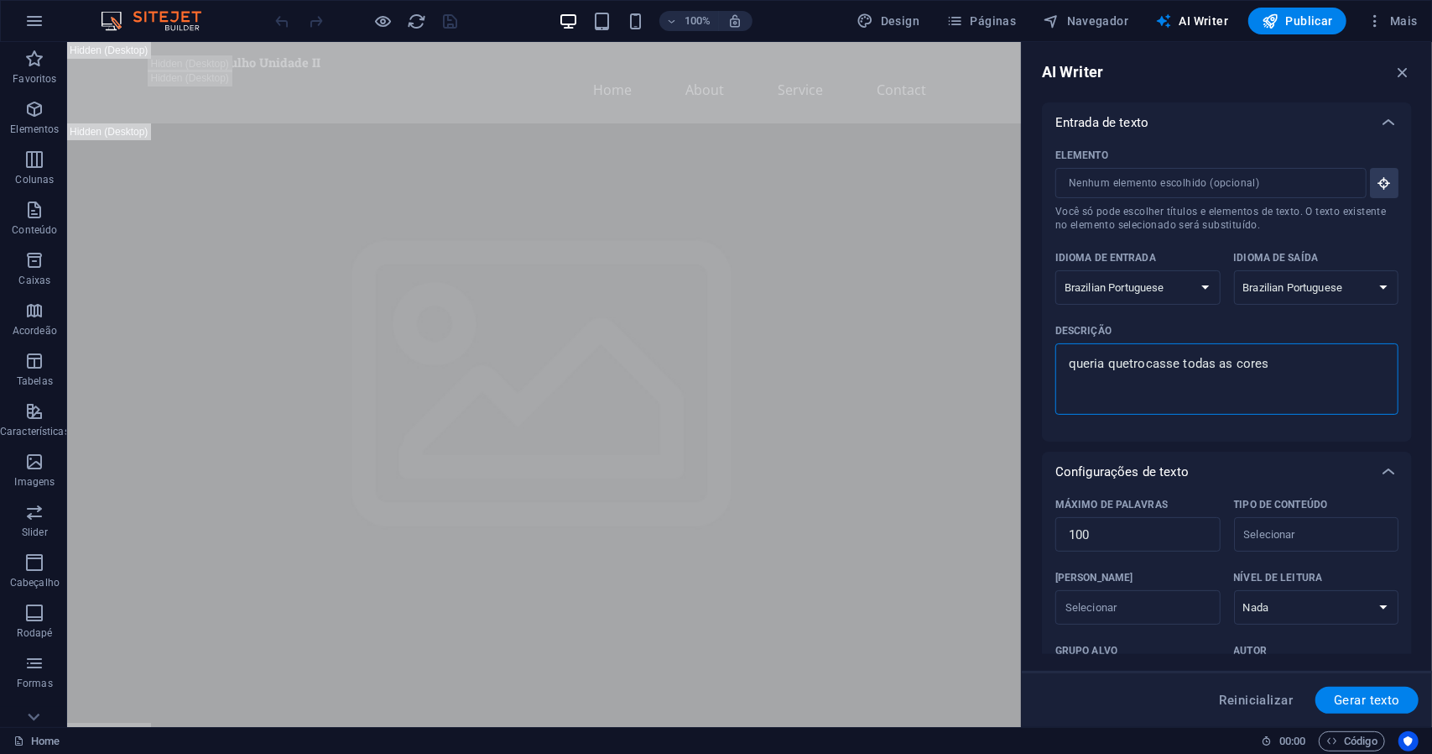
type textarea "x"
type textarea "queria quetrocasse todas as cores de"
type textarea "x"
type textarea "queria quetrocasse todas as cores de"
type textarea "x"
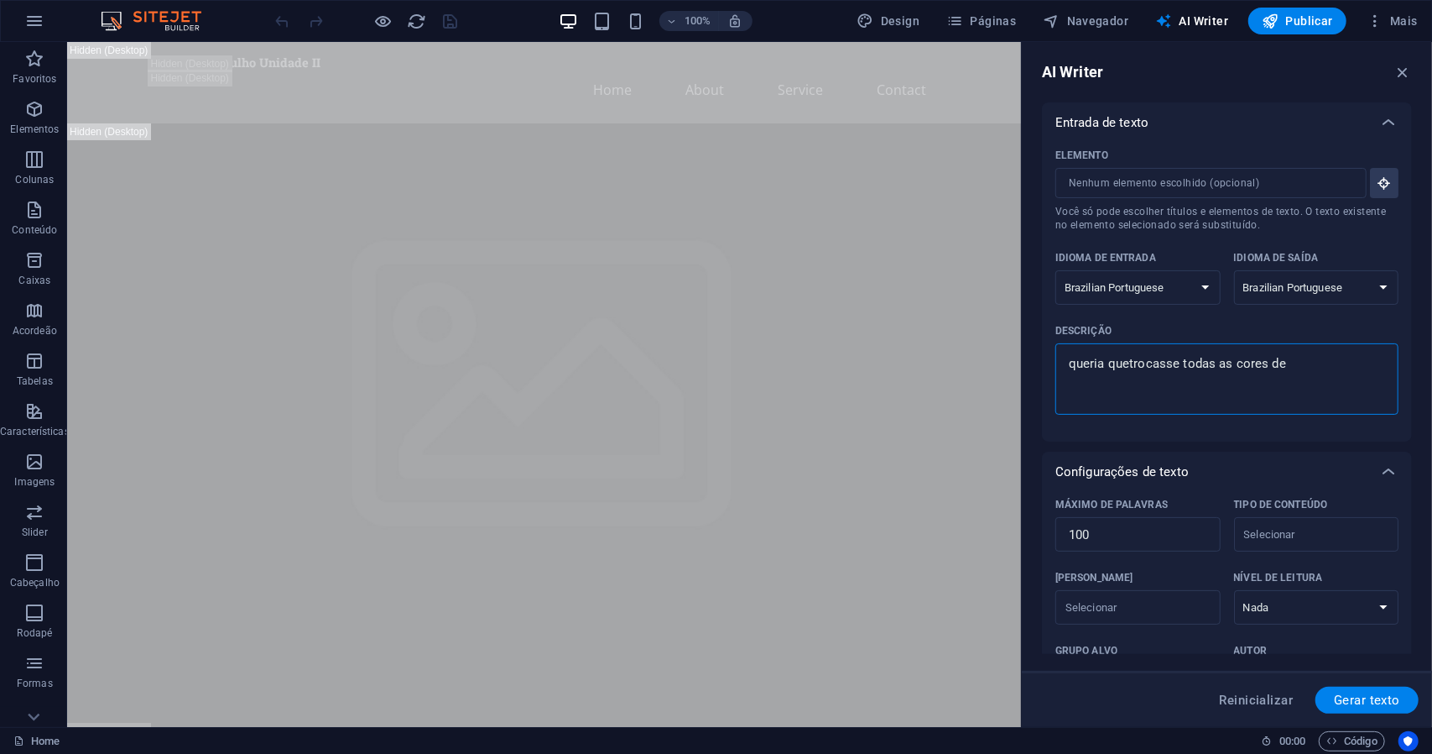
type textarea "queria quetrocasse todas as cores de a"
type textarea "x"
type textarea "queria quetrocasse todas as cores de au"
type textarea "x"
type textarea "queria quetrocasse todas as cores de aul"
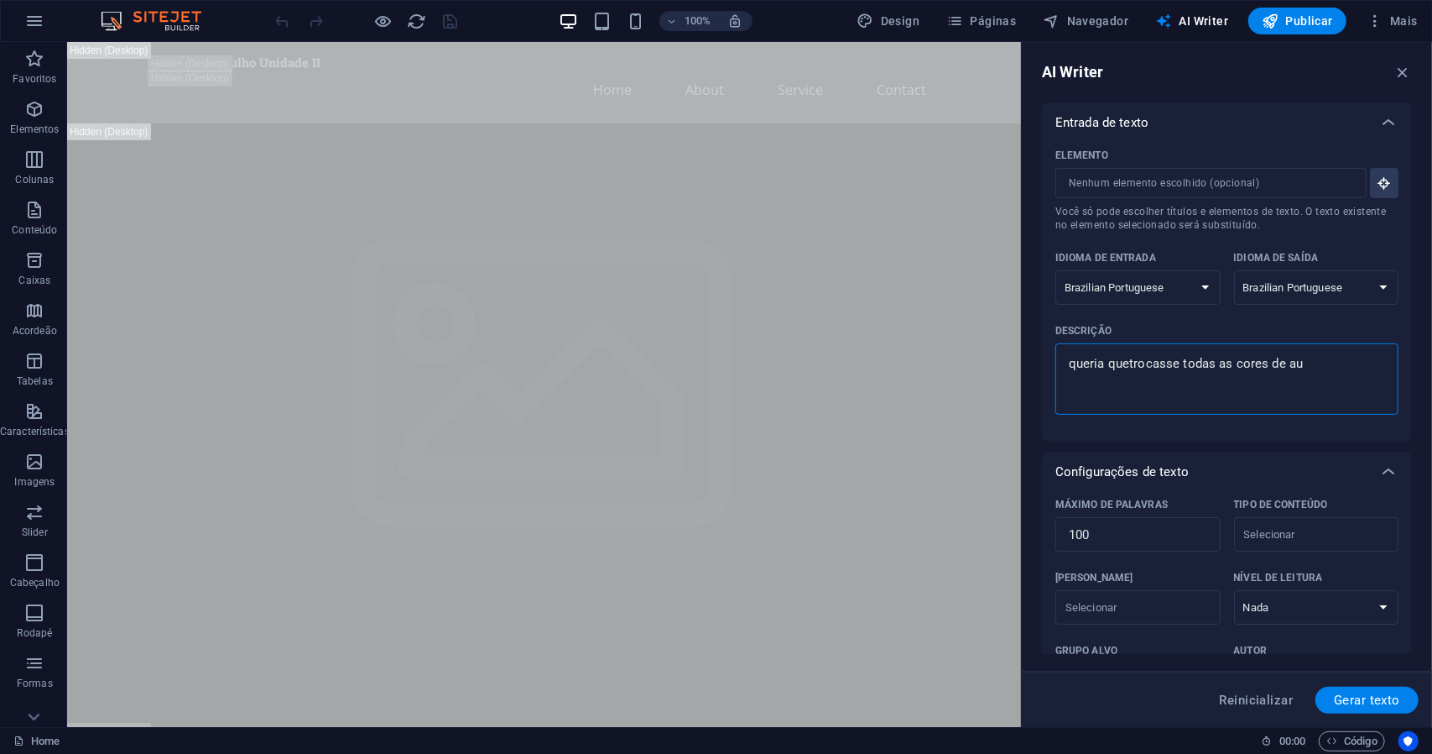
type textarea "x"
type textarea "queria quetrocasse todas as cores de aul"
type textarea "x"
type textarea "queria quetrocasse todas as cores de aul p"
type textarea "x"
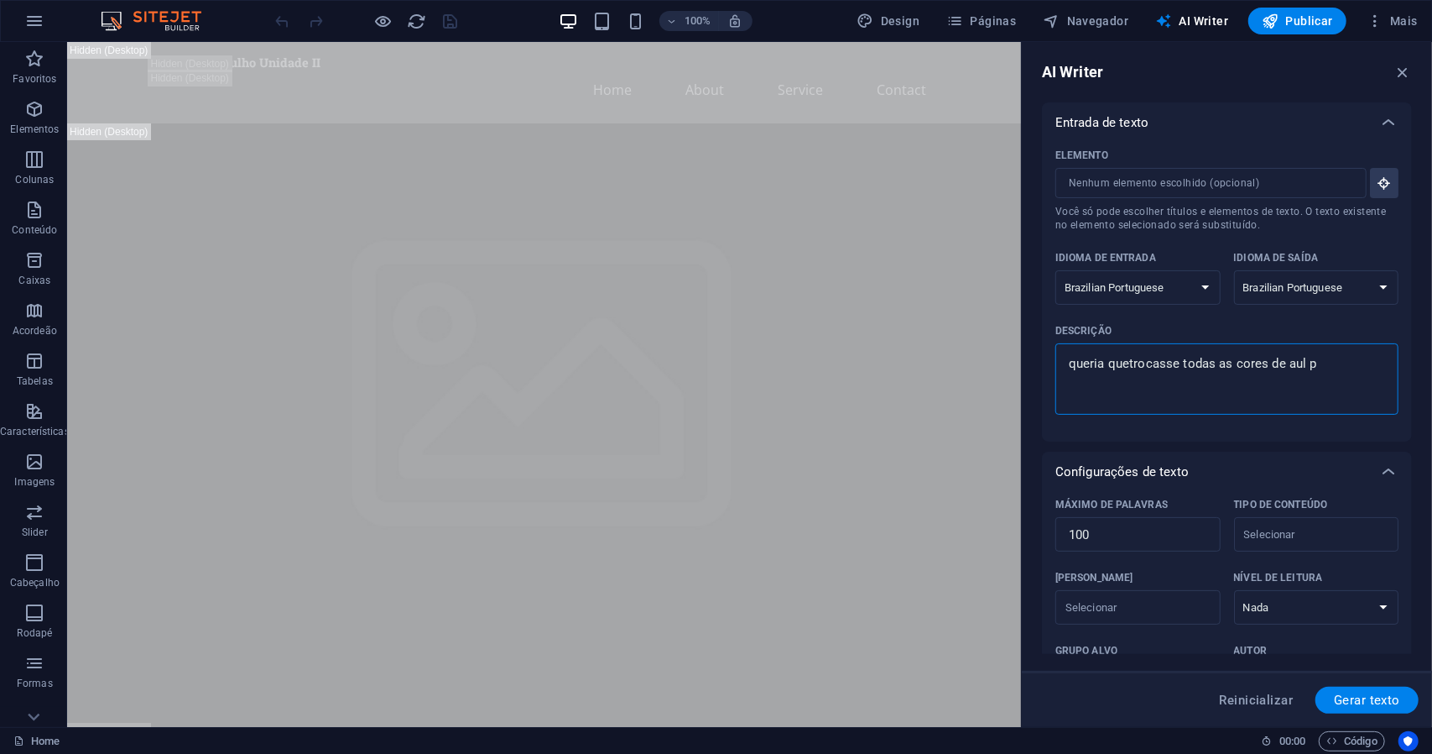
type textarea "queria quetrocasse todas as cores de aul pa"
type textarea "x"
type textarea "queria quetrocasse todas as cores de aul par"
type textarea "x"
type textarea "queria quetrocasse todas as cores de aul para"
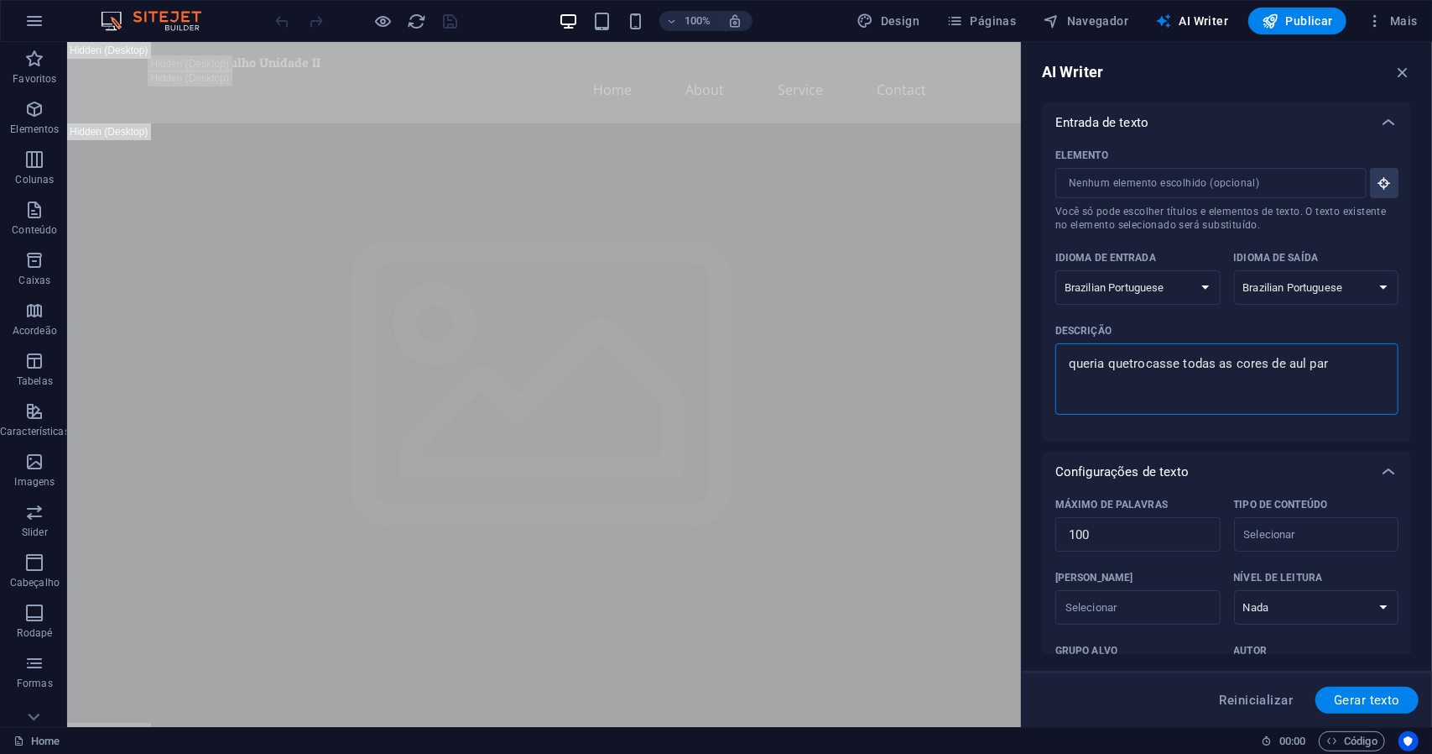
type textarea "x"
type textarea "queria quetrocasse todas as cores de aul para"
type textarea "x"
type textarea "queria quetrocasse todas as cores de aul para v"
type textarea "x"
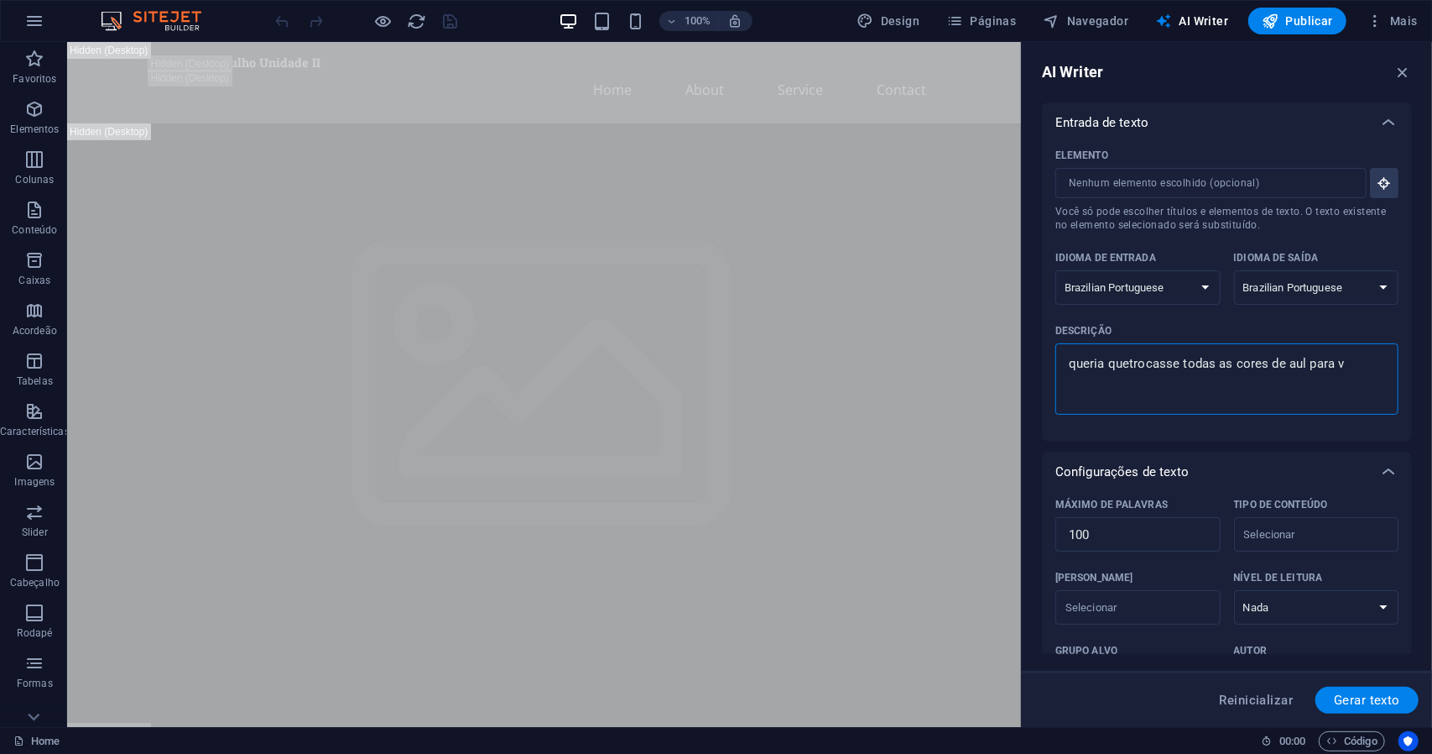
type textarea "queria quetrocasse todas as cores de aul para ve"
type textarea "x"
type textarea "queria quetrocasse todas as cores de aul para ver"
type textarea "x"
type textarea "queria quetrocasse todas as cores de aul para verm"
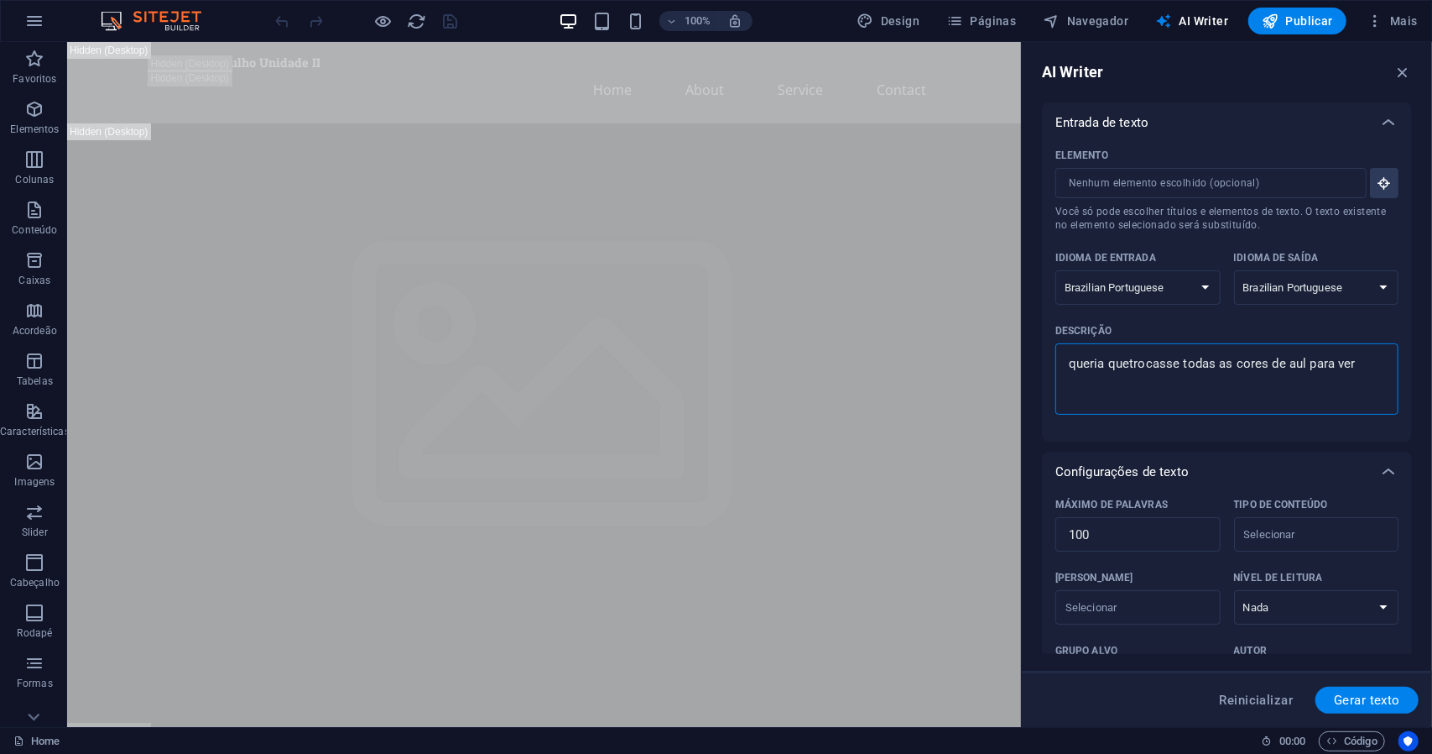
type textarea "x"
type textarea "queria quetrocasse todas as cores de aul para verme"
type textarea "x"
type textarea "queria quetrocasse todas as cores de aul para vermel"
type textarea "x"
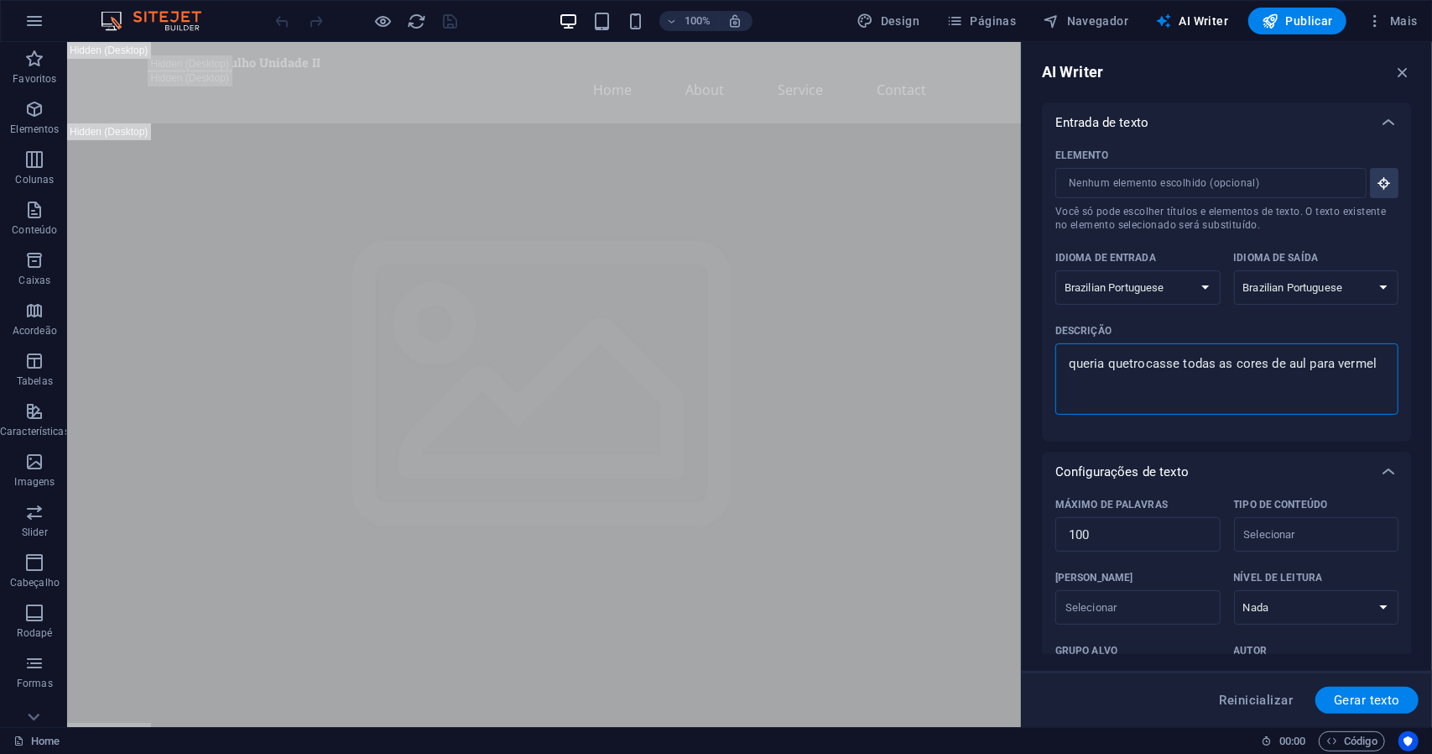
type textarea "queria quetrocasse todas as cores de aul para vermelh"
type textarea "x"
type textarea "queria quetrocasse todas as cores de aul para vermelha"
type textarea "x"
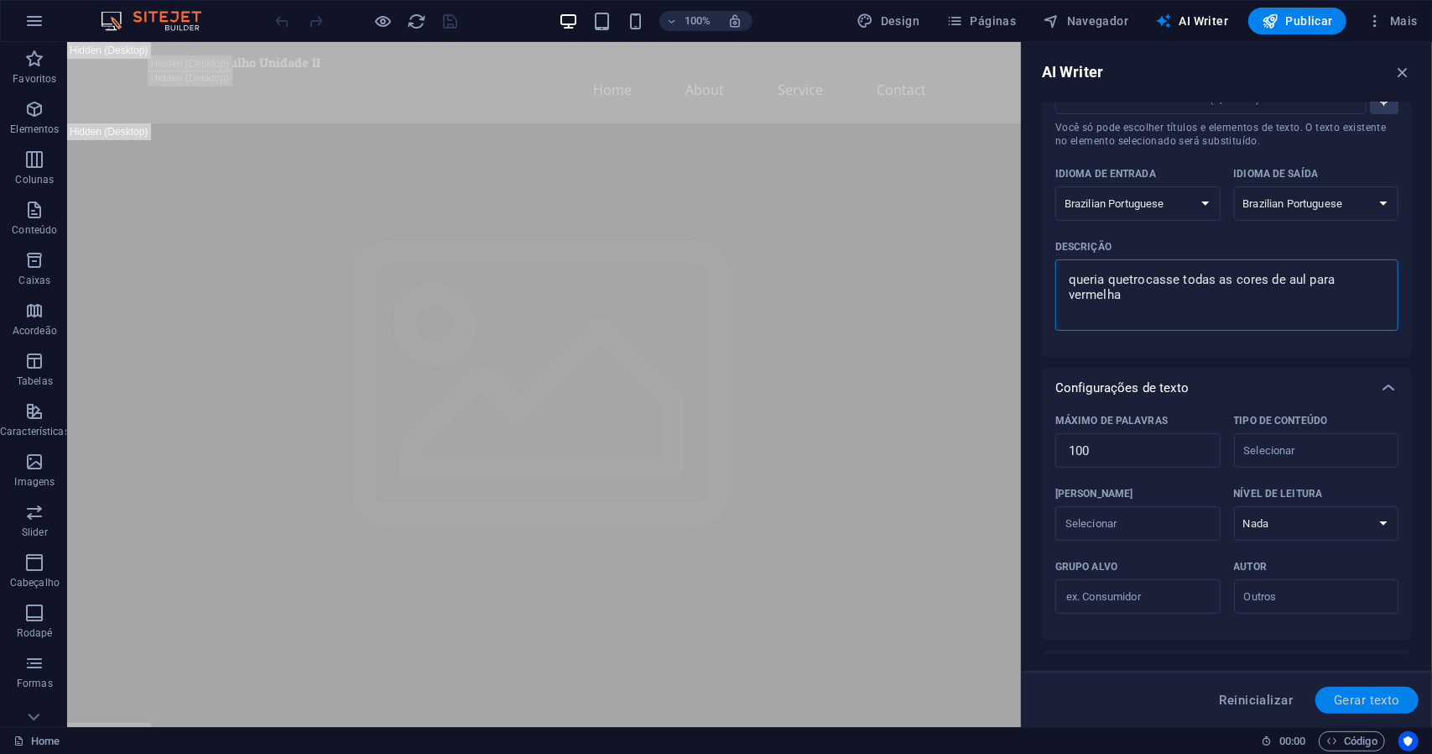
type textarea "queria quetrocasse todas as cores de aul para vermelha"
click at [1377, 694] on span "Gerar texto" at bounding box center [1367, 699] width 66 height 13
type textarea "x"
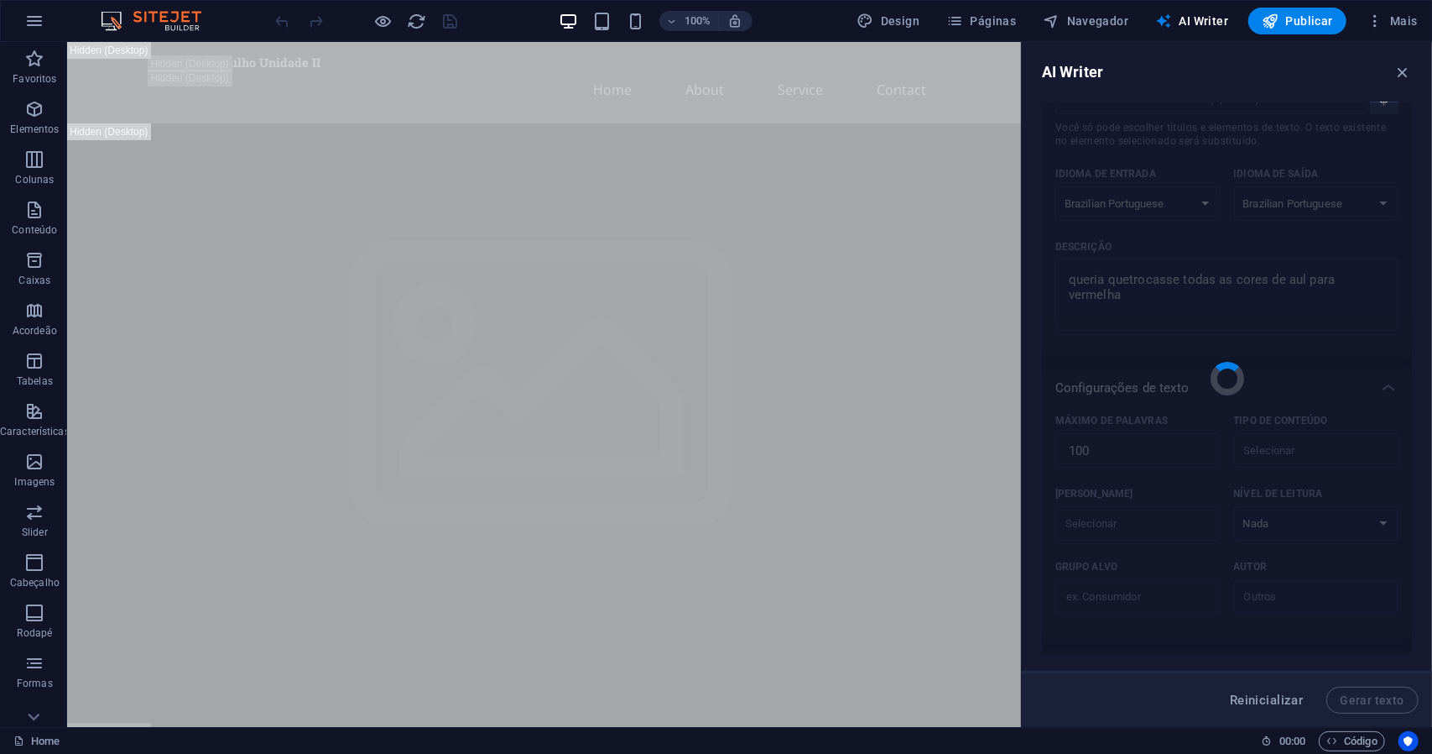
type textarea "x"
type textarea "Deseja transformar todas as cores de aula em vermelho. Essa mudança pode trazer…"
type textarea "x"
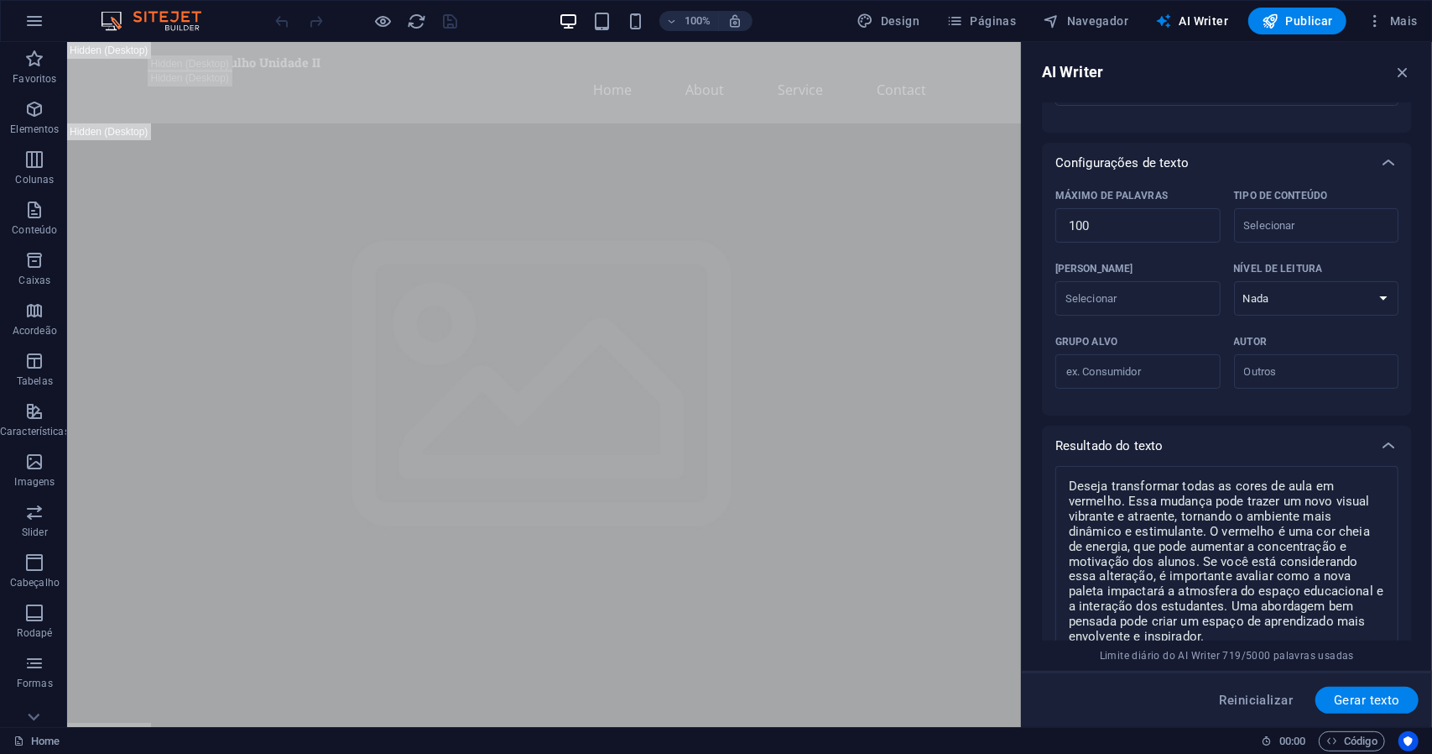
scroll to position [285, 0]
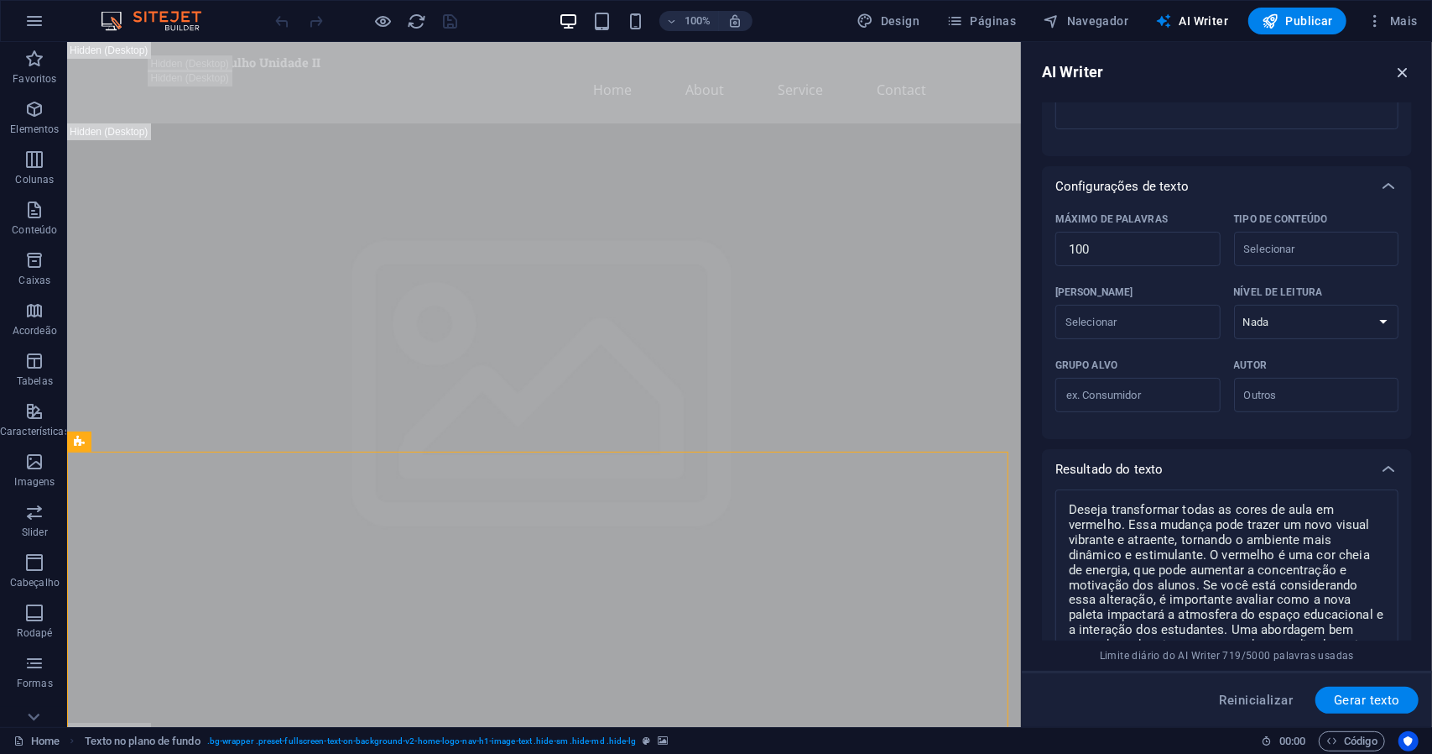
click at [1401, 75] on icon "button" at bounding box center [1403, 72] width 18 height 18
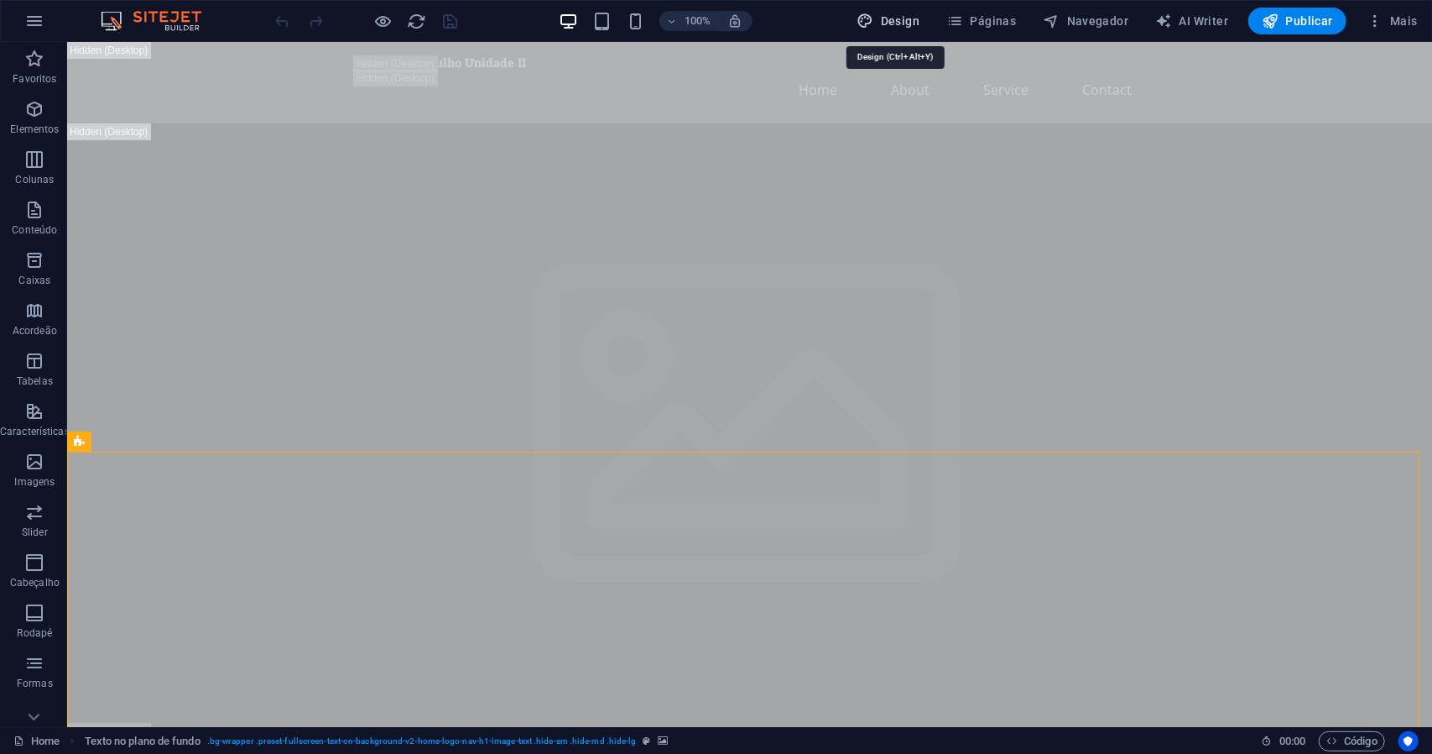
click at [888, 25] on span "Design" at bounding box center [888, 21] width 63 height 17
select select "px"
select select "200"
select select "px"
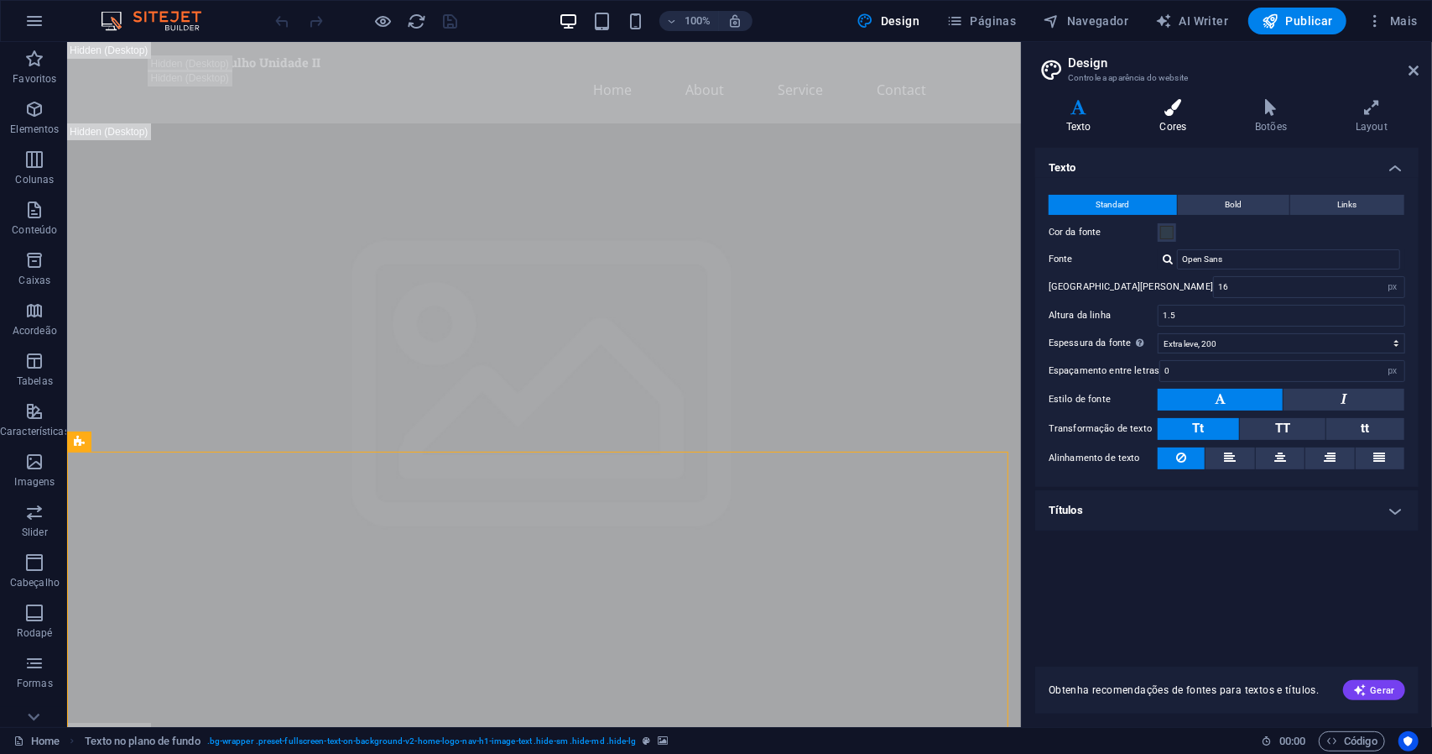
click at [1187, 120] on h4 "Cores" at bounding box center [1177, 116] width 96 height 35
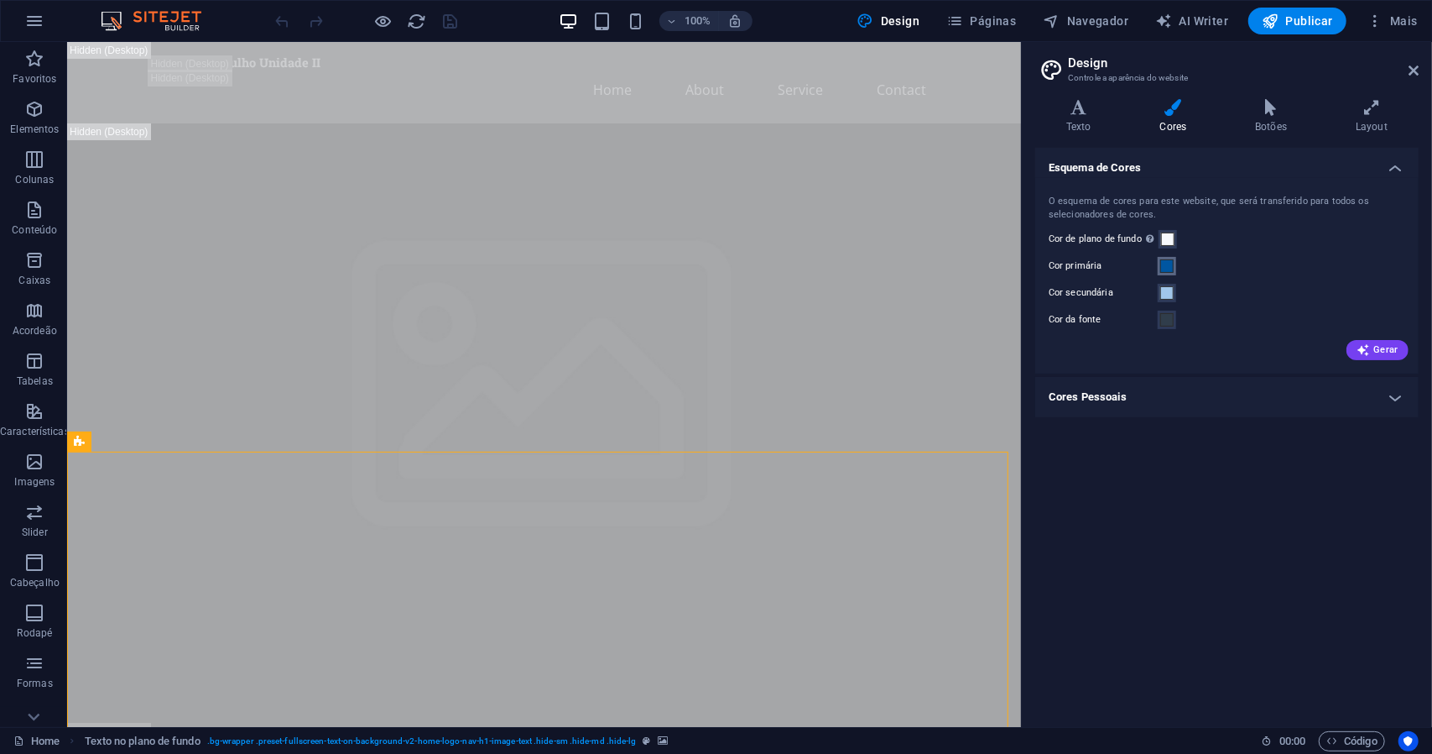
click at [1168, 268] on span at bounding box center [1167, 265] width 13 height 13
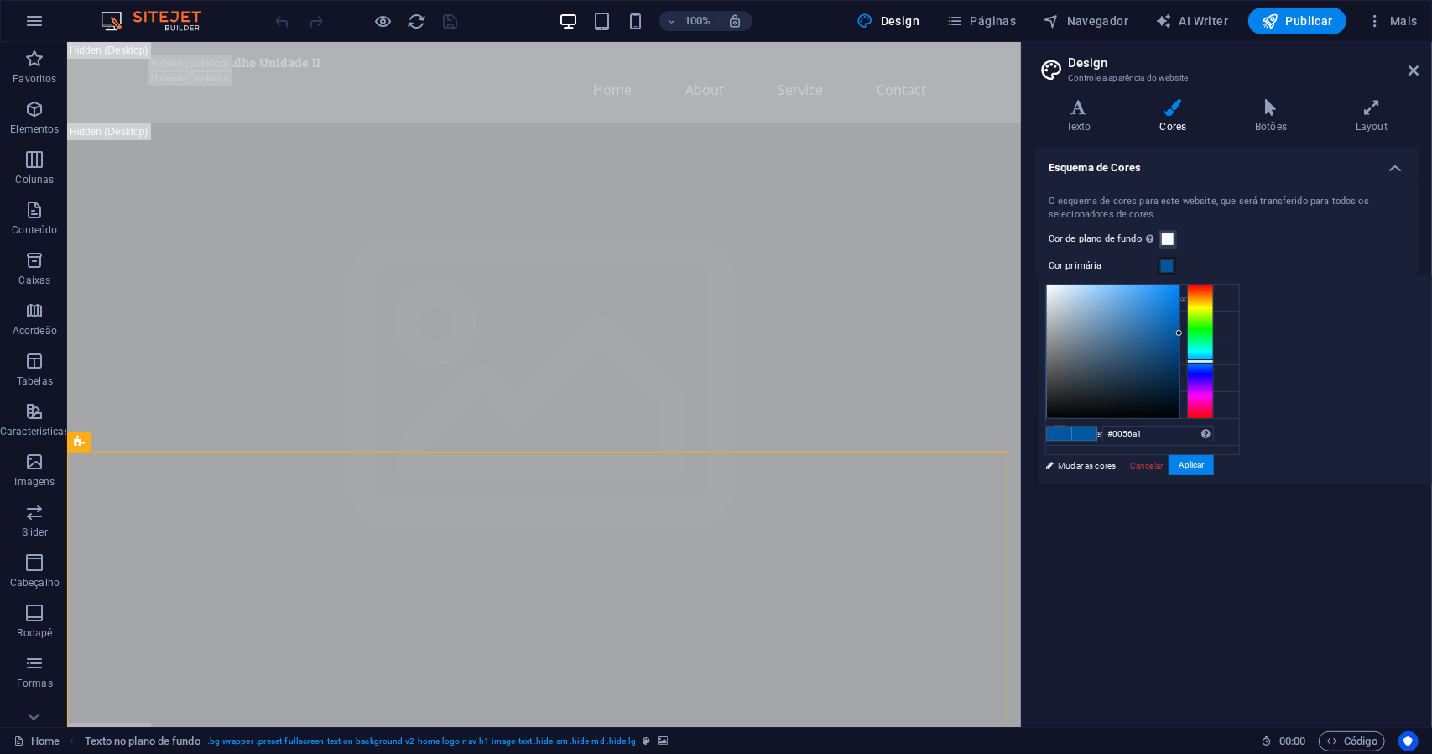
type input "#a10014"
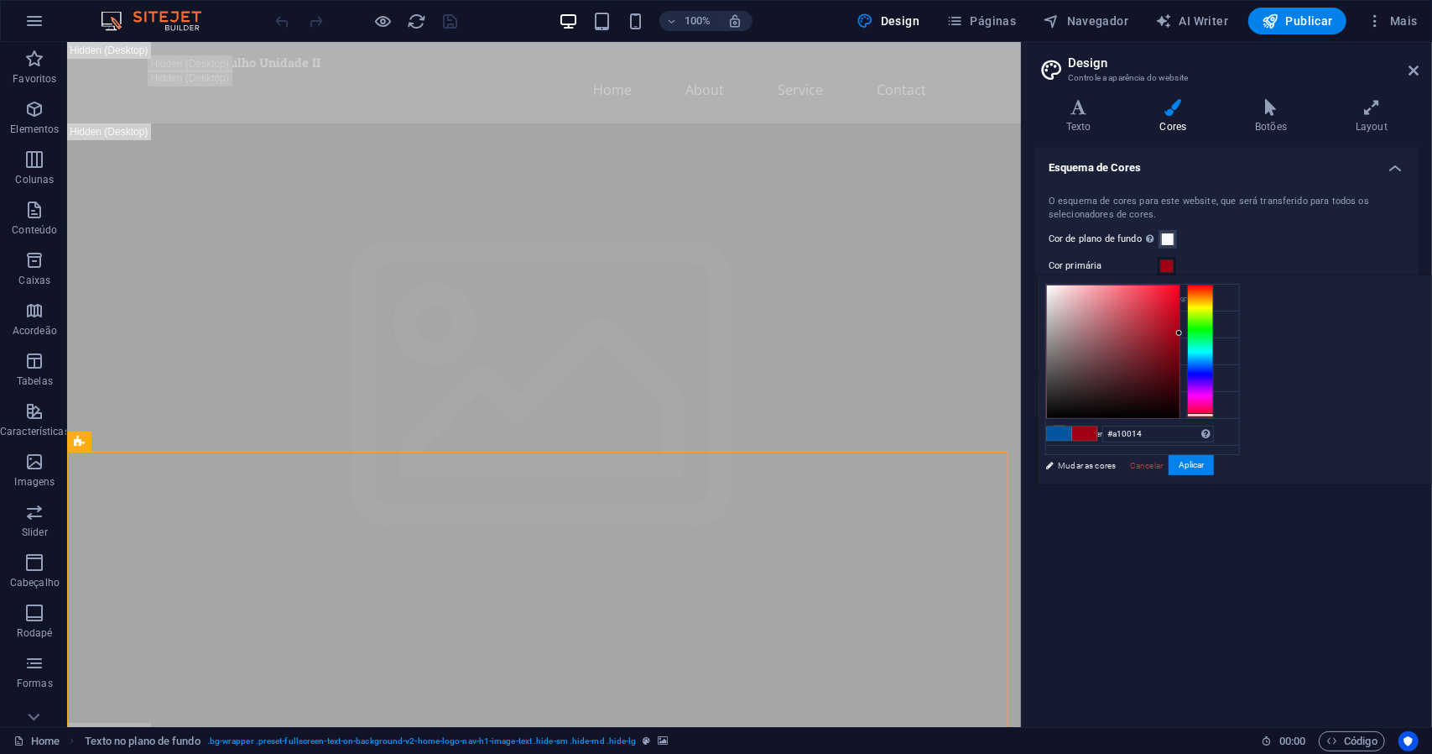
click at [1214, 414] on div at bounding box center [1200, 351] width 27 height 134
click at [1214, 463] on button "Aplicar" at bounding box center [1191, 465] width 45 height 20
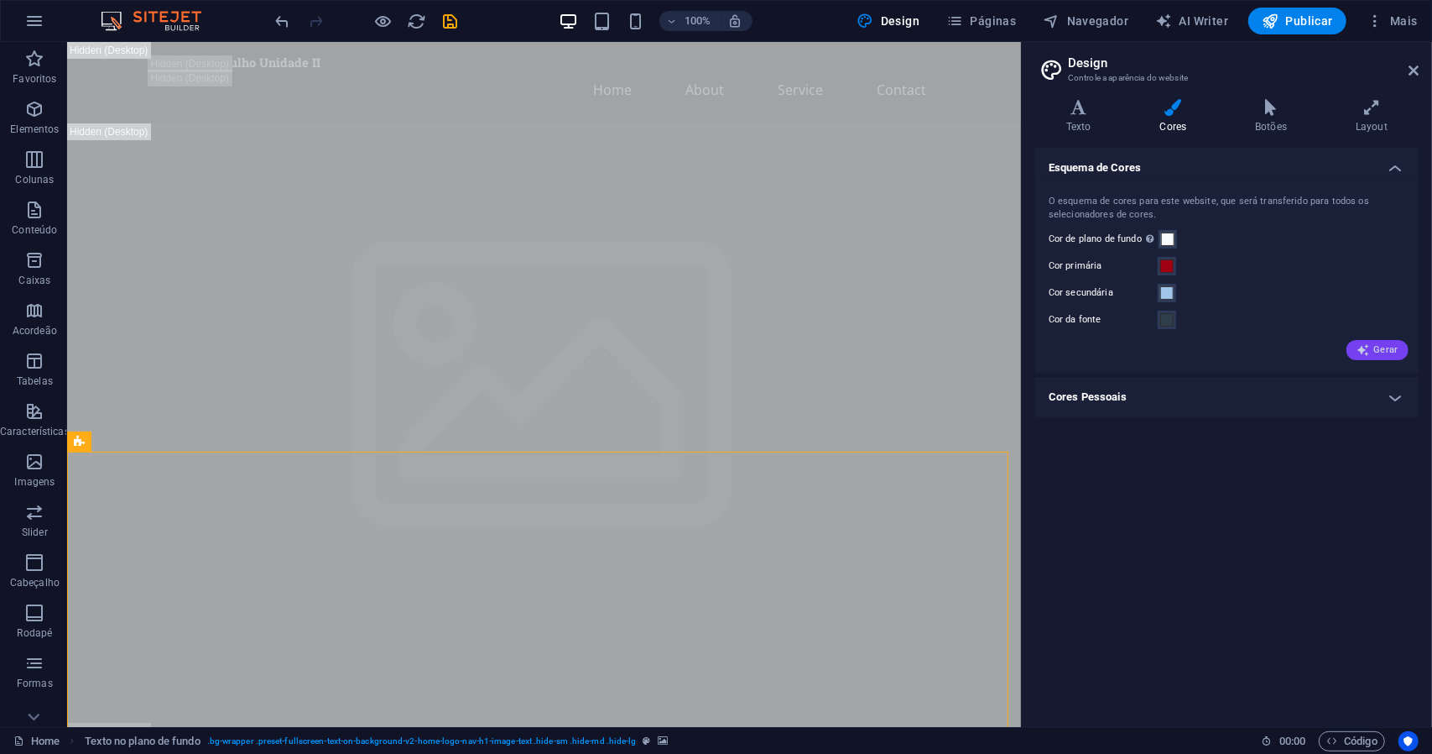
click at [1381, 353] on span "Gerar" at bounding box center [1378, 349] width 42 height 13
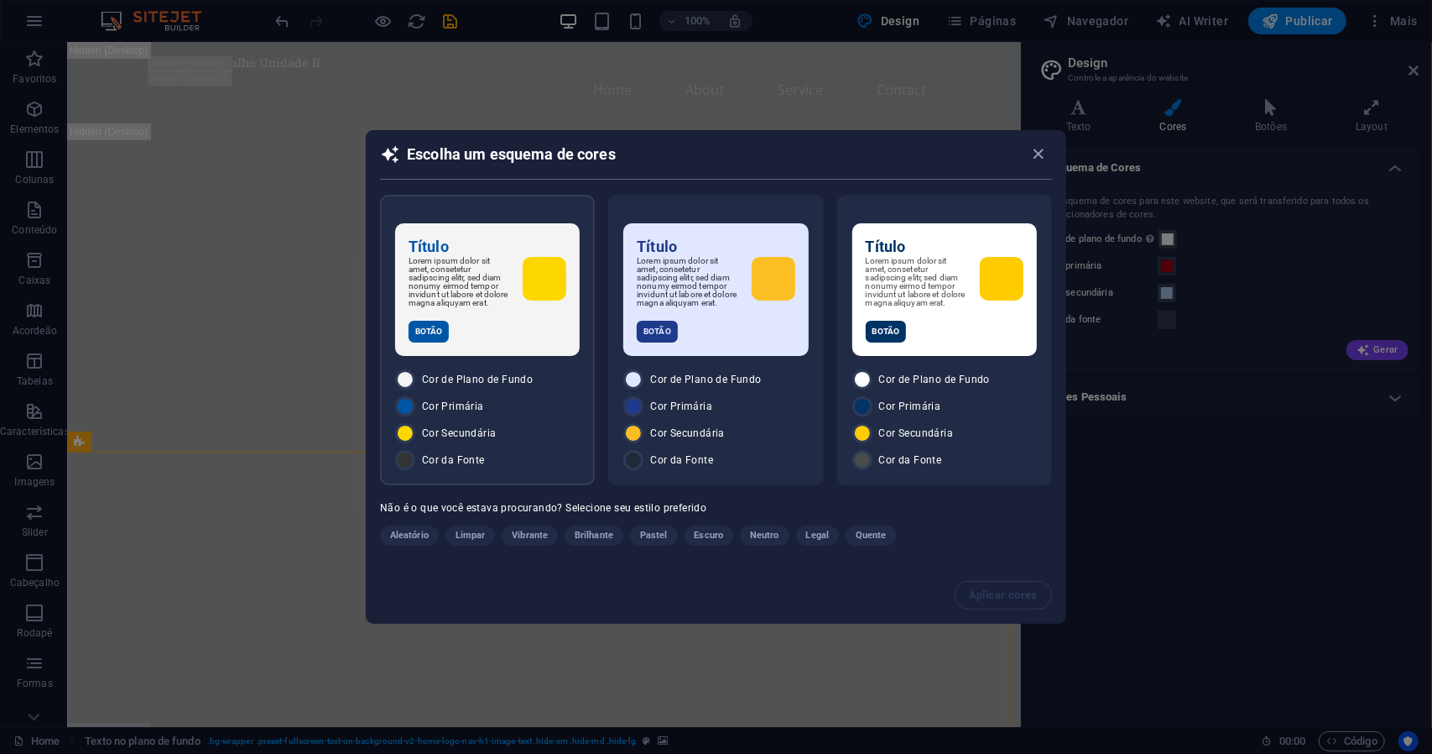
click at [476, 413] on span "Cor Primária" at bounding box center [453, 405] width 62 height 13
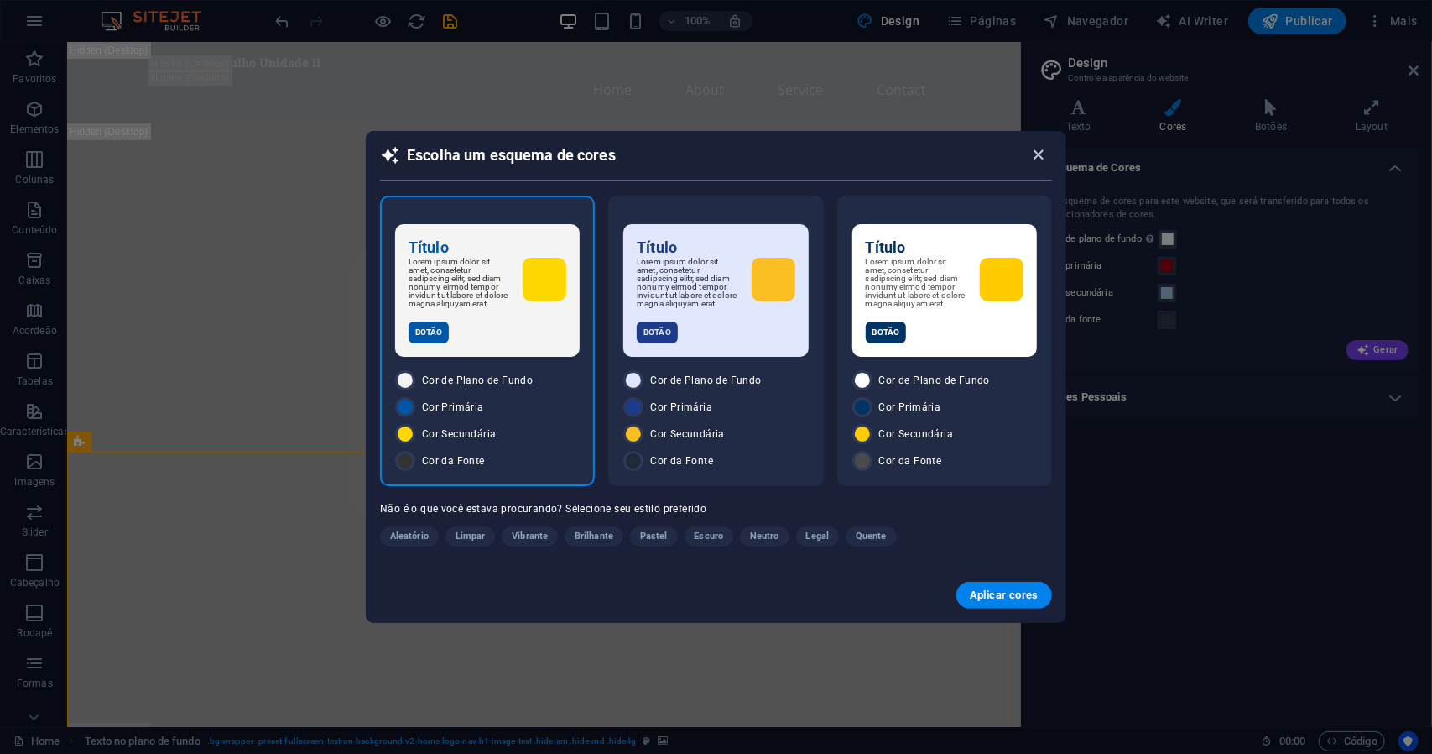
click at [1035, 151] on icon "button" at bounding box center [1039, 154] width 19 height 19
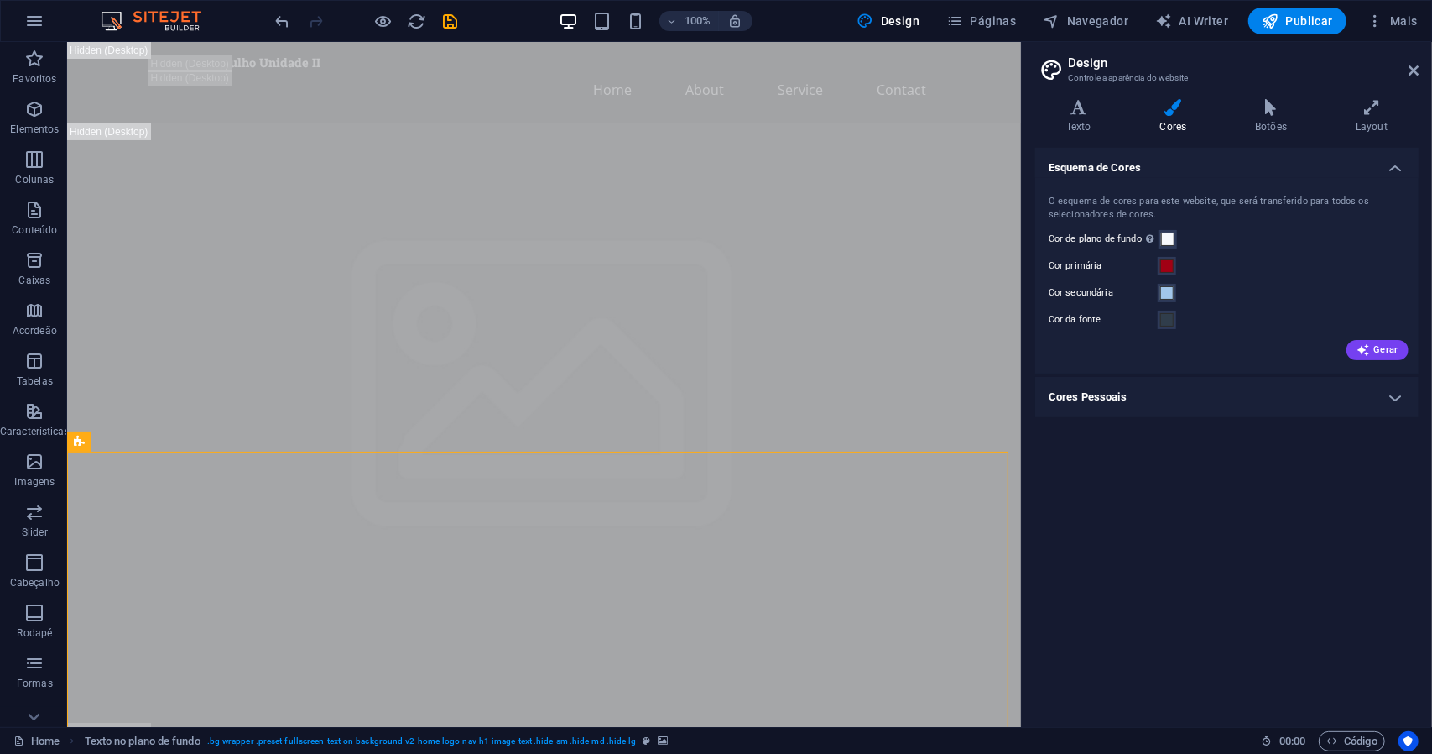
click at [1395, 403] on h4 "Cores Pessoais" at bounding box center [1226, 397] width 383 height 40
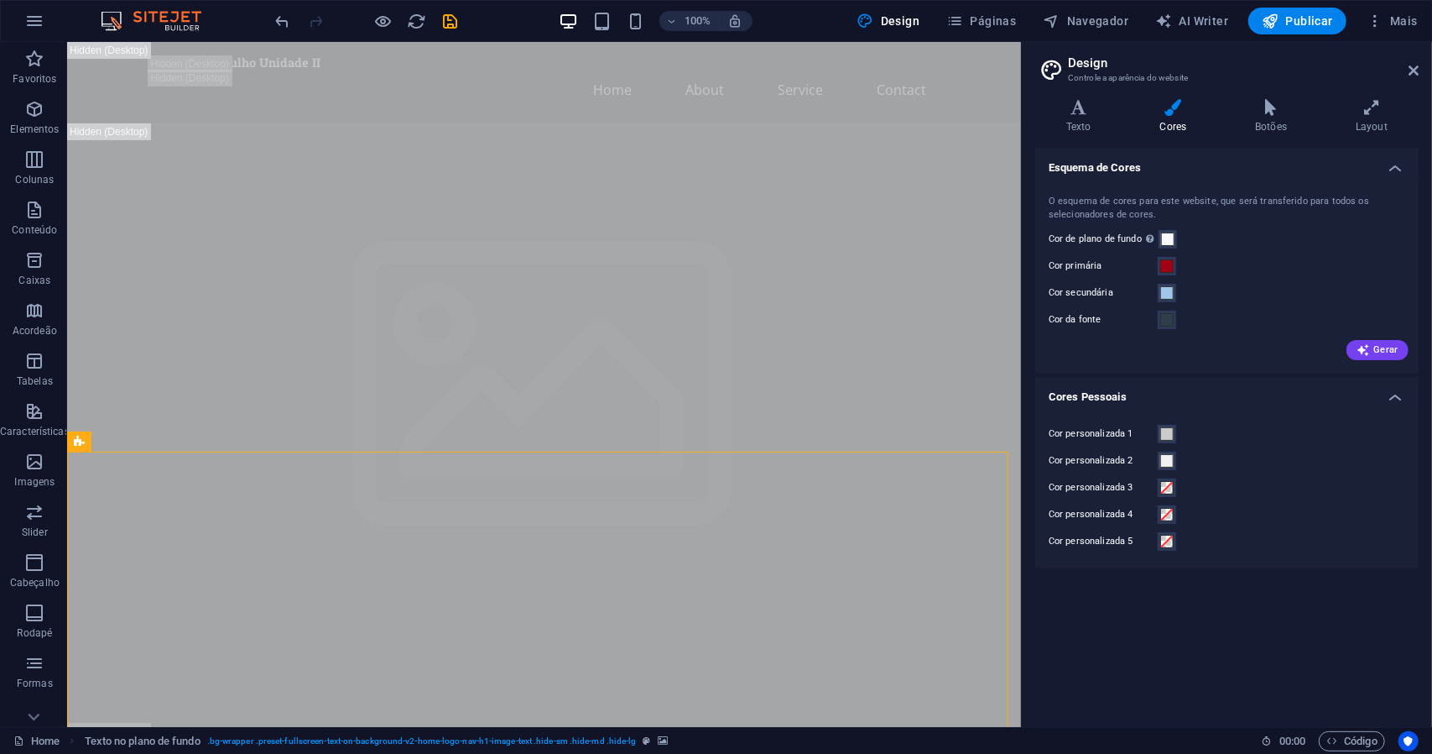
click at [1395, 402] on h4 "Cores Pessoais" at bounding box center [1226, 392] width 383 height 30
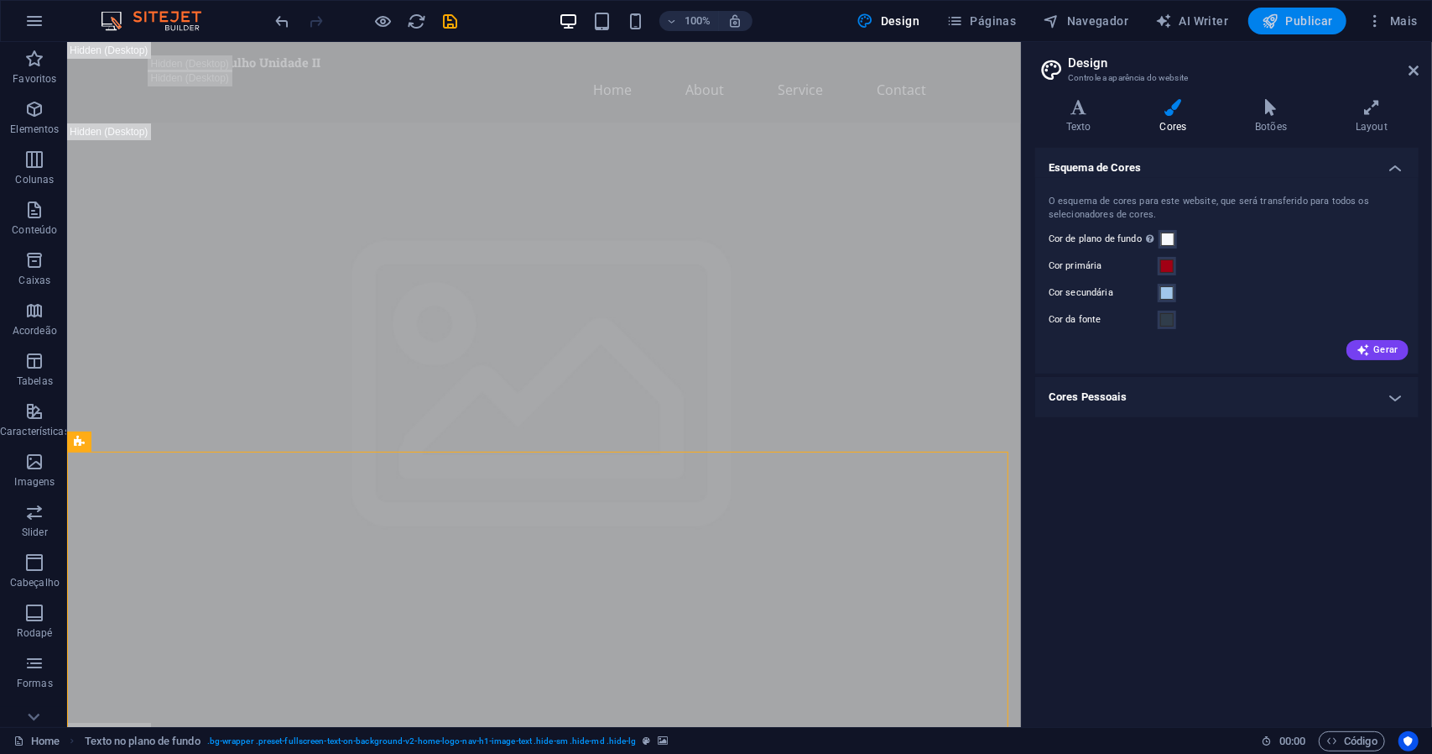
click at [1308, 23] on span "Publicar" at bounding box center [1297, 21] width 71 height 17
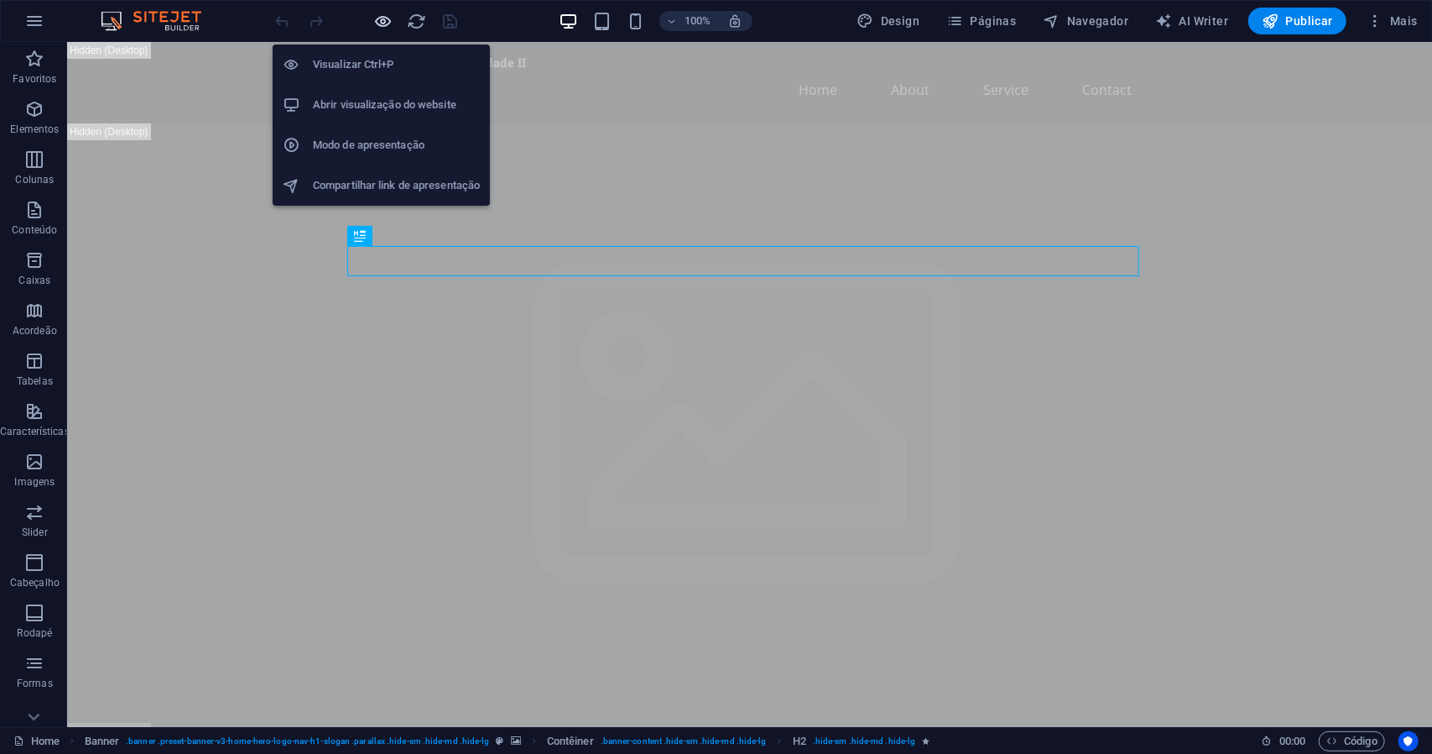
click at [384, 23] on icon "button" at bounding box center [383, 21] width 19 height 19
